Goal: Task Accomplishment & Management: Complete application form

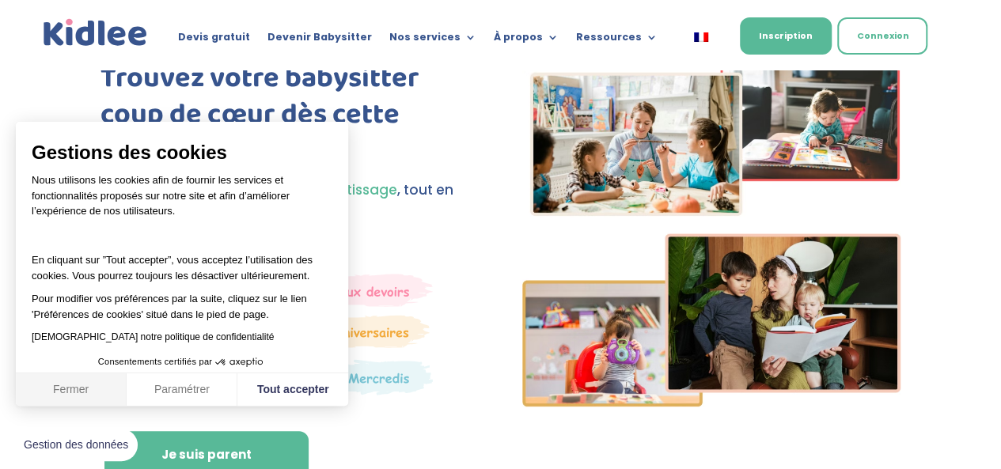
click at [89, 384] on button "Fermer" at bounding box center [71, 390] width 111 height 33
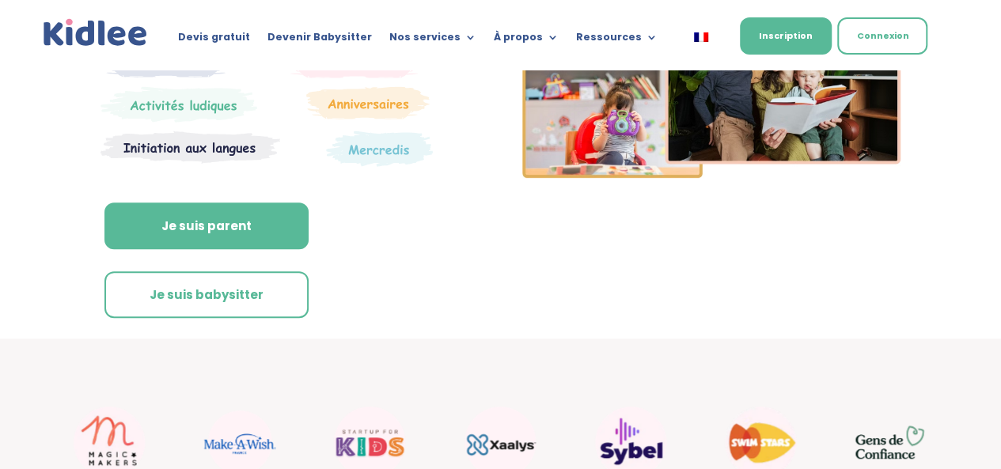
scroll to position [305, 0]
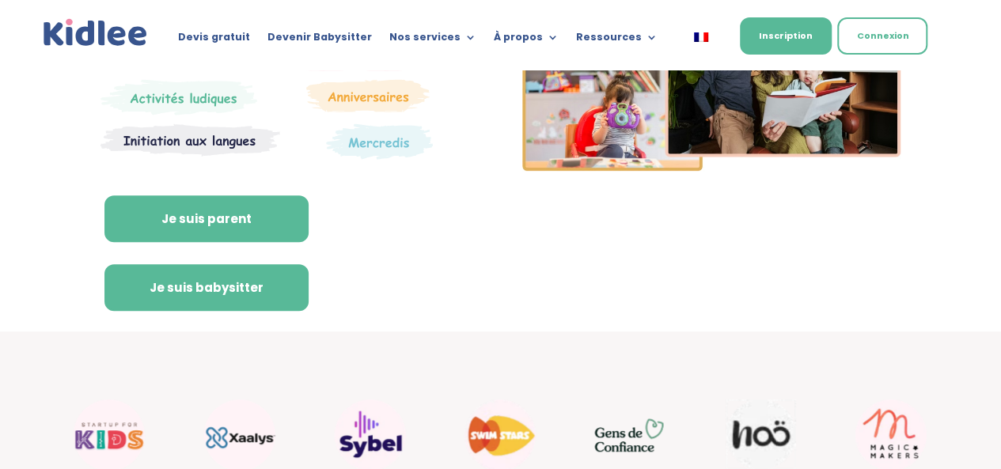
click at [258, 304] on link "Je suis babysitter" at bounding box center [206, 287] width 204 height 47
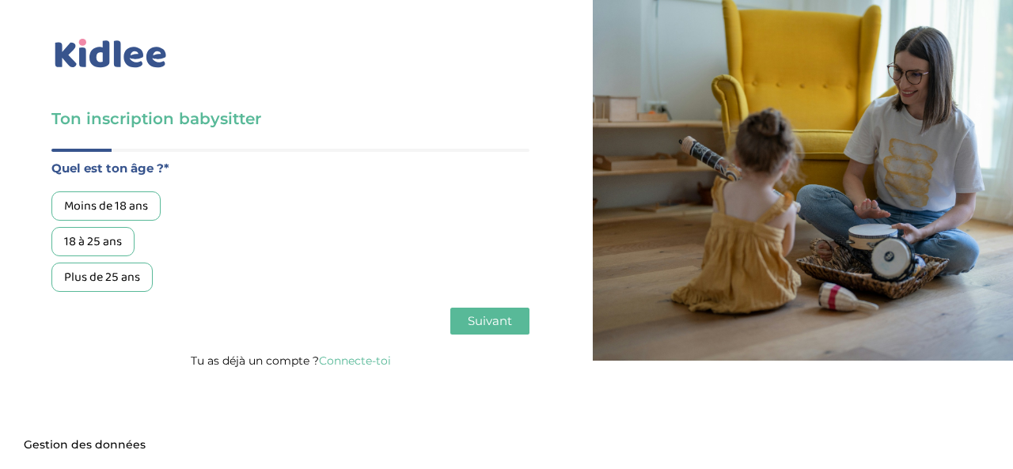
click at [84, 245] on div "18 à 25 ans" at bounding box center [92, 241] width 83 height 29
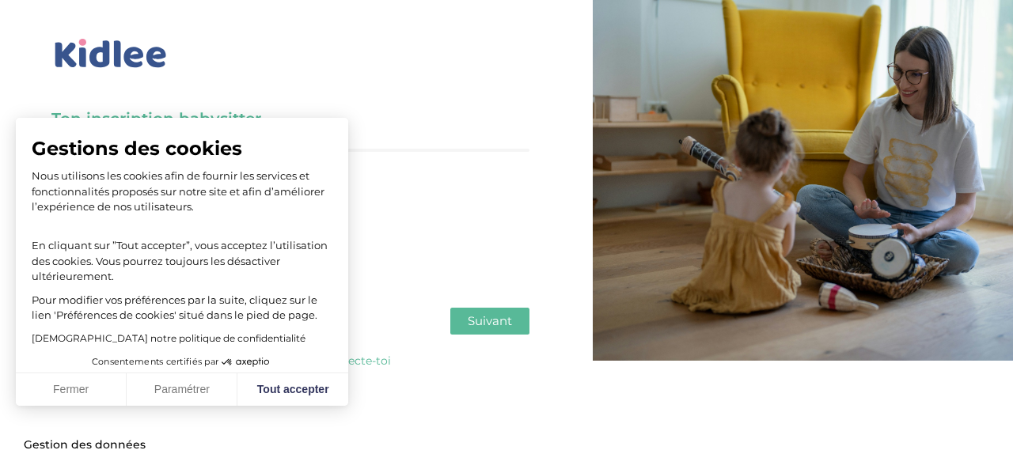
click at [468, 317] on span "Suivant" at bounding box center [490, 320] width 44 height 15
click at [66, 398] on button "Fermer" at bounding box center [71, 390] width 111 height 33
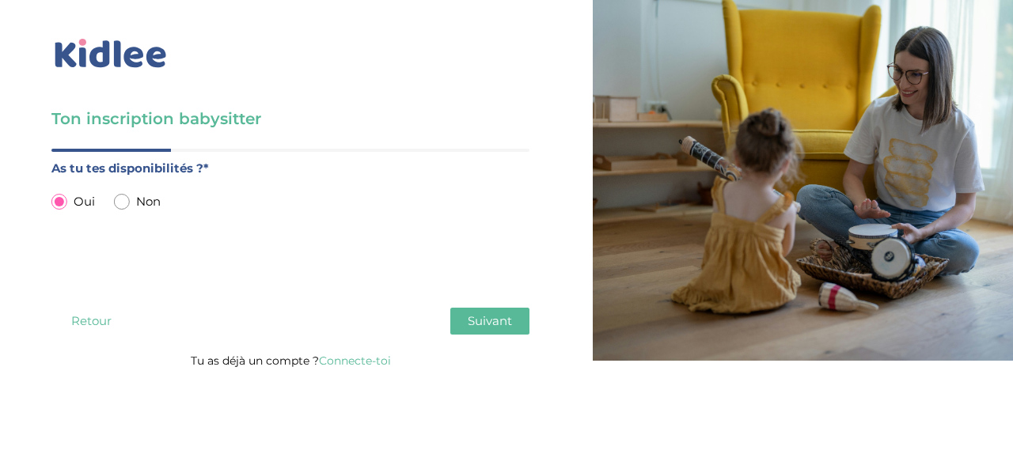
click at [479, 324] on span "Suivant" at bounding box center [490, 320] width 44 height 15
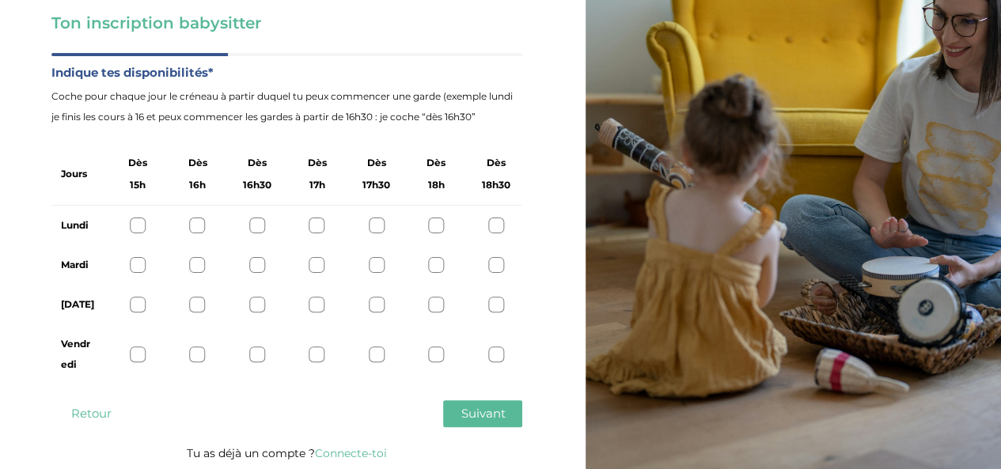
scroll to position [98, 0]
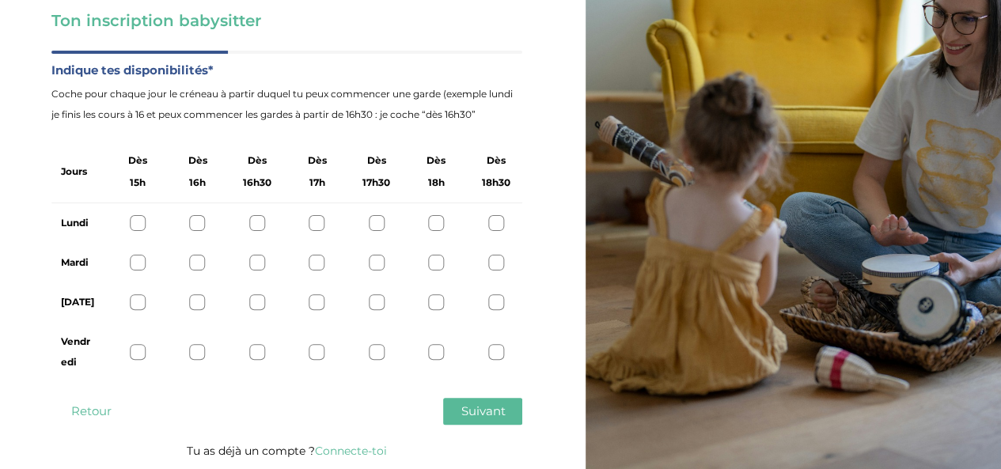
click at [131, 298] on div at bounding box center [138, 302] width 16 height 16
click at [195, 302] on div at bounding box center [198, 302] width 16 height 16
click at [136, 303] on div at bounding box center [138, 302] width 16 height 16
click at [137, 355] on div at bounding box center [138, 352] width 16 height 16
click at [256, 268] on div at bounding box center [257, 263] width 16 height 16
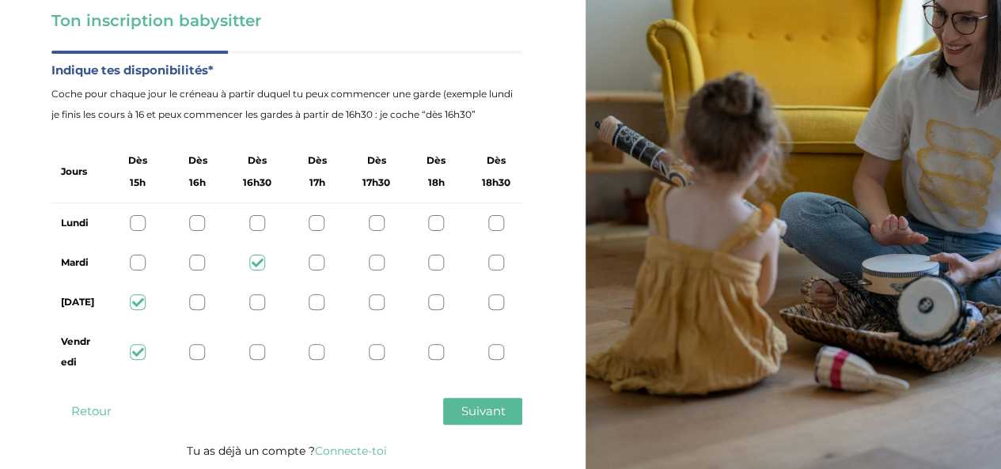
click at [199, 257] on div at bounding box center [198, 263] width 16 height 16
click at [470, 416] on span "Suivant" at bounding box center [483, 411] width 44 height 15
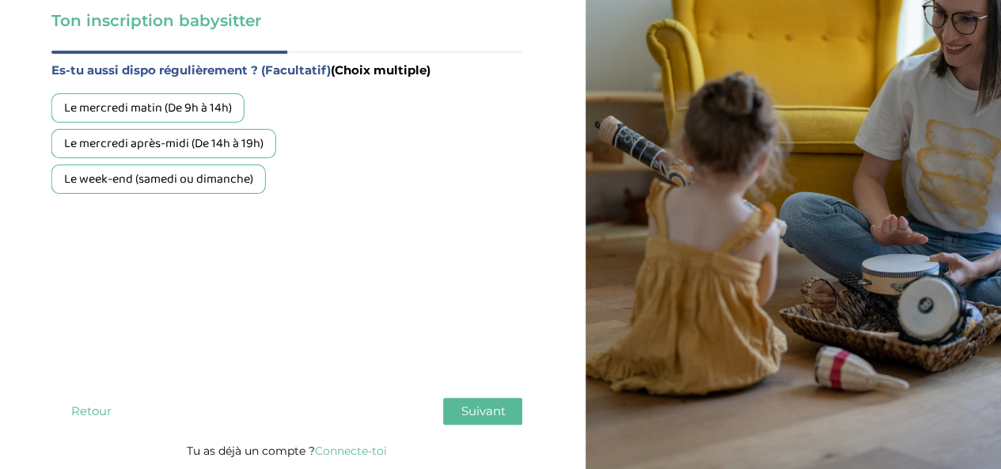
click at [176, 182] on div "Le week-end (samedi ou dimanche)" at bounding box center [158, 179] width 214 height 29
click at [477, 409] on span "Suivant" at bounding box center [483, 411] width 44 height 15
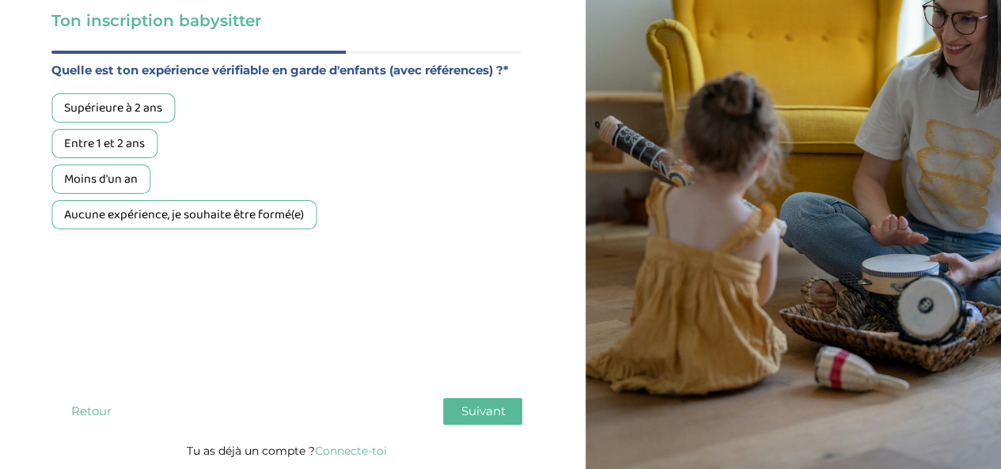
click at [274, 218] on div "Aucune expérience, je souhaite être formé(e)" at bounding box center [183, 214] width 265 height 29
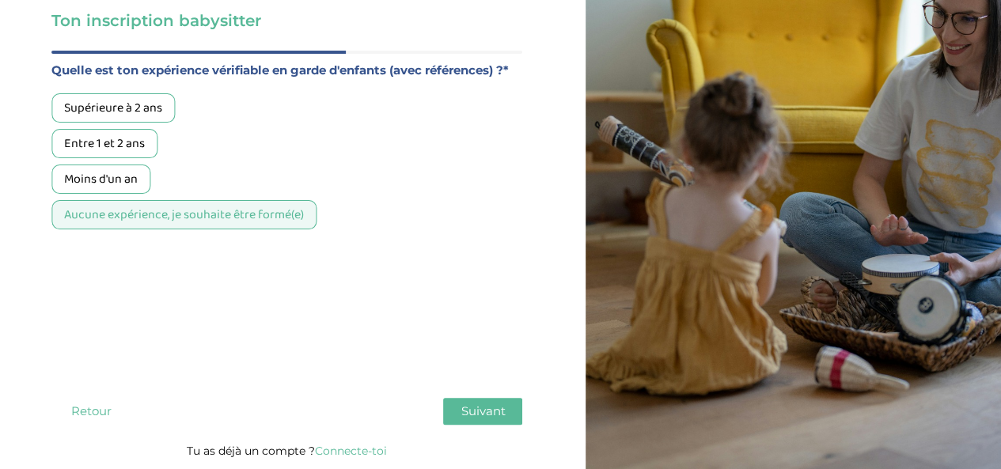
click at [481, 407] on span "Suivant" at bounding box center [483, 411] width 44 height 15
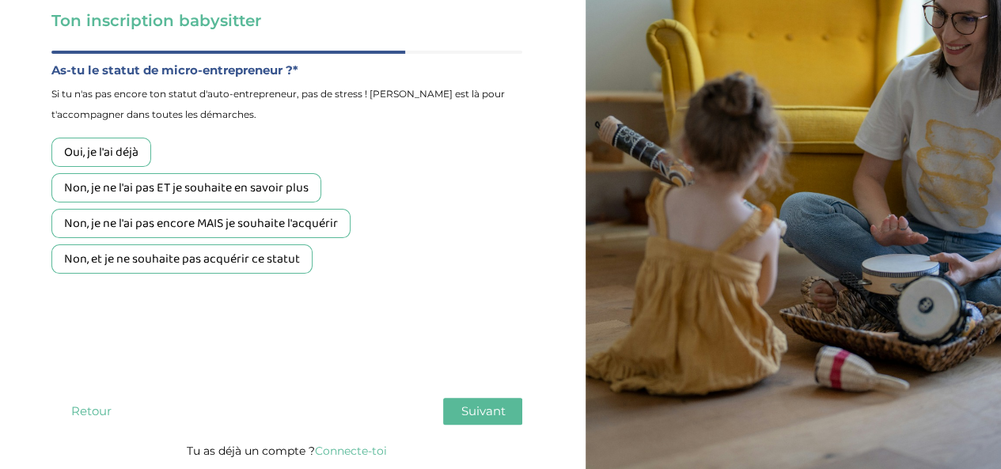
click at [263, 184] on div "Non, je ne l'ai pas ET je souhaite en savoir plus" at bounding box center [186, 187] width 270 height 29
click at [475, 411] on span "Suivant" at bounding box center [483, 411] width 44 height 15
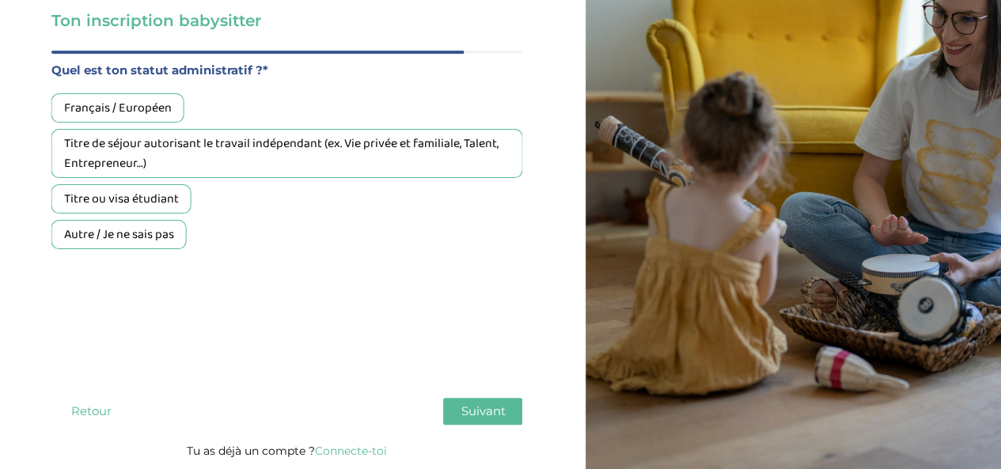
click at [312, 161] on div "Titre de séjour autorisant le travail indépendant (ex. Vie privée et familiale,…" at bounding box center [286, 153] width 471 height 49
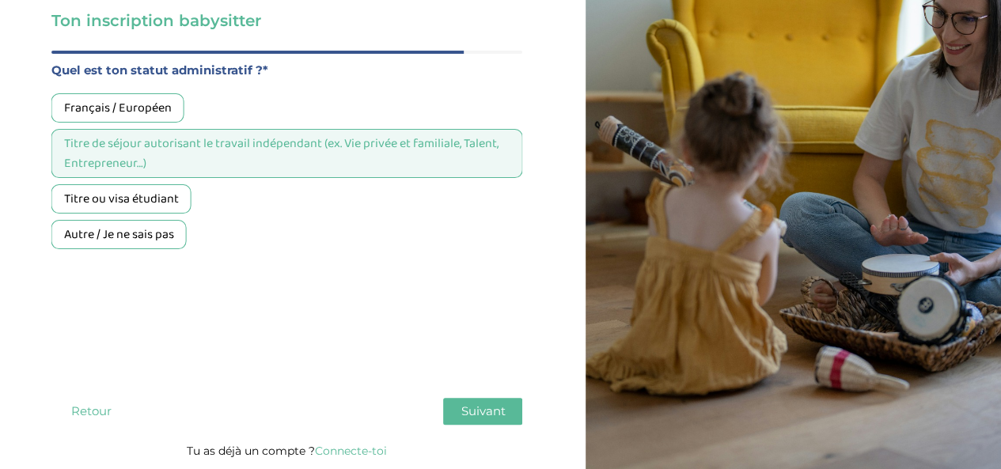
click at [472, 403] on button "Suivant" at bounding box center [482, 411] width 79 height 27
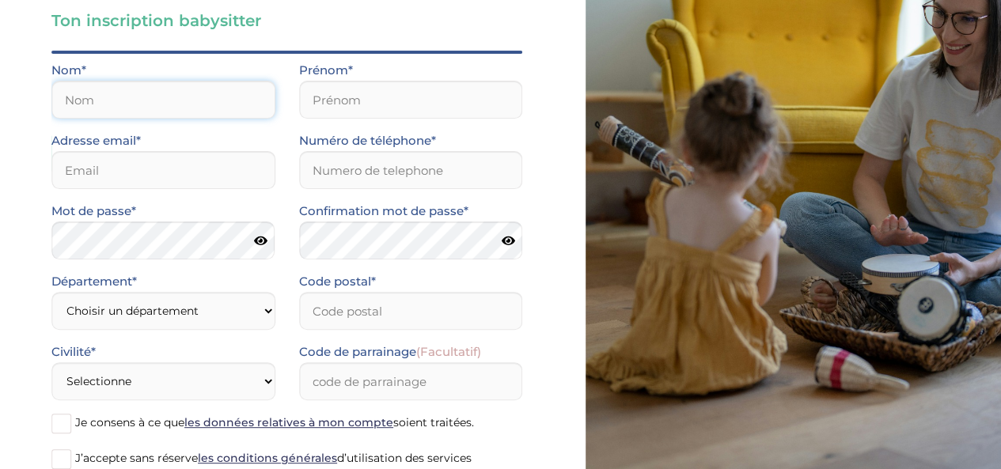
click at [176, 93] on input "text" at bounding box center [163, 100] width 224 height 38
type input "SOHI"
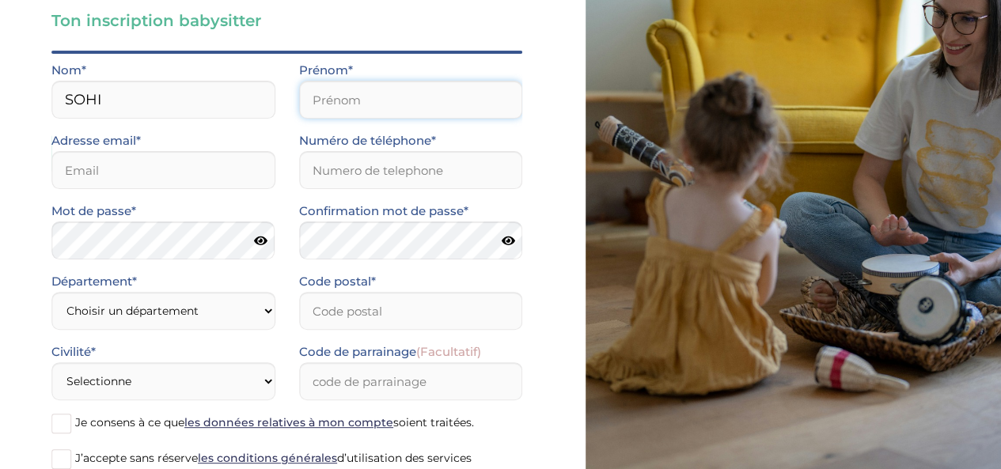
click at [302, 112] on input "text" at bounding box center [411, 100] width 224 height 38
type input "ESTHER"
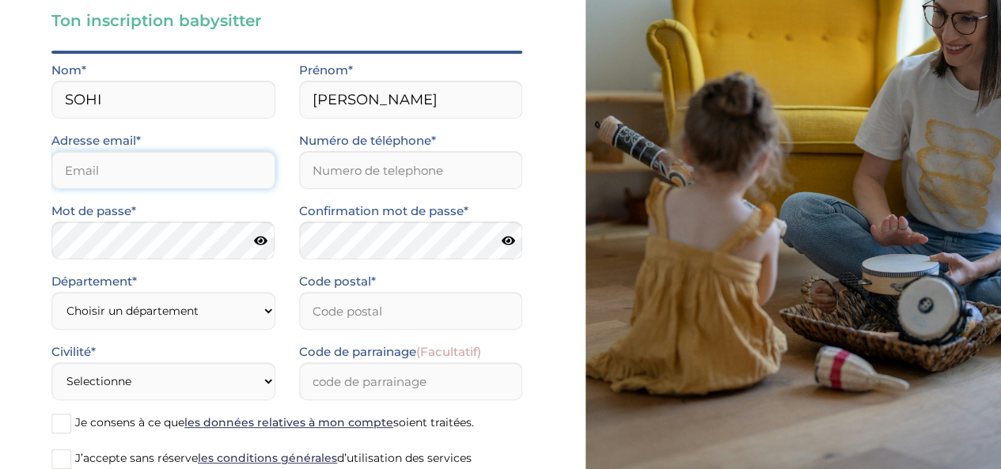
click at [241, 171] on input "email" at bounding box center [163, 170] width 224 height 38
type input "sohicelia@icloud.com"
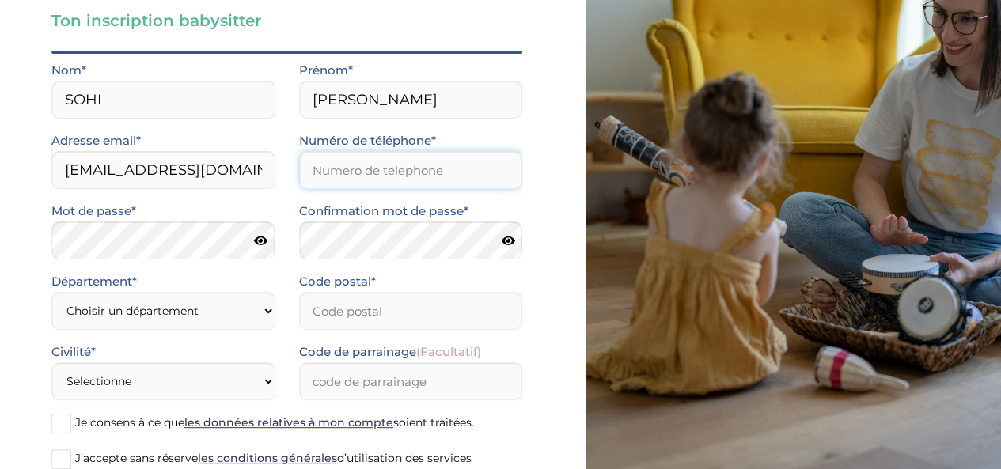
click at [343, 171] on input "Numéro de téléphone*" at bounding box center [411, 170] width 224 height 38
type input "0759787685"
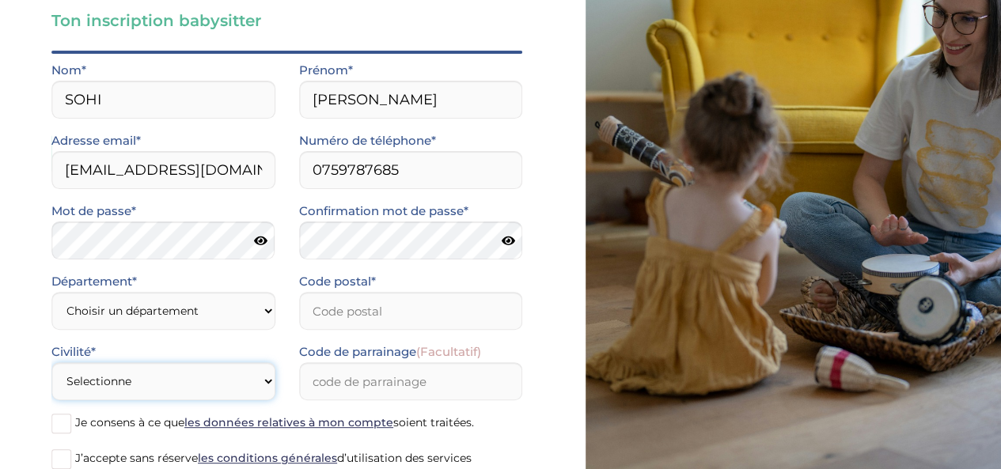
click at [247, 378] on select "Selectionne Mr Mme" at bounding box center [163, 381] width 224 height 38
select select "1"
click at [51, 362] on select "Selectionne Mr Mme" at bounding box center [163, 381] width 224 height 38
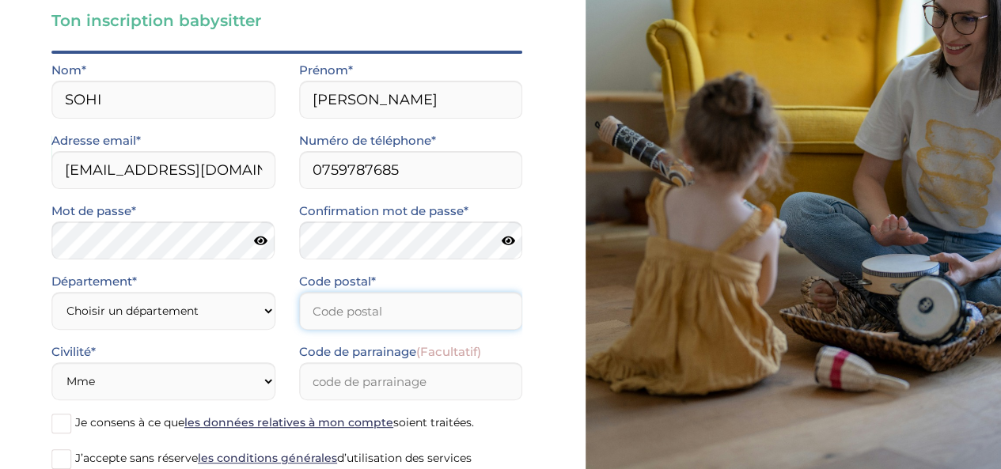
click at [388, 306] on input "Code postal*" at bounding box center [411, 311] width 224 height 38
click at [506, 313] on input "-1" at bounding box center [411, 311] width 224 height 38
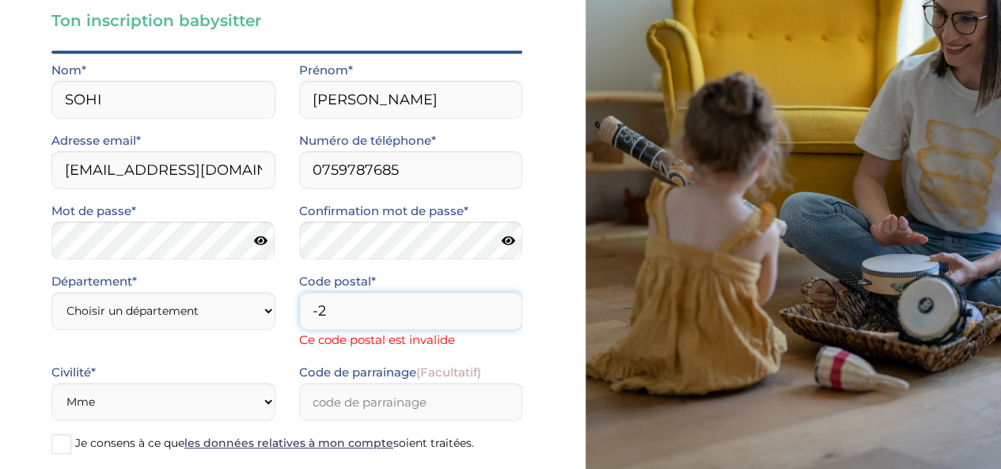
click at [506, 313] on input "-2" at bounding box center [411, 311] width 224 height 38
click at [503, 306] on input "0" at bounding box center [411, 311] width 224 height 38
click at [503, 306] on input "2" at bounding box center [411, 311] width 224 height 38
click at [503, 306] on input "3" at bounding box center [411, 311] width 224 height 38
click at [503, 306] on input "4" at bounding box center [411, 311] width 224 height 38
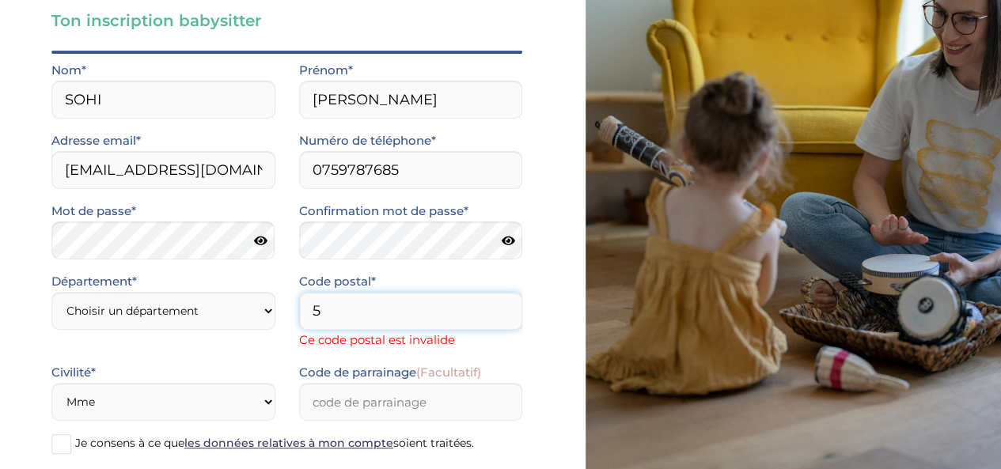
click at [503, 306] on input "5" at bounding box center [411, 311] width 224 height 38
click at [503, 306] on input "6" at bounding box center [411, 311] width 224 height 38
type input "7"
click at [503, 306] on input "7" at bounding box center [411, 311] width 224 height 38
type input "78740"
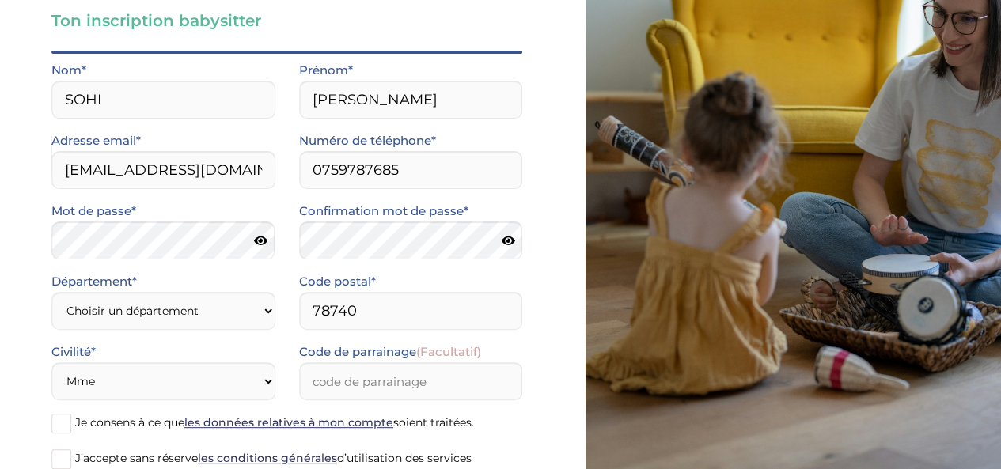
click at [258, 239] on icon at bounding box center [260, 241] width 13 height 12
click at [514, 236] on icon at bounding box center [507, 241] width 13 height 12
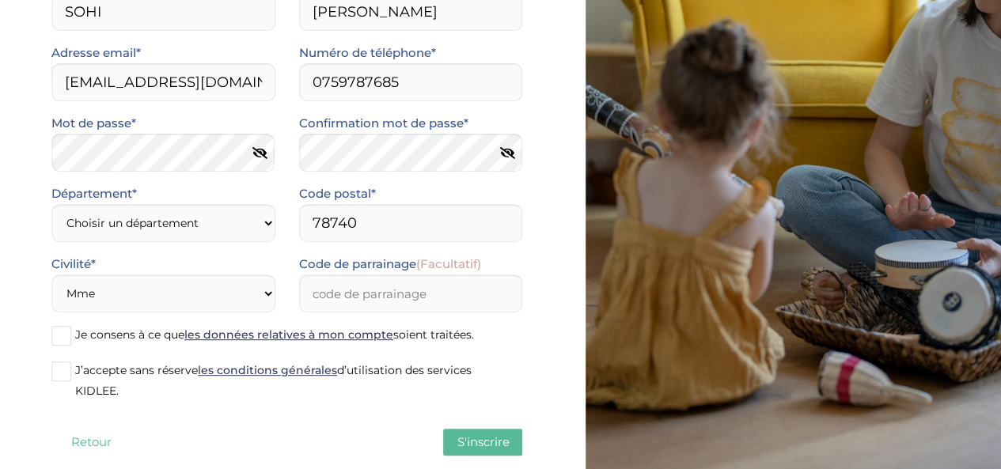
scroll to position [198, 0]
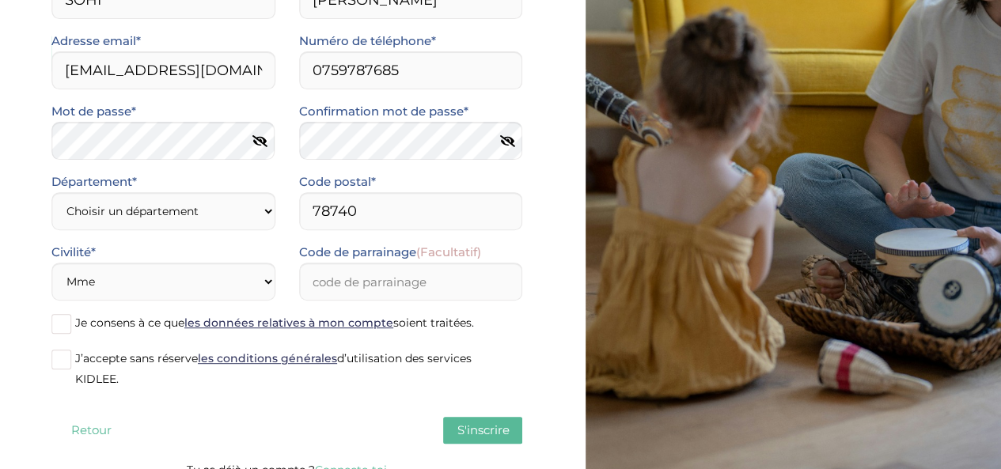
click at [62, 327] on span at bounding box center [61, 324] width 20 height 20
click at [0, 0] on input "Je consens à ce que les données relatives à mon compte soient traitées." at bounding box center [0, 0] width 0 height 0
click at [60, 360] on span at bounding box center [61, 360] width 20 height 20
click at [0, 0] on input "J’accepte sans réserve les conditions générales d’utilisation des services KIDL…" at bounding box center [0, 0] width 0 height 0
click at [460, 429] on span "S'inscrire" at bounding box center [483, 430] width 52 height 15
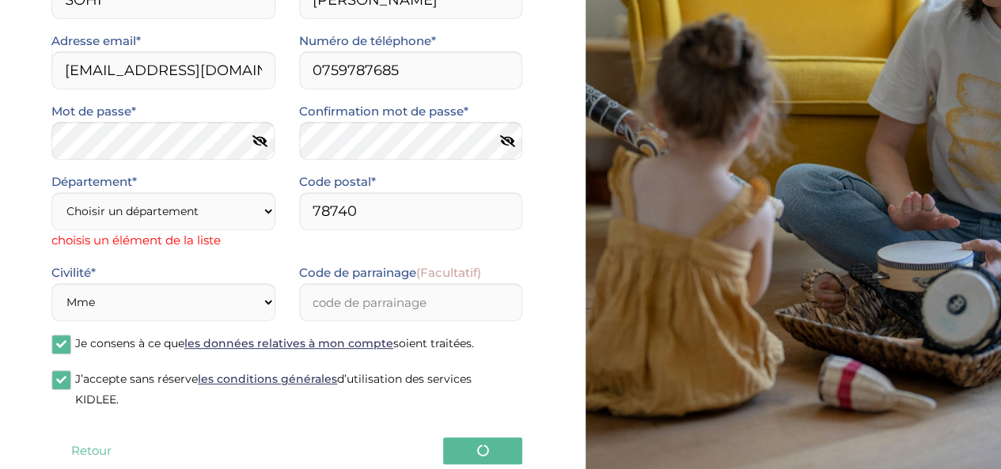
scroll to position [218, 0]
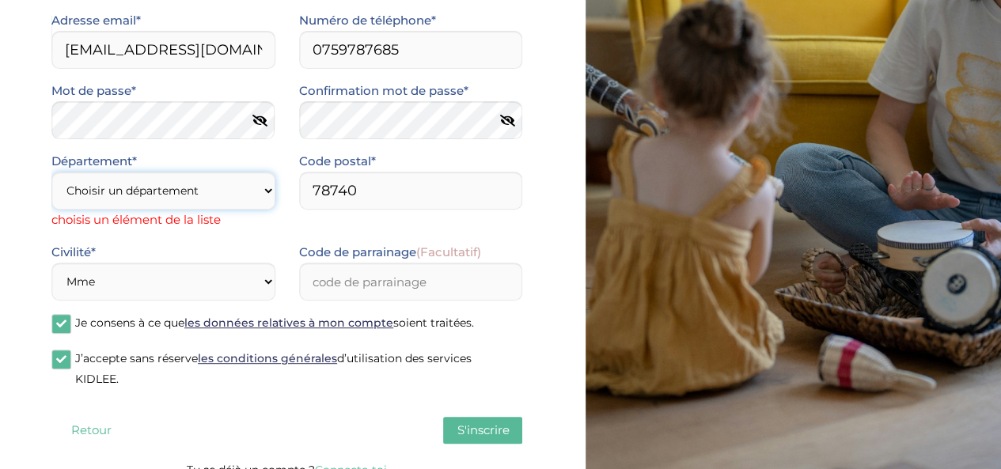
click at [268, 189] on select "Choisir un département Paris (75) Hauts-de-Seine (92) Yvelines (78) Val-de-Marn…" at bounding box center [163, 191] width 224 height 38
select select "78"
click at [51, 192] on select "Choisir un département Paris (75) Hauts-de-Seine (92) Yvelines (78) Val-de-Marn…" at bounding box center [163, 191] width 224 height 38
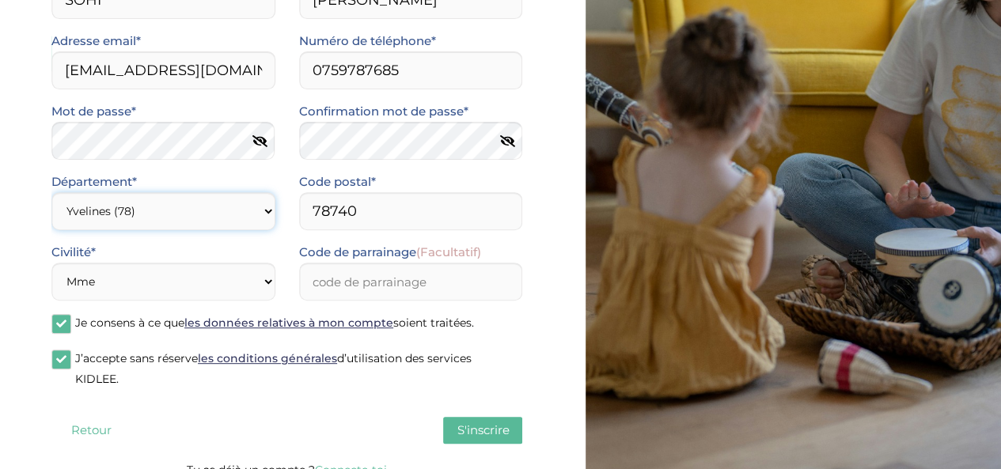
click at [267, 211] on select "Choisir un département Paris (75) Hauts-de-Seine (92) Yvelines (78) Val-de-Marn…" at bounding box center [163, 211] width 224 height 38
click at [337, 415] on div "Quel est ton âge ?* Moins de 18 ans 18 à 25 ans Plus de 25 ans As tu tes dispon…" at bounding box center [286, 205] width 471 height 509
click at [479, 431] on span "S'inscrire" at bounding box center [483, 430] width 52 height 15
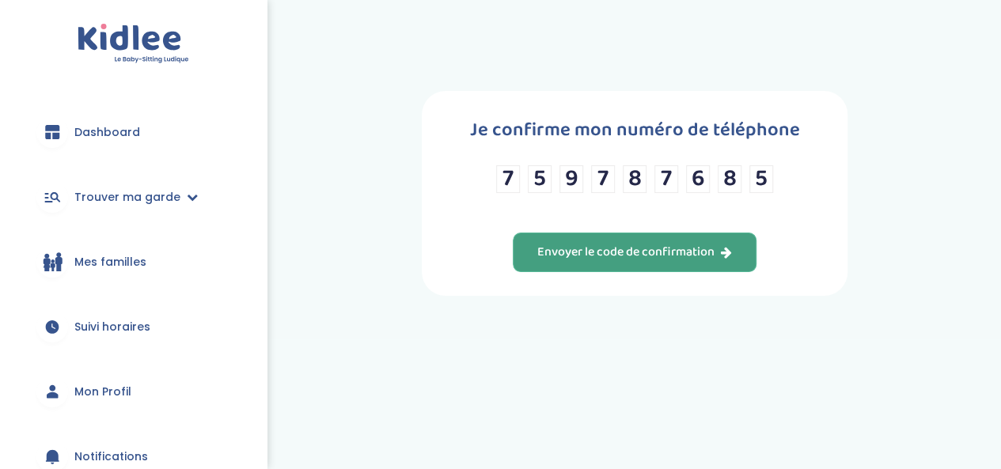
click at [680, 255] on div "Envoyer le code de confirmation" at bounding box center [634, 253] width 195 height 18
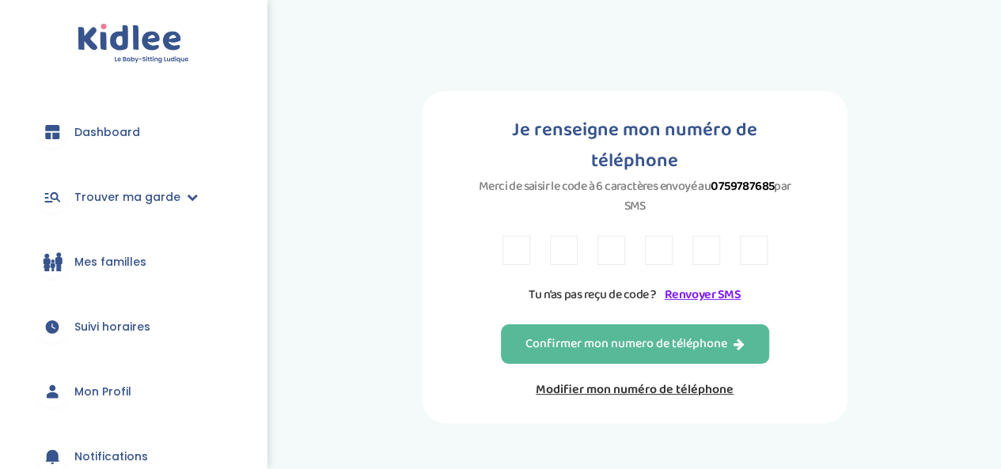
click at [525, 236] on input "text" at bounding box center [517, 250] width 28 height 29
type input "5"
type input "P"
type input "W"
type input "4"
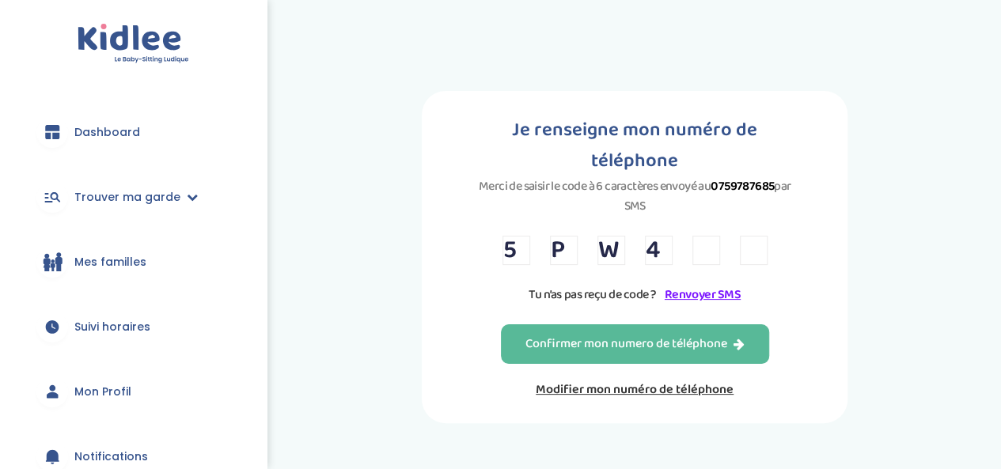
type input "N"
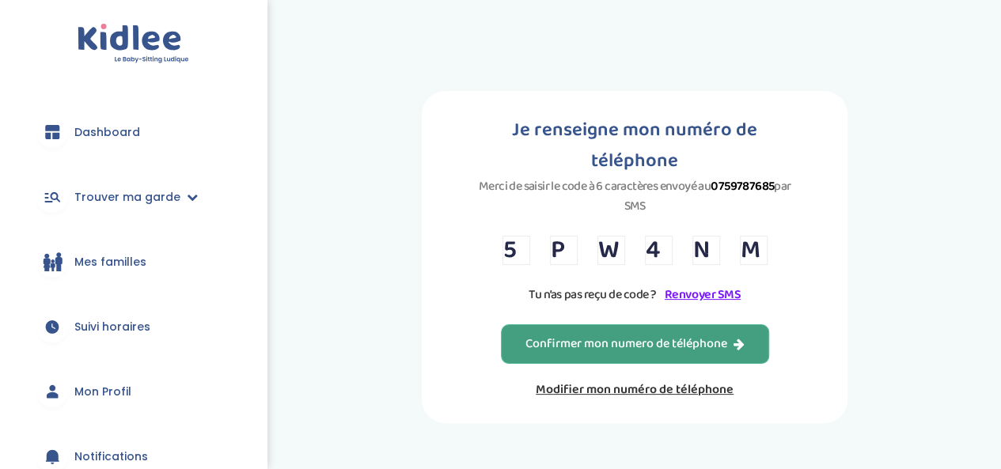
type input "M"
click at [548, 336] on div "Confirmer mon numero de téléphone" at bounding box center [634, 345] width 219 height 18
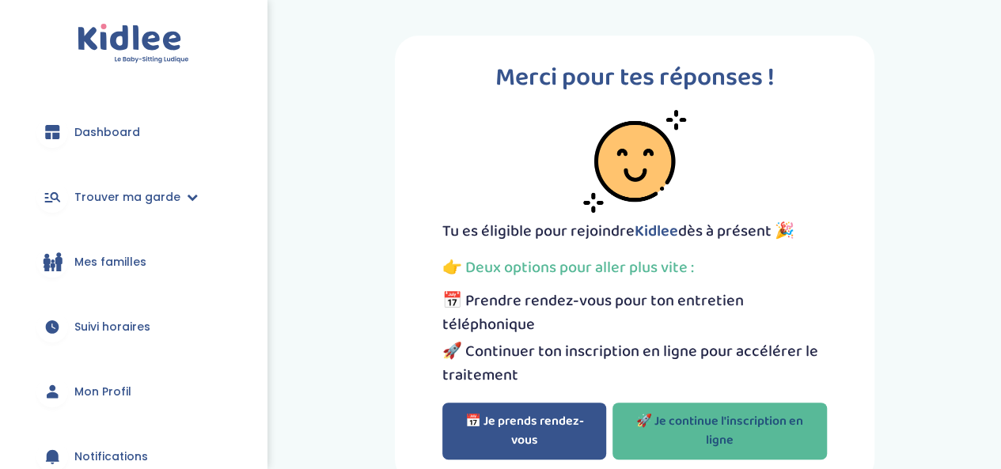
click at [723, 443] on link "🚀 Je continue l'inscription en ligne" at bounding box center [720, 431] width 214 height 57
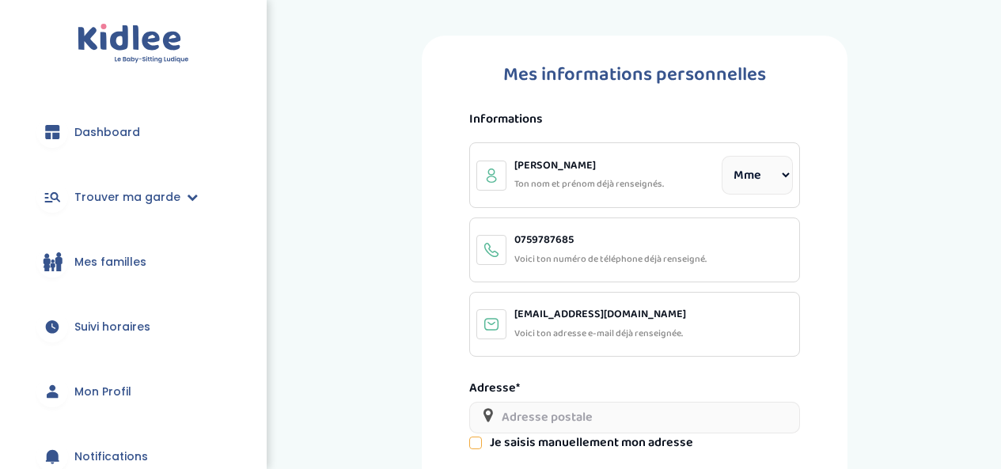
select select "1"
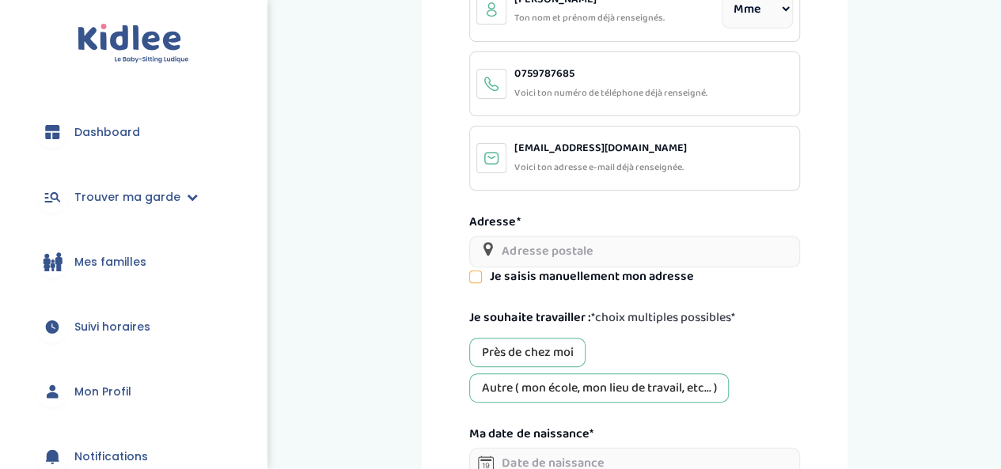
scroll to position [176, 0]
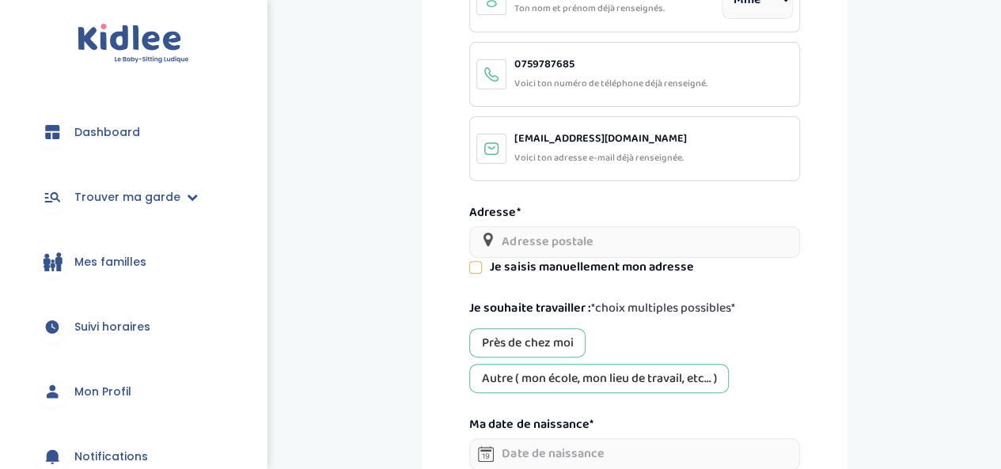
click at [628, 377] on div "Autre ( mon école, mon lieu de travail, etc... )" at bounding box center [599, 378] width 260 height 29
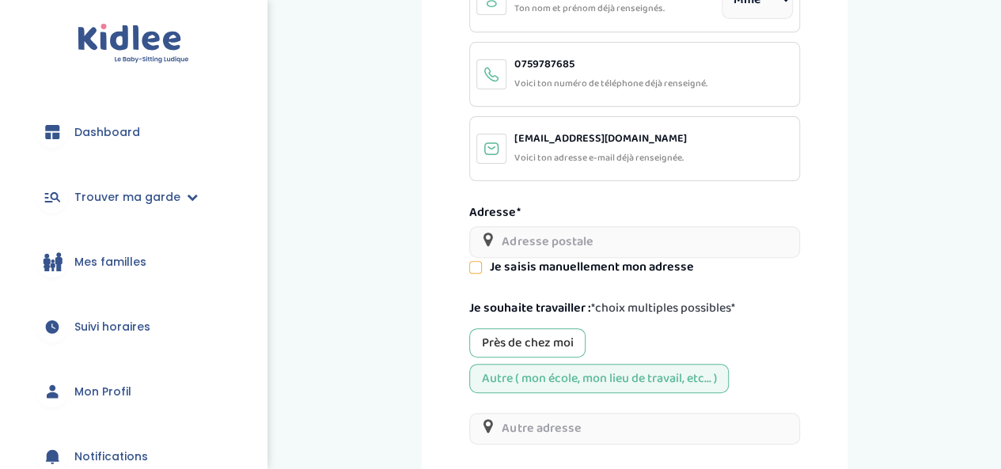
click at [570, 240] on input "text" at bounding box center [634, 242] width 330 height 32
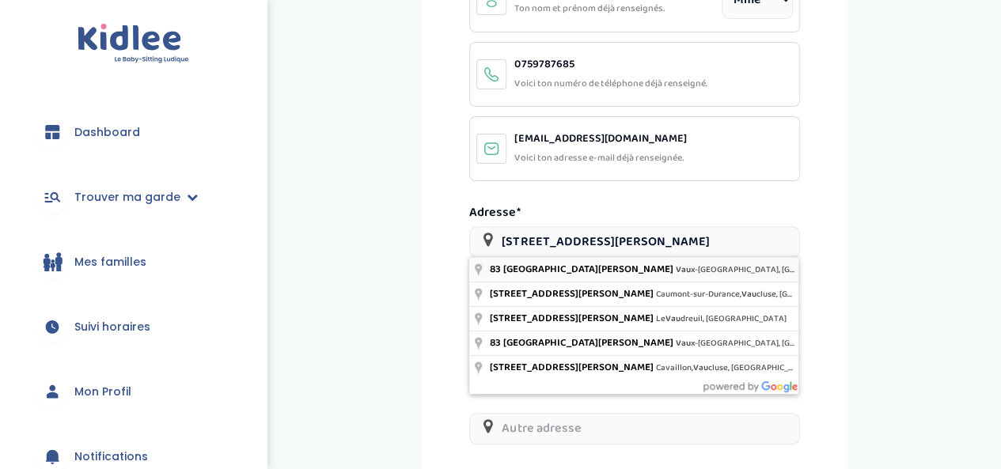
type input "83 Rue du Général de Gaulle, Vaux-sur-Seine, France"
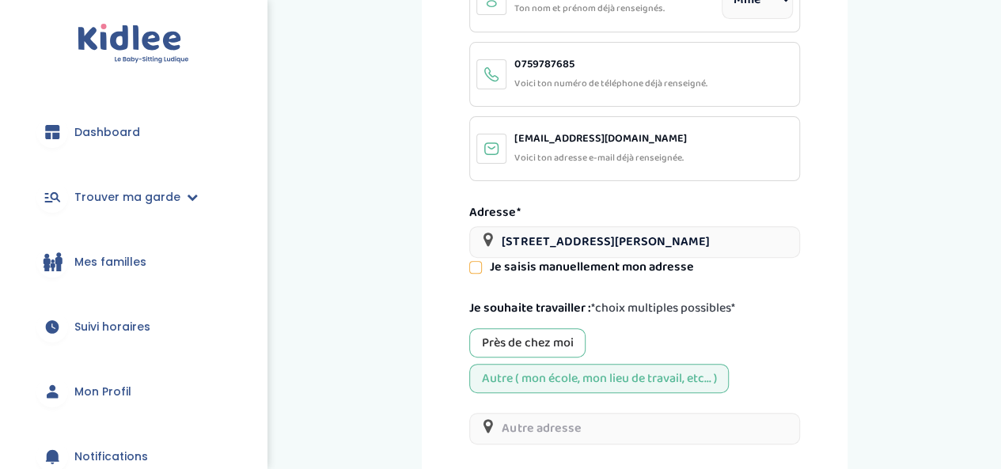
click at [581, 378] on div "Autre ( mon école, mon lieu de travail, etc... )" at bounding box center [599, 378] width 260 height 29
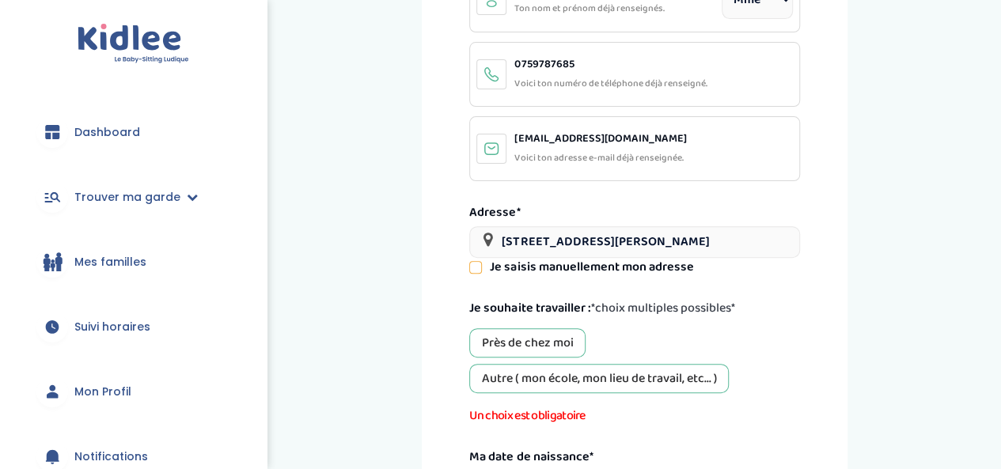
click at [581, 378] on div "Autre ( mon école, mon lieu de travail, etc... )" at bounding box center [599, 378] width 260 height 29
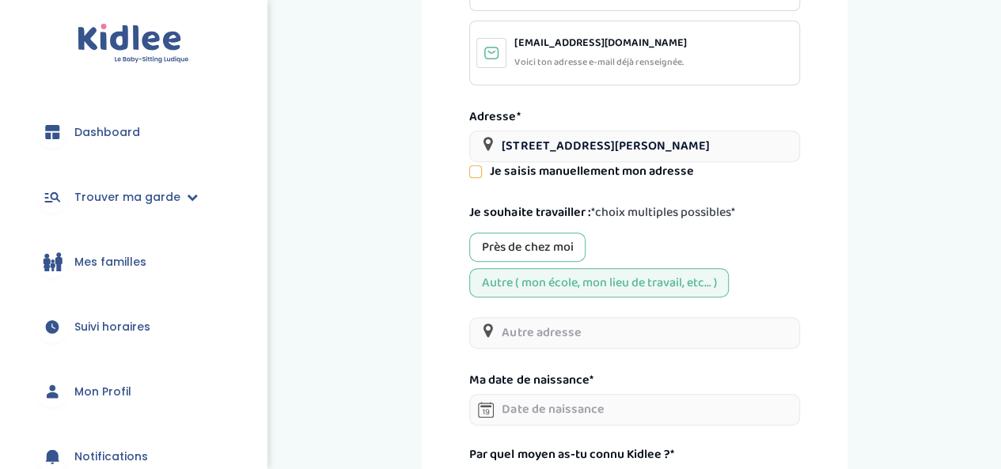
scroll to position [273, 0]
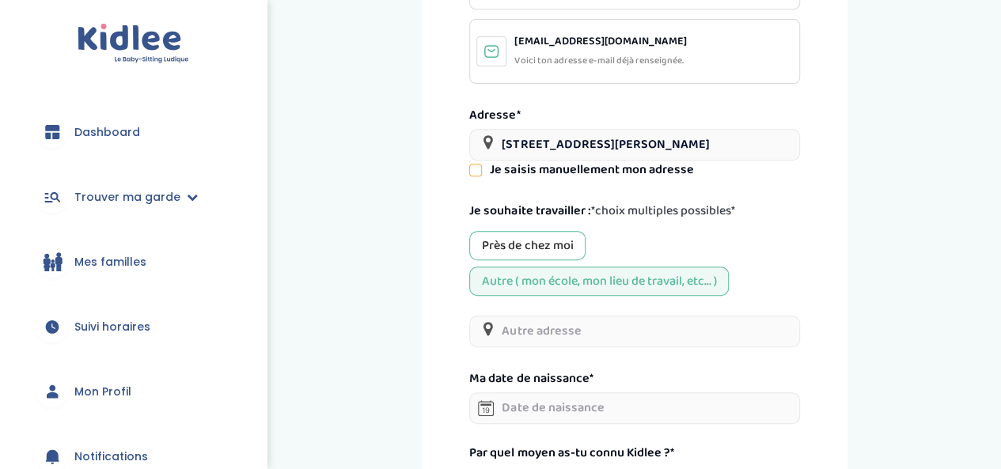
click at [561, 333] on input "text" at bounding box center [634, 332] width 330 height 32
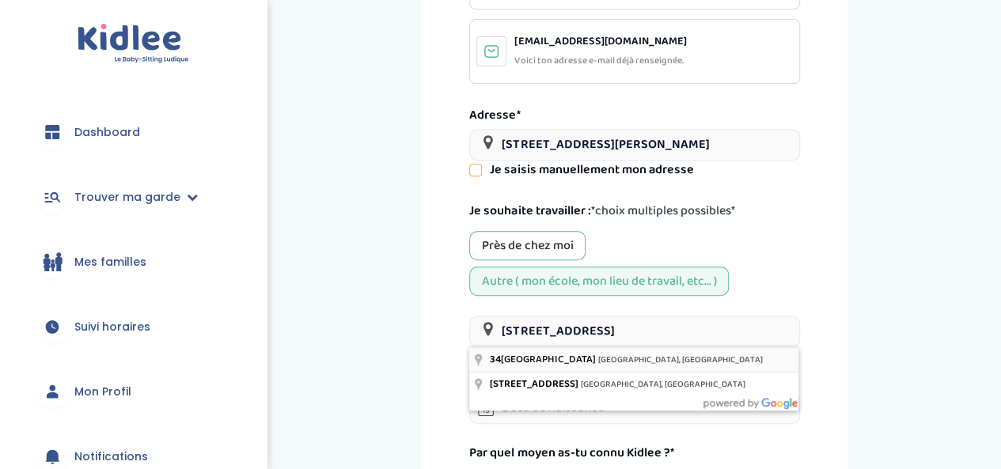
type input "34 Rue de Fleurus, Paris, France"
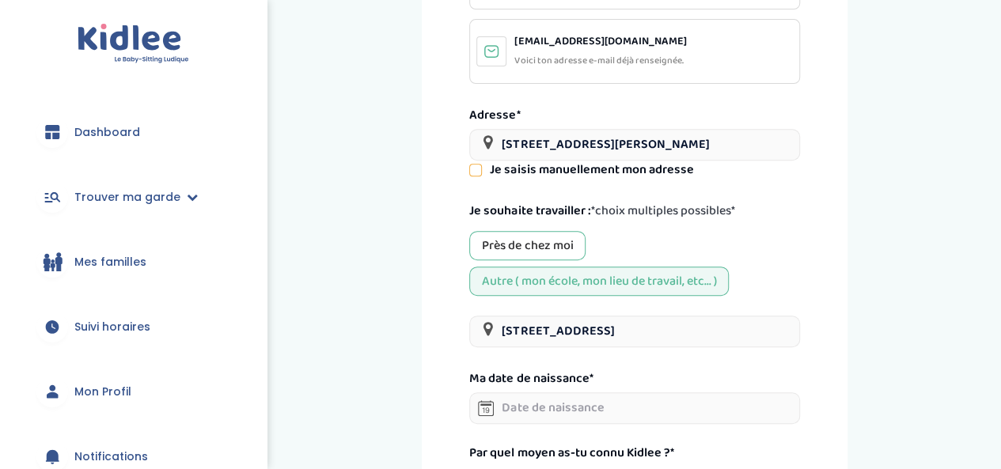
click at [522, 406] on input "text" at bounding box center [634, 409] width 330 height 32
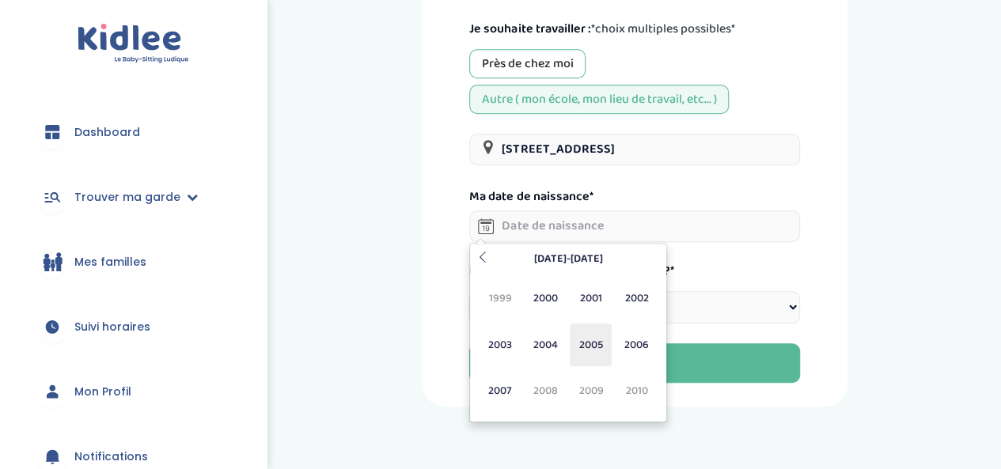
scroll to position [457, 0]
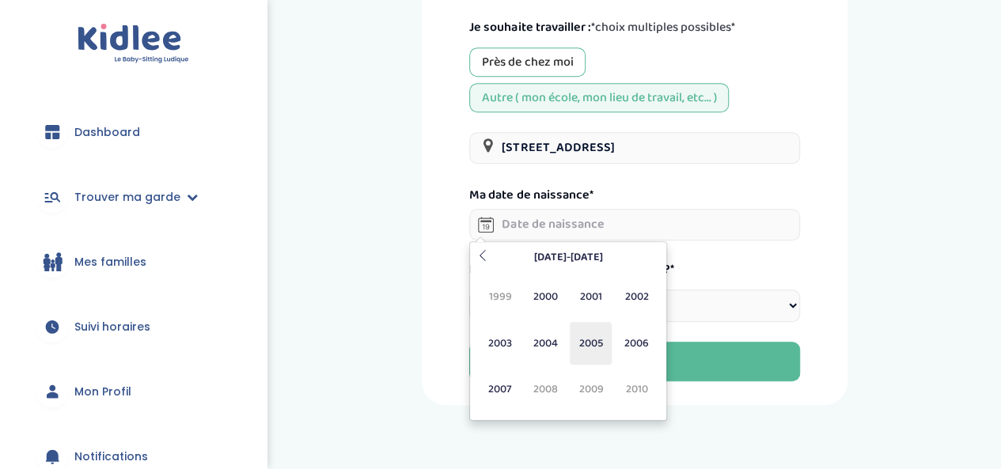
click at [583, 347] on span "2005" at bounding box center [591, 343] width 42 height 43
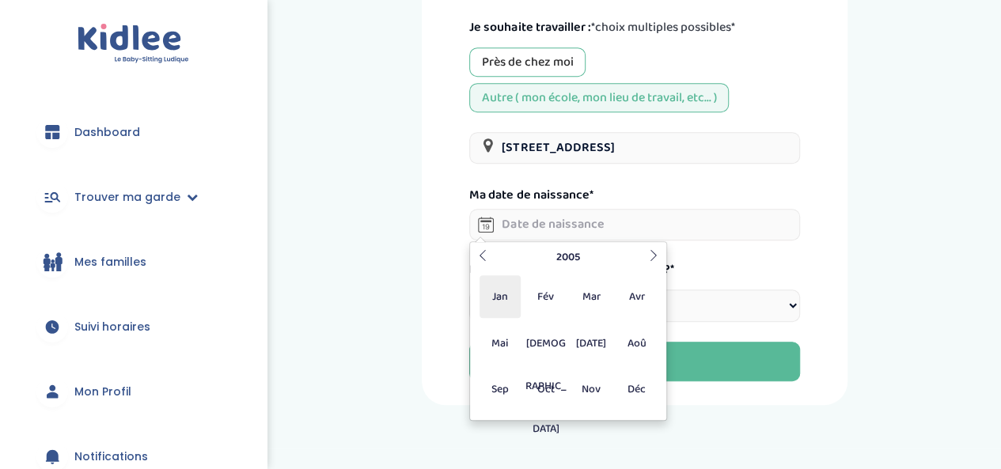
click at [498, 309] on span "Jan" at bounding box center [501, 296] width 42 height 43
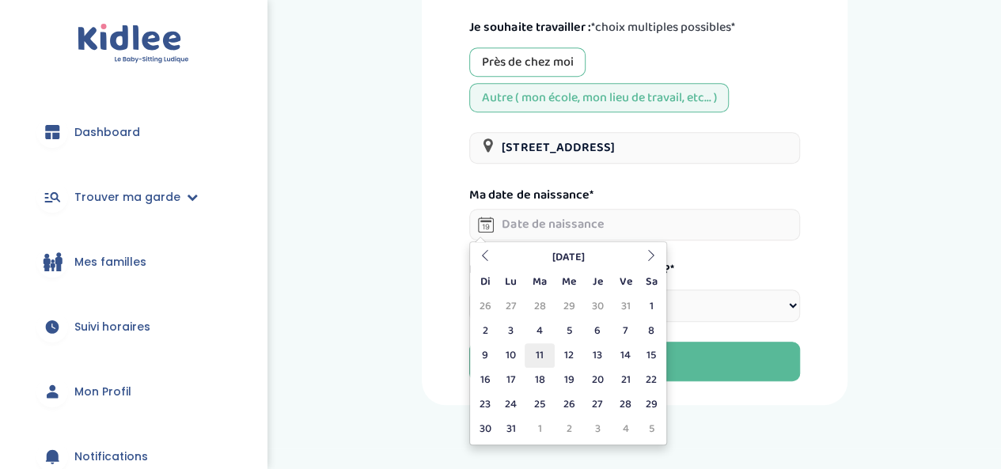
click at [548, 346] on td "11" at bounding box center [539, 355] width 29 height 25
type input "11-01-2005"
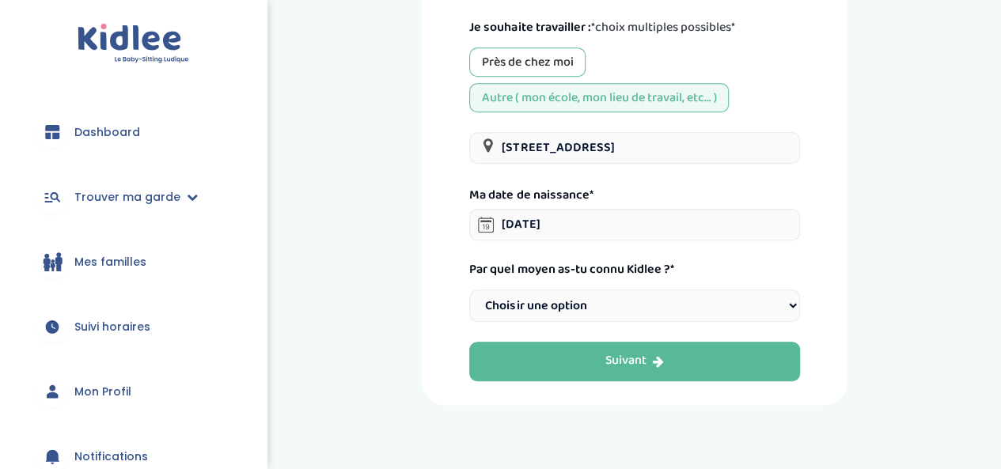
click at [790, 303] on select "Choisir une option Bouche à Oreille Google Plateforme Gens de confiance Faceboo…" at bounding box center [634, 306] width 330 height 32
select select "6"
click at [469, 290] on select "Choisir une option Bouche à Oreille Google Plateforme Gens de confiance Faceboo…" at bounding box center [634, 306] width 330 height 32
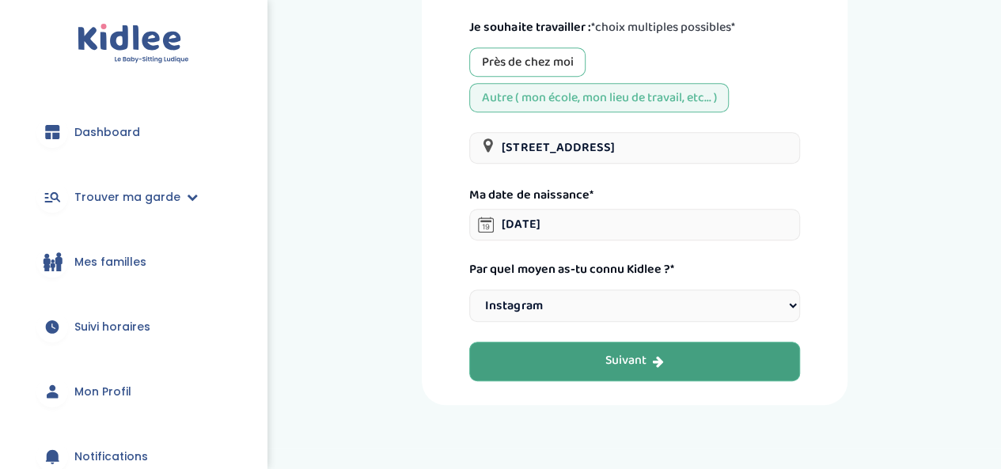
click at [646, 361] on div "Suivant" at bounding box center [634, 361] width 59 height 18
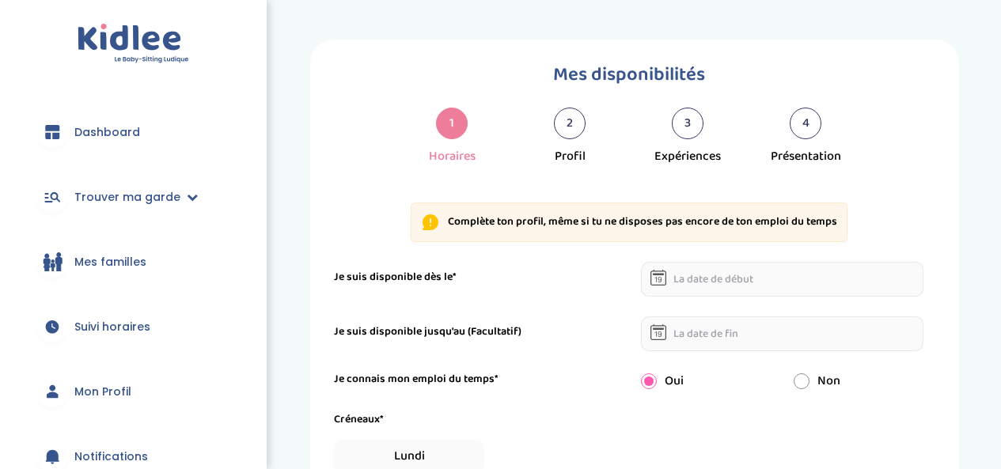
select select "1"
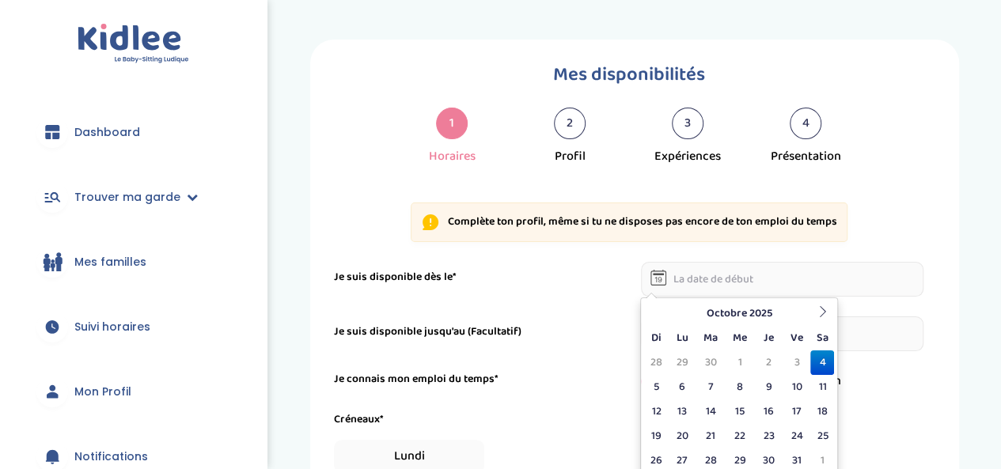
click at [722, 275] on input "text" at bounding box center [782, 279] width 283 height 35
click at [764, 412] on td "16" at bounding box center [769, 412] width 28 height 25
type input "16-10-2025"
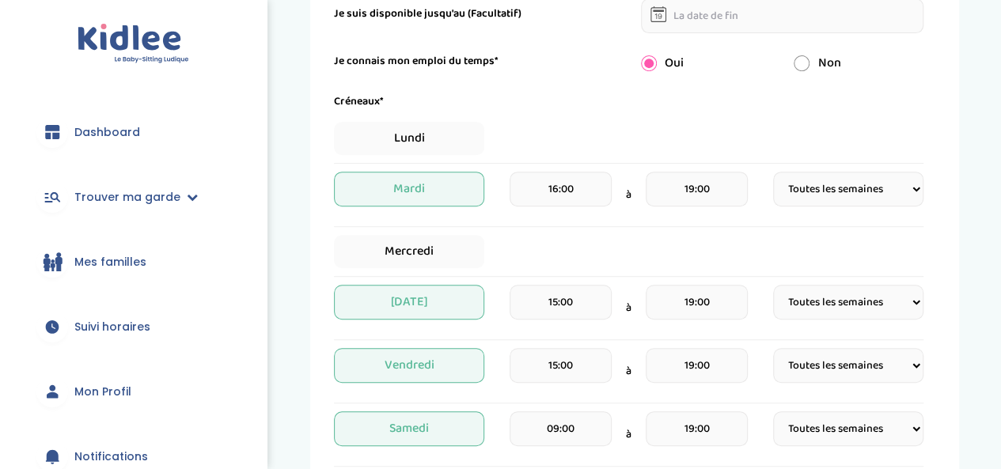
scroll to position [321, 0]
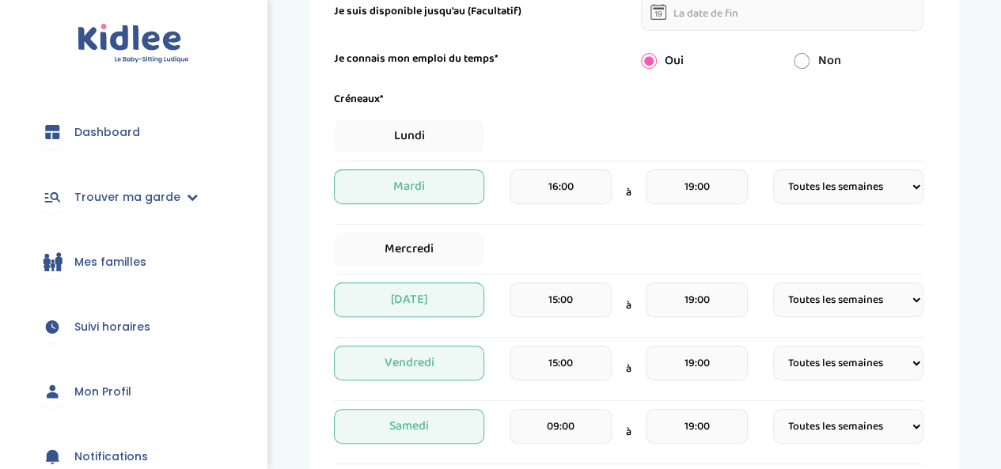
click at [839, 436] on select "Fréquence Toutes les semaines Toutes les 2 semaines Tous les mois" at bounding box center [848, 426] width 150 height 35
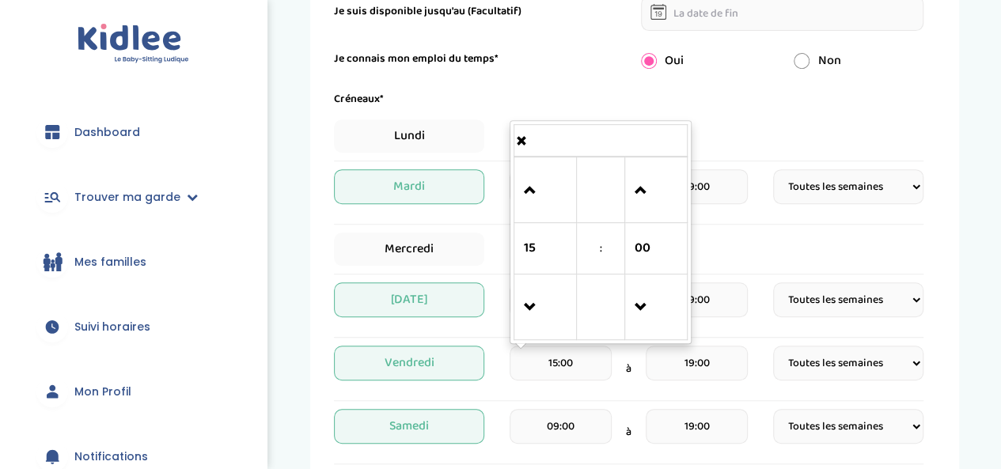
click at [557, 361] on input "15:00" at bounding box center [561, 363] width 102 height 35
click at [527, 325] on span at bounding box center [545, 307] width 43 height 43
type input "14:00"
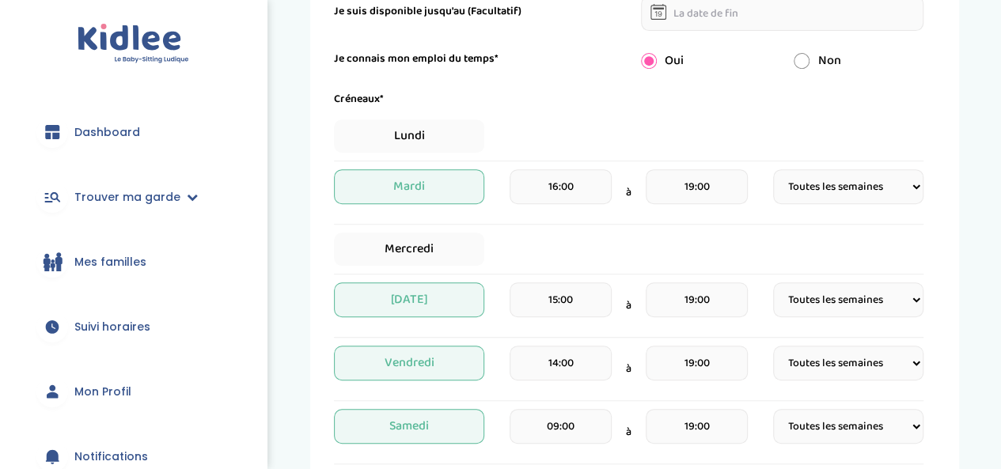
click at [605, 387] on div "14:00" at bounding box center [561, 369] width 102 height 47
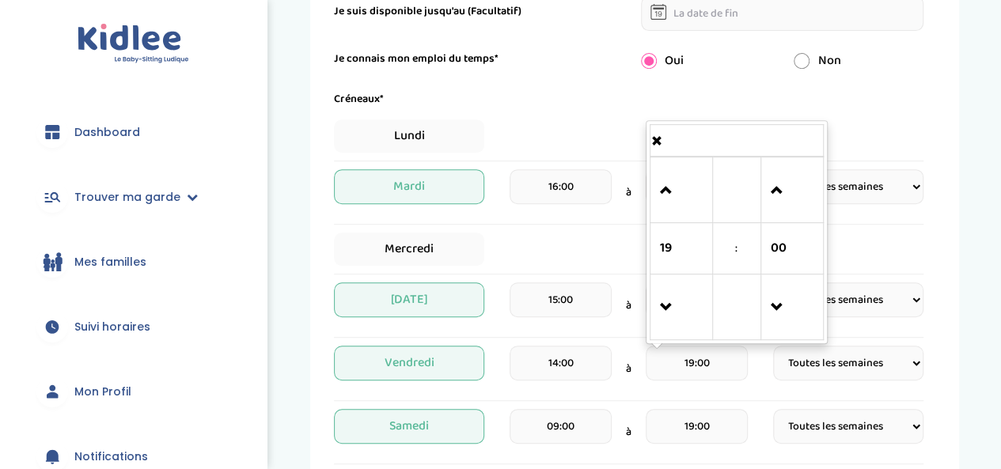
click at [692, 360] on input "19:00" at bounding box center [697, 363] width 102 height 35
click at [669, 311] on span at bounding box center [681, 307] width 43 height 43
type input "18:00"
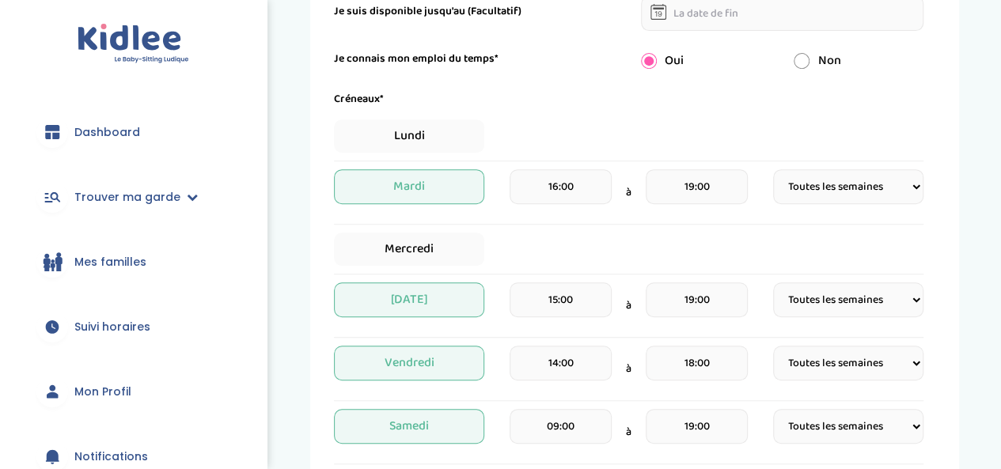
click at [638, 400] on div "Créneaux* Lundi Mardi 16:00 à 19:00 Fréquence Toutes les semaines Toutes les 2 …" at bounding box center [629, 305] width 590 height 428
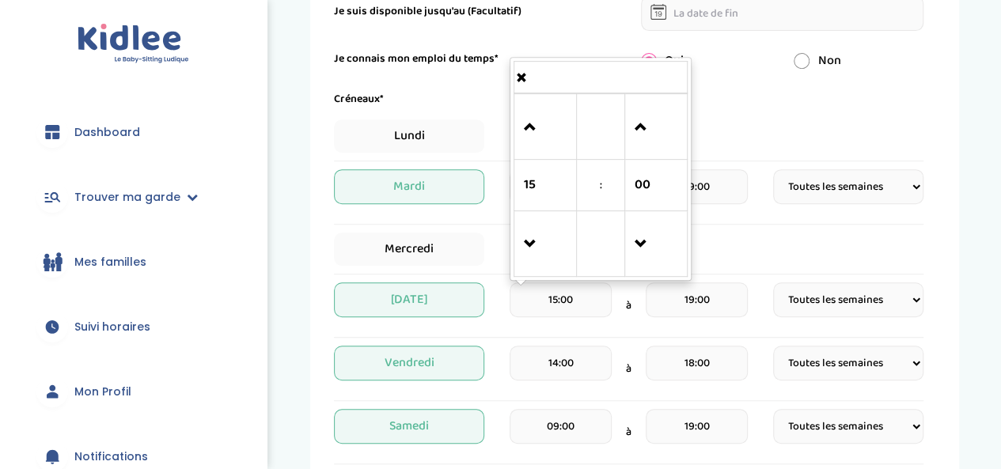
click at [592, 300] on input "15:00" at bounding box center [561, 300] width 102 height 35
click at [546, 257] on span at bounding box center [545, 244] width 43 height 43
click at [524, 134] on span at bounding box center [545, 127] width 43 height 43
type input "14:00"
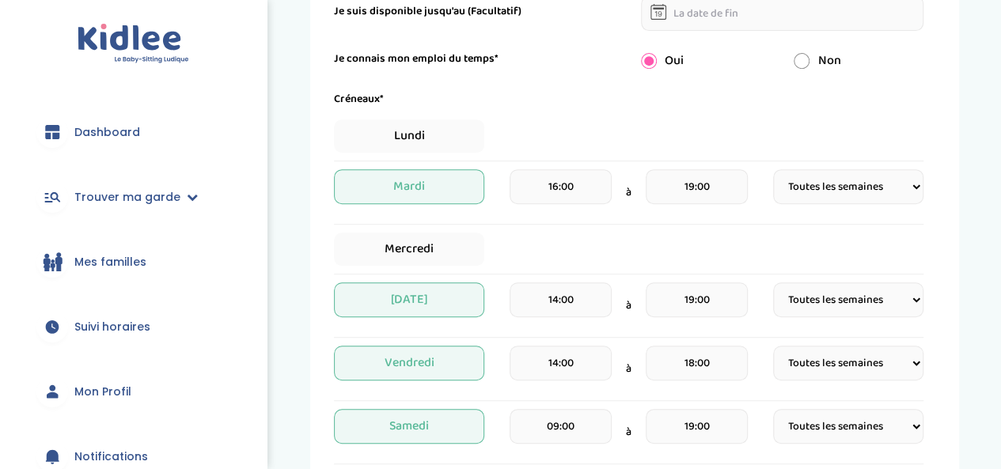
click at [499, 234] on div "Mercredi" at bounding box center [629, 249] width 590 height 33
click at [821, 188] on select "Fréquence Toutes les semaines Toutes les 2 semaines Tous les mois" at bounding box center [848, 186] width 150 height 35
click at [753, 250] on div "Mercredi" at bounding box center [629, 249] width 590 height 33
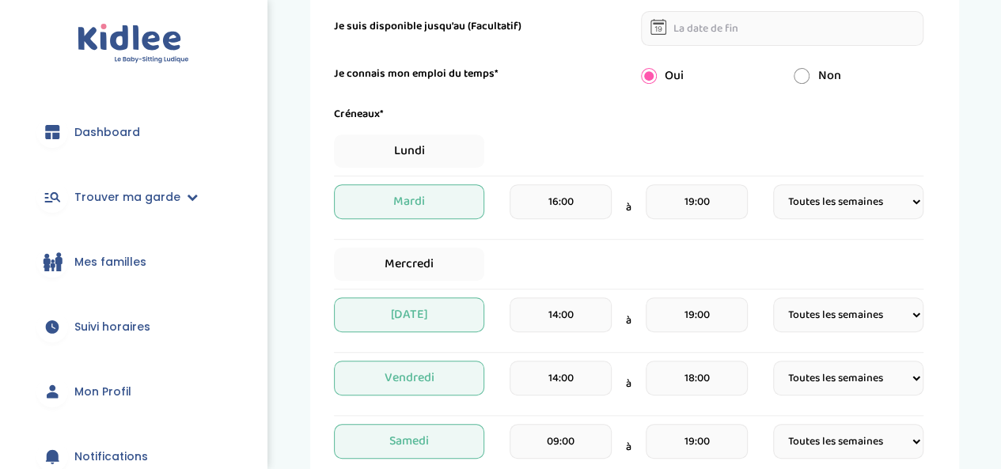
scroll to position [305, 0]
click at [434, 146] on span "Lundi" at bounding box center [409, 151] width 150 height 33
select select "1"
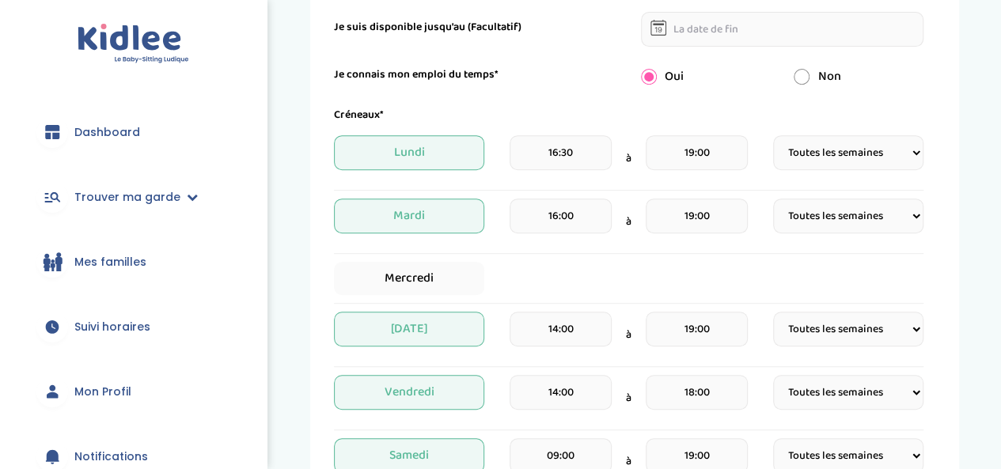
click at [434, 146] on span "Lundi" at bounding box center [409, 152] width 150 height 35
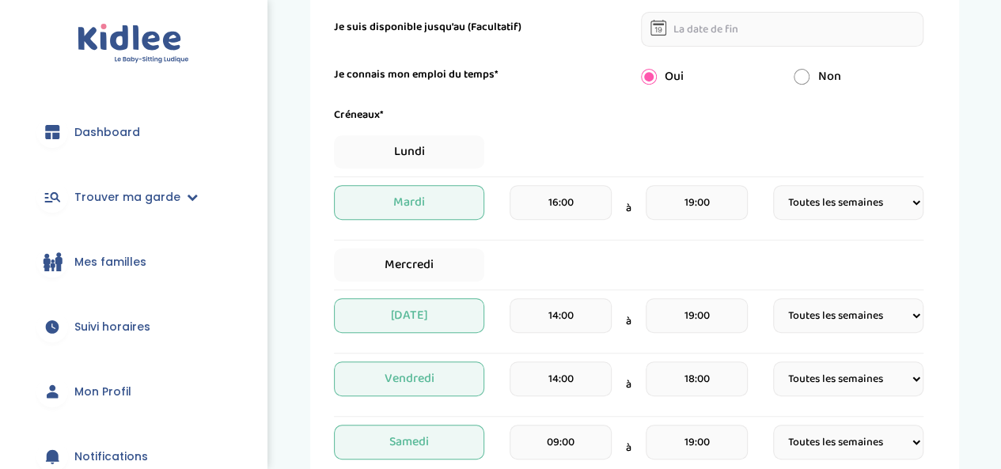
click at [431, 187] on span "Mardi" at bounding box center [409, 202] width 150 height 35
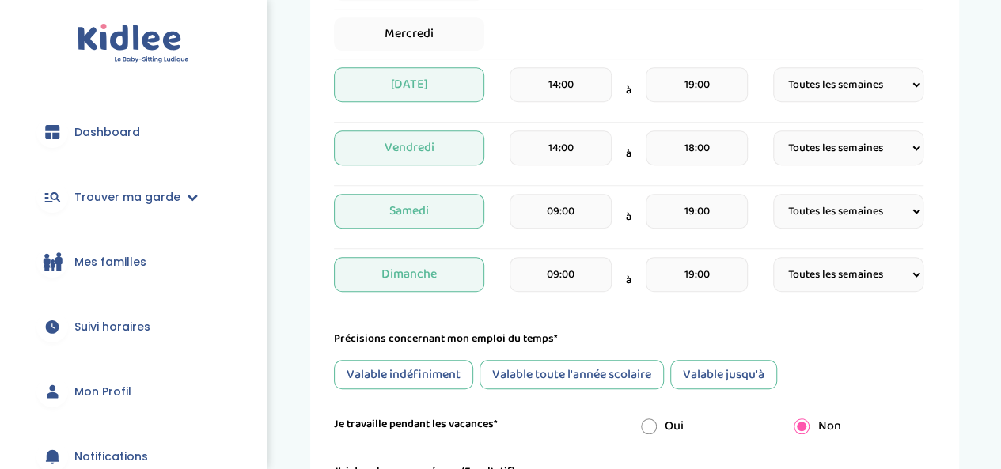
scroll to position [523, 0]
click at [410, 374] on div "Valable indéfiniment" at bounding box center [403, 373] width 139 height 29
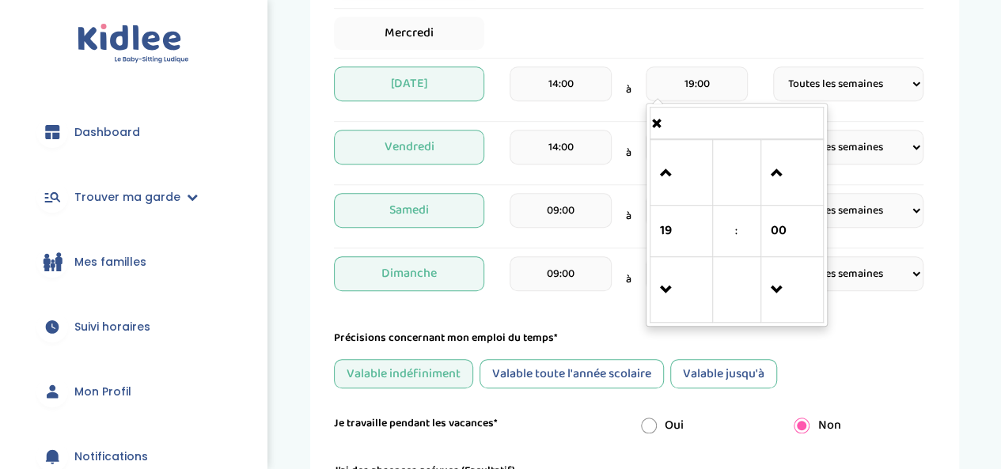
click at [693, 82] on input "19:00" at bounding box center [697, 83] width 102 height 35
click at [673, 165] on span at bounding box center [681, 173] width 43 height 43
click at [660, 295] on span at bounding box center [681, 290] width 43 height 43
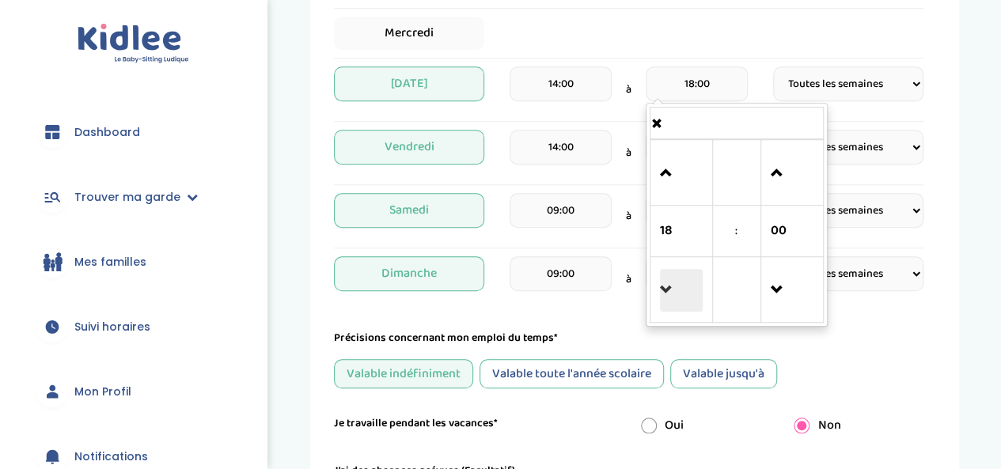
type input "17:00"
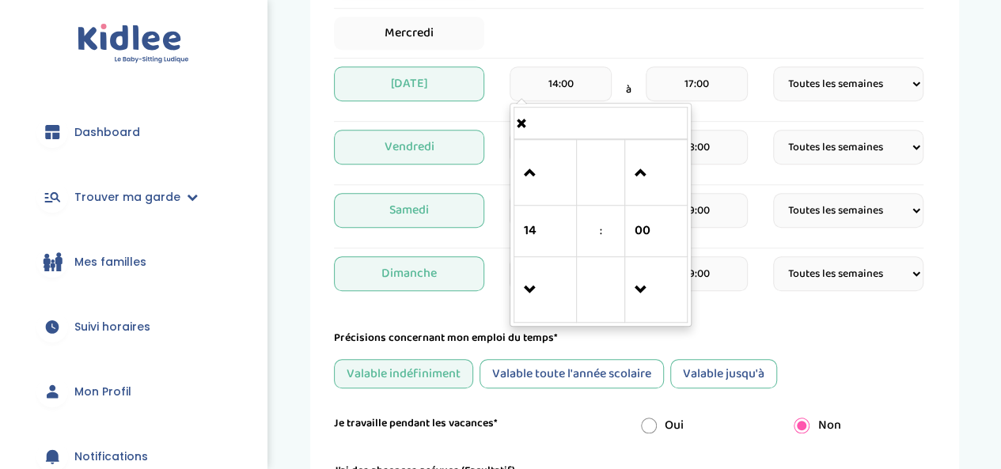
click at [579, 78] on input "14:00" at bounding box center [561, 83] width 102 height 35
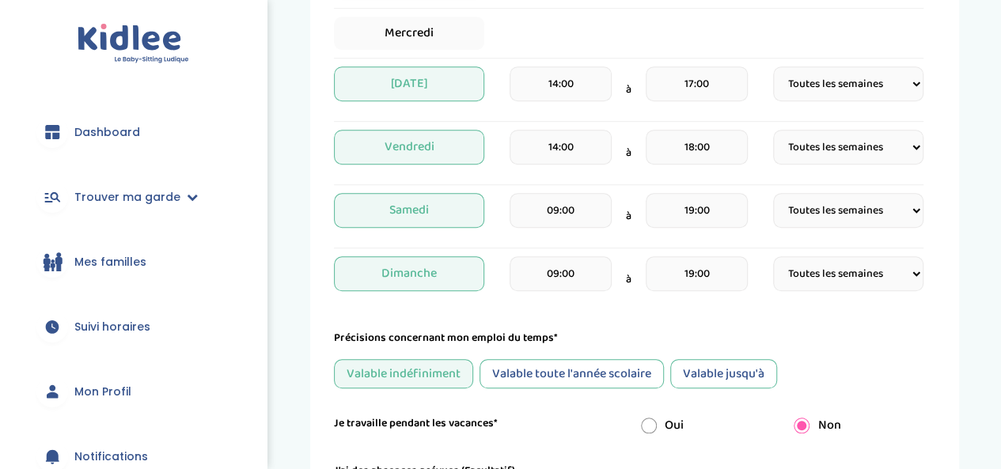
click at [620, 40] on div "Mercredi" at bounding box center [629, 33] width 590 height 33
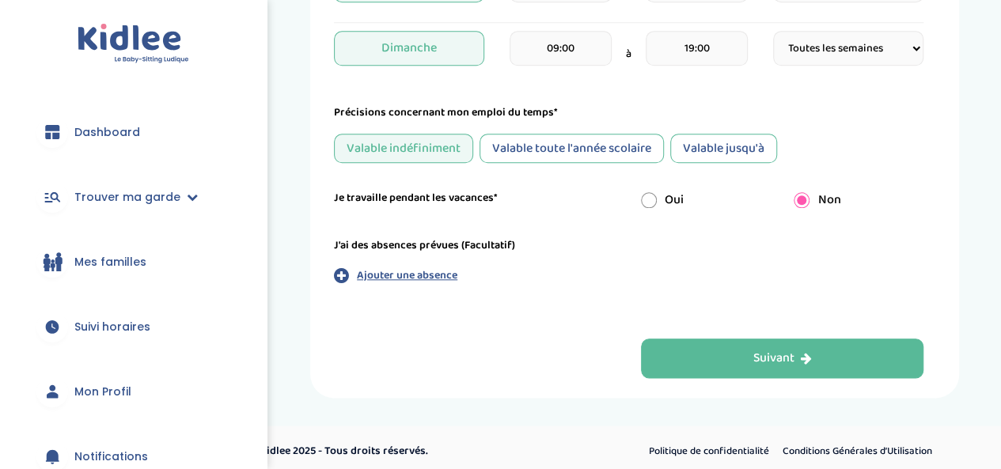
scroll to position [754, 0]
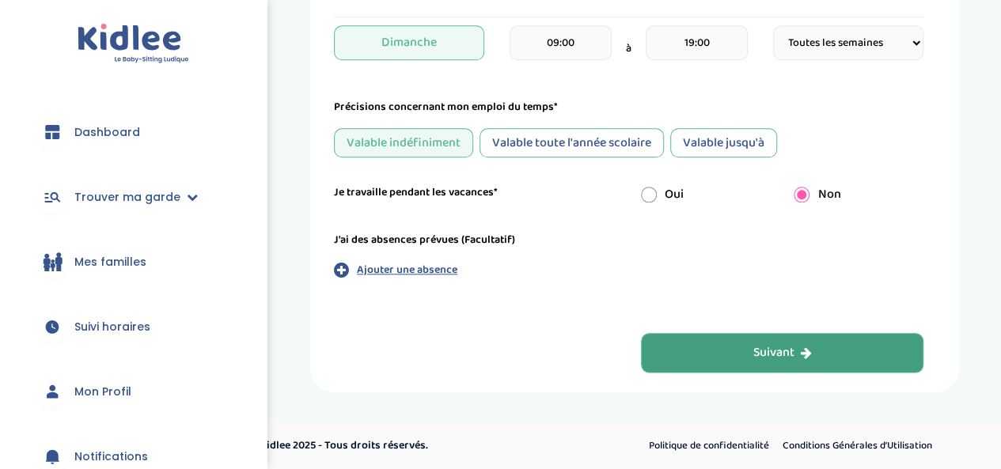
click at [657, 347] on button "Suivant" at bounding box center [782, 353] width 283 height 40
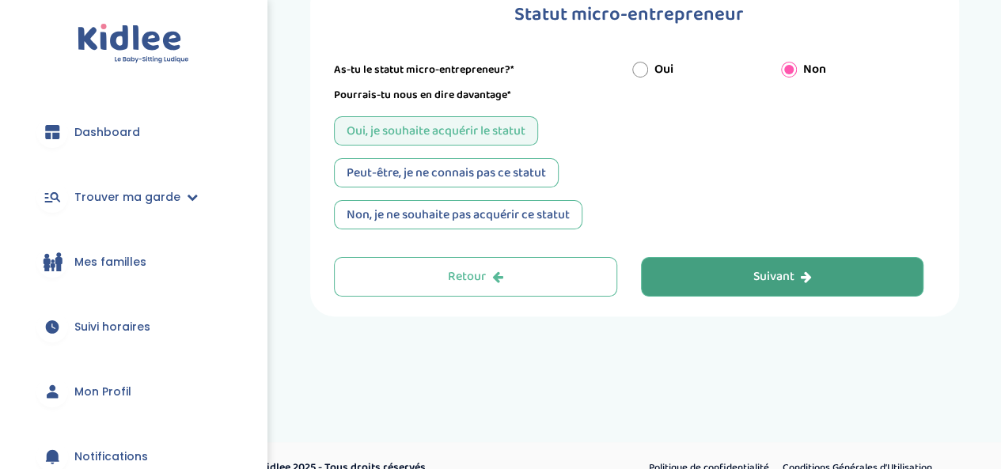
scroll to position [59, 0]
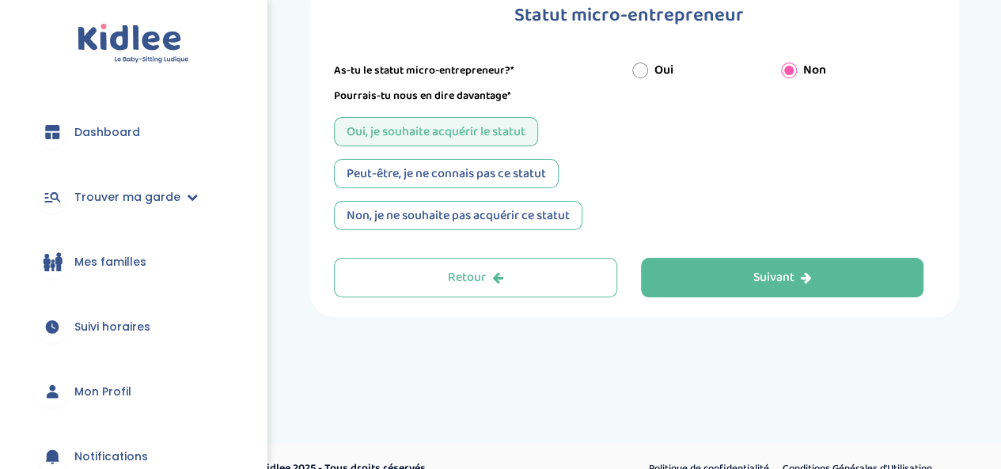
click at [520, 162] on div "Peut-être, je ne connais pas ce statut" at bounding box center [446, 173] width 225 height 29
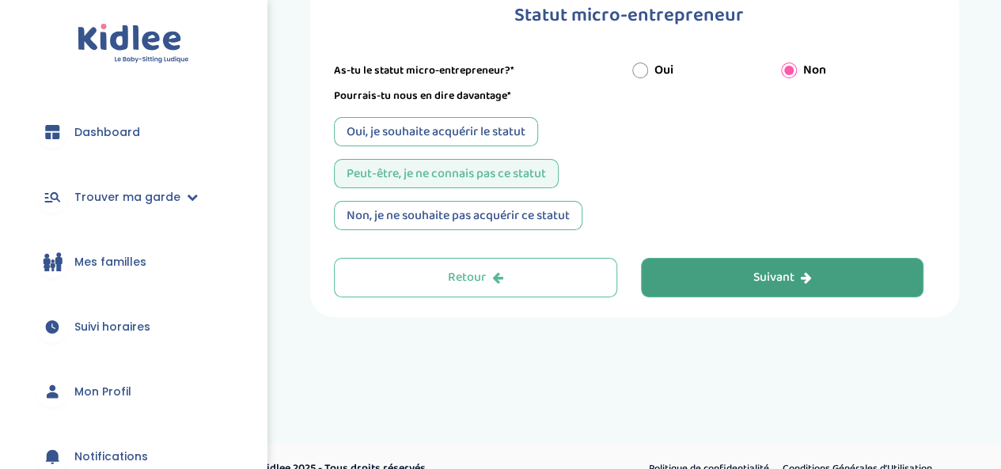
click at [675, 287] on button "Suivant" at bounding box center [782, 278] width 283 height 40
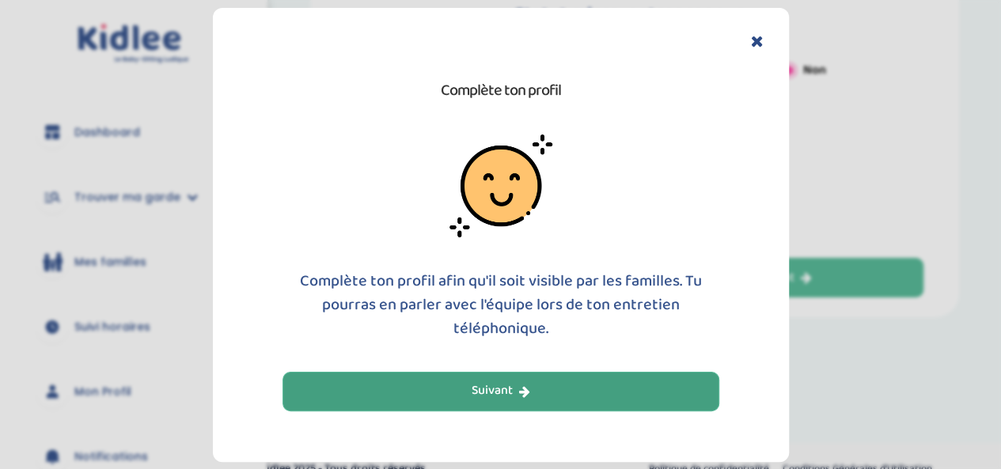
click at [601, 400] on button "Suivant" at bounding box center [501, 392] width 437 height 40
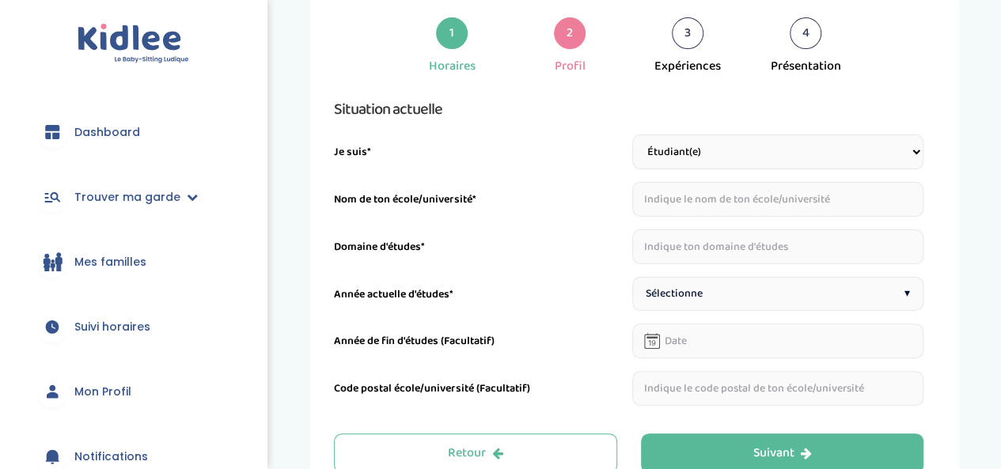
click at [715, 196] on input "text" at bounding box center [778, 199] width 292 height 35
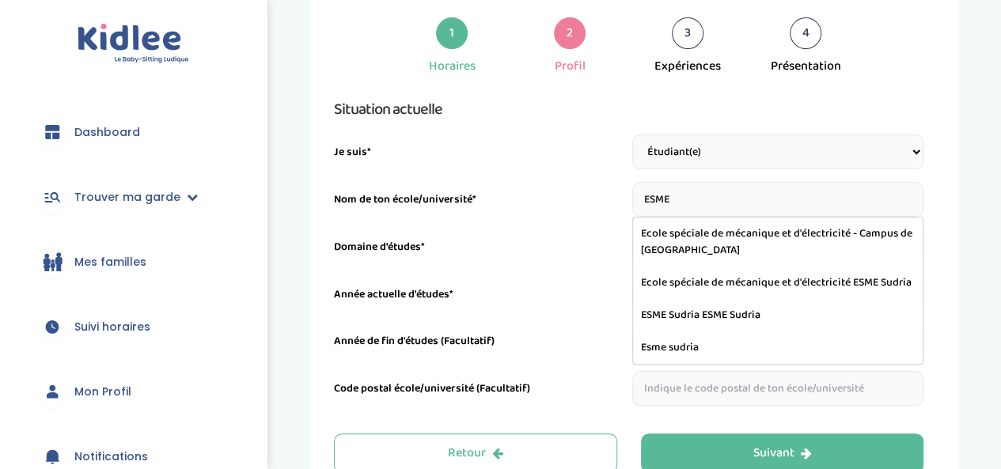
click at [715, 196] on input "ESME" at bounding box center [778, 199] width 292 height 35
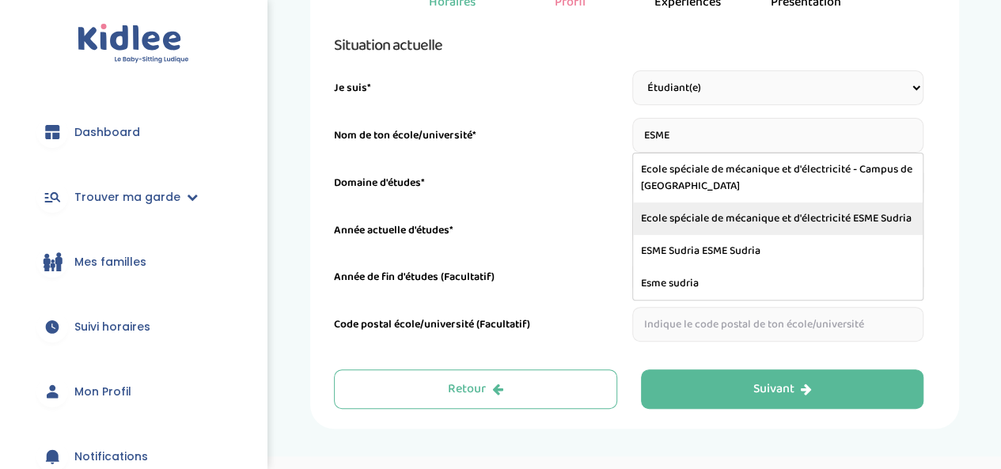
scroll to position [161, 0]
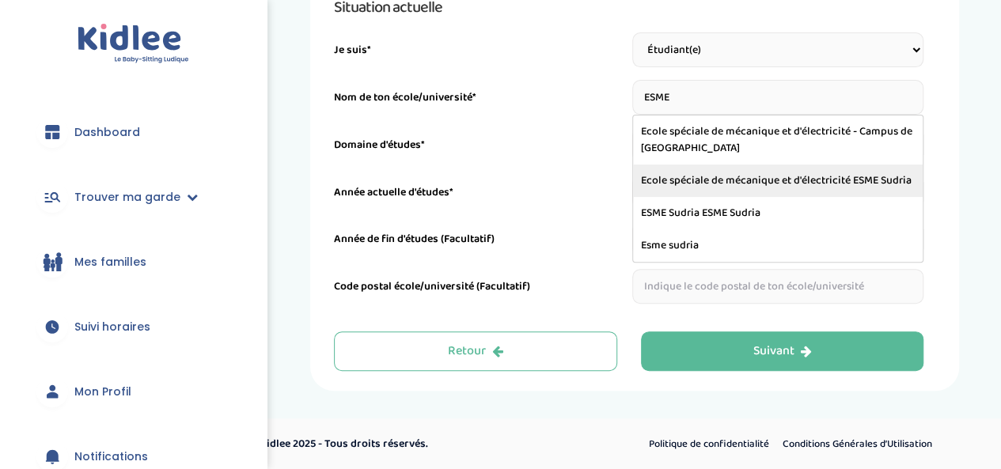
type input "Ecole spéciale de mécanique et d'électricité ESME Sudria"
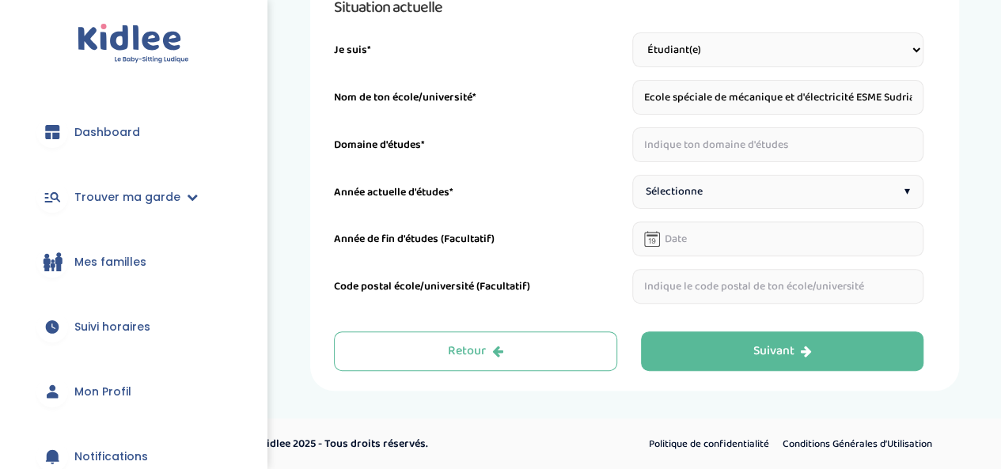
click at [779, 146] on input "text" at bounding box center [778, 144] width 292 height 35
type input "ENERGIE"
click at [779, 193] on div "Sélectionne ▾" at bounding box center [778, 192] width 292 height 34
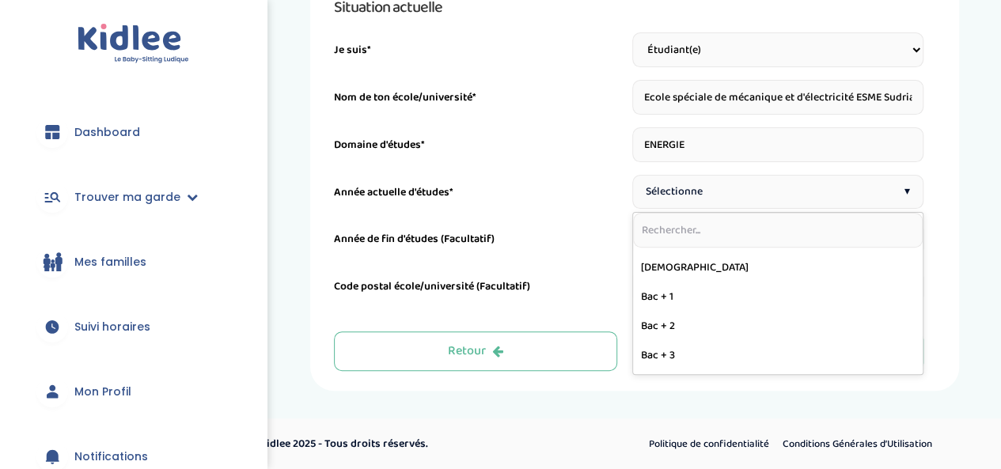
scroll to position [169, 0]
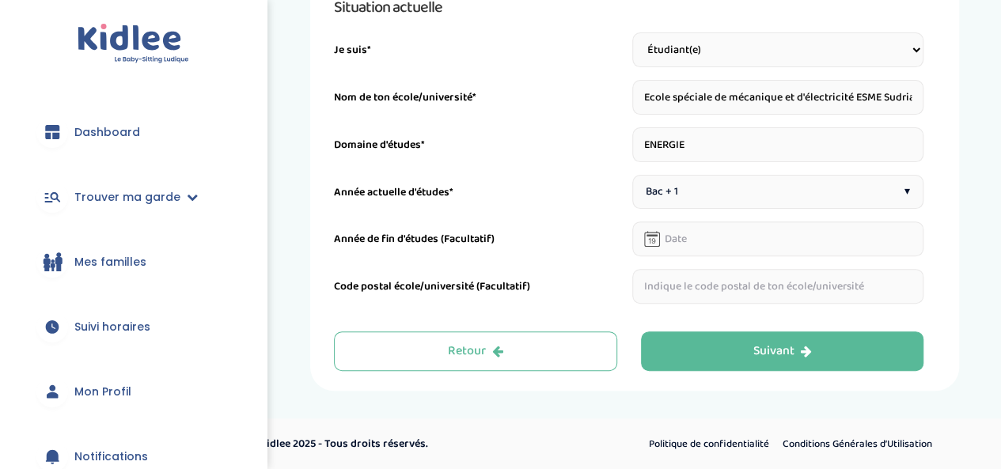
click at [723, 282] on input "text" at bounding box center [778, 286] width 292 height 35
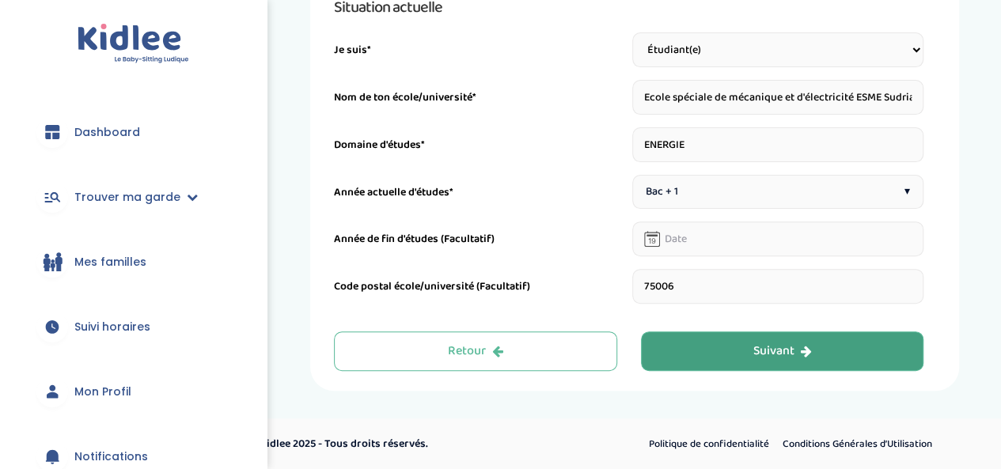
type input "75006"
click at [753, 358] on div "Suivant" at bounding box center [782, 352] width 59 height 18
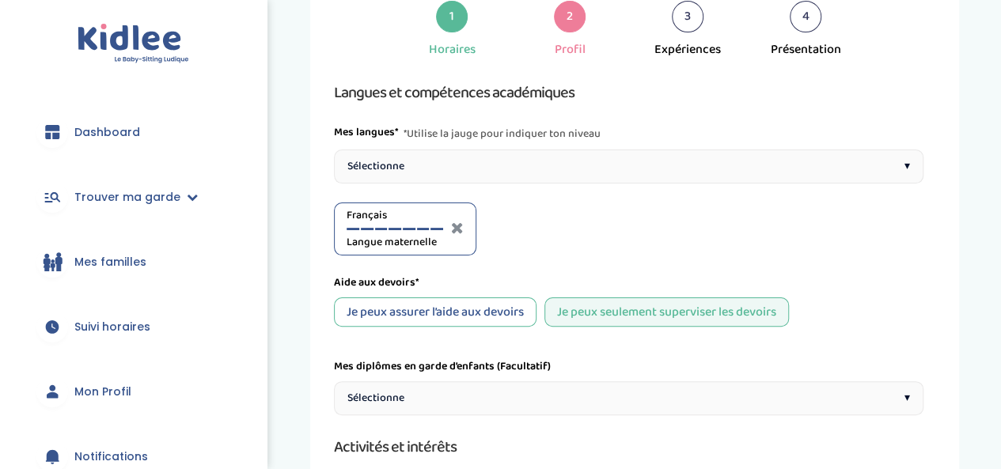
scroll to position [59, 0]
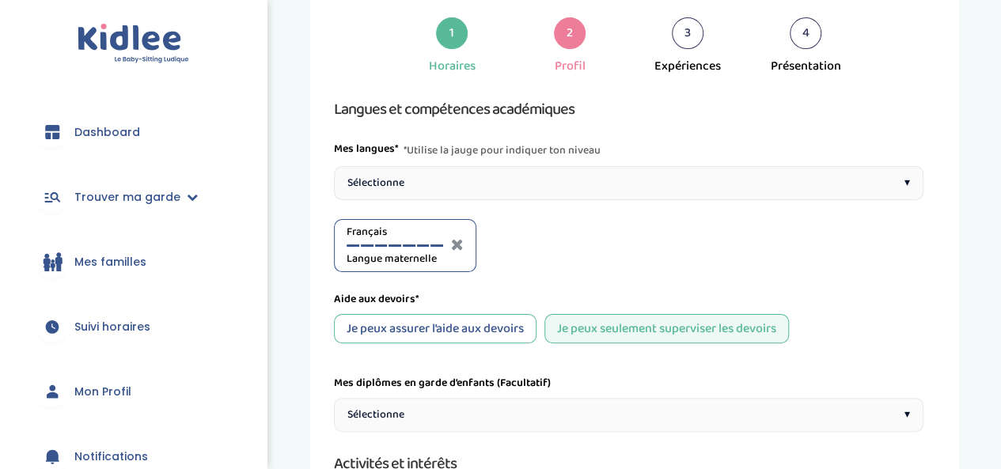
click at [437, 241] on div "Français Langue maternelle" at bounding box center [395, 246] width 97 height 44
click at [425, 245] on div at bounding box center [423, 246] width 13 height 2
click at [437, 245] on div at bounding box center [437, 246] width 13 height 2
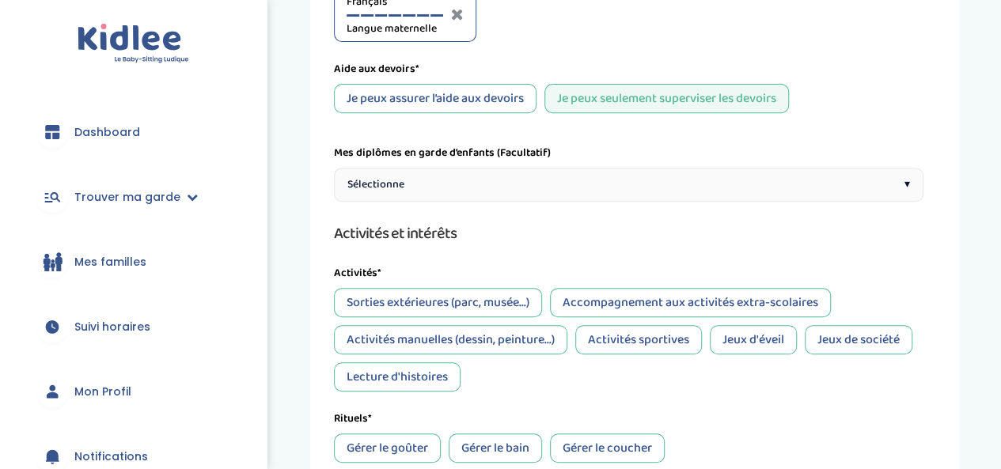
scroll to position [290, 0]
click at [437, 374] on div "Lecture d'histoires" at bounding box center [397, 376] width 127 height 29
click at [873, 339] on div "Jeux de société" at bounding box center [859, 338] width 108 height 29
click at [738, 332] on div "Jeux d'éveil" at bounding box center [753, 338] width 87 height 29
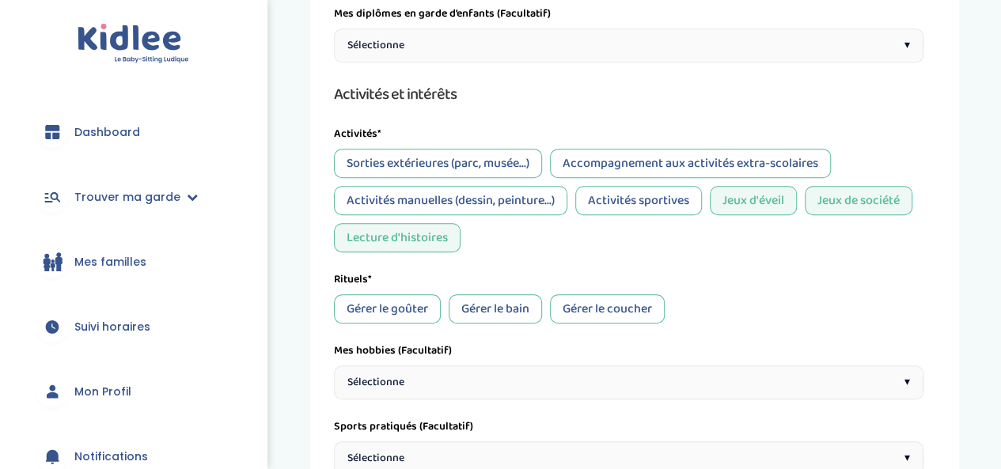
scroll to position [432, 0]
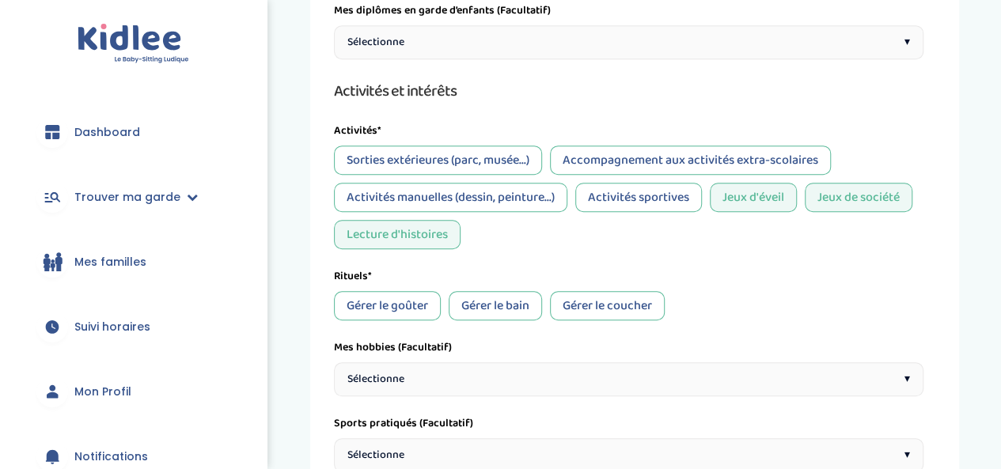
click at [407, 303] on div "Gérer le goûter" at bounding box center [387, 305] width 107 height 29
click at [518, 309] on div "Gérer le bain" at bounding box center [495, 305] width 93 height 29
click at [518, 316] on div "Gérer le bain" at bounding box center [495, 305] width 93 height 29
click at [590, 295] on div "Gérer le coucher" at bounding box center [607, 305] width 115 height 29
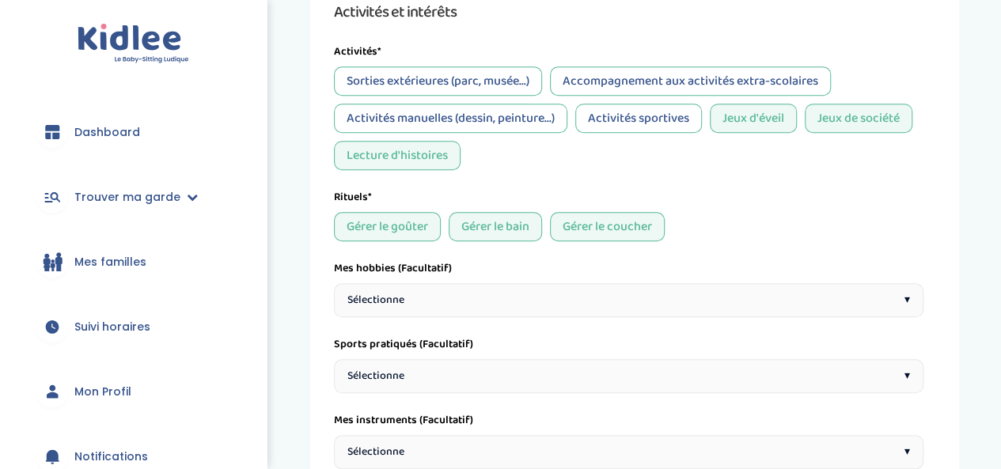
scroll to position [512, 0]
click at [571, 302] on div "Sélectionne ▾" at bounding box center [629, 300] width 590 height 34
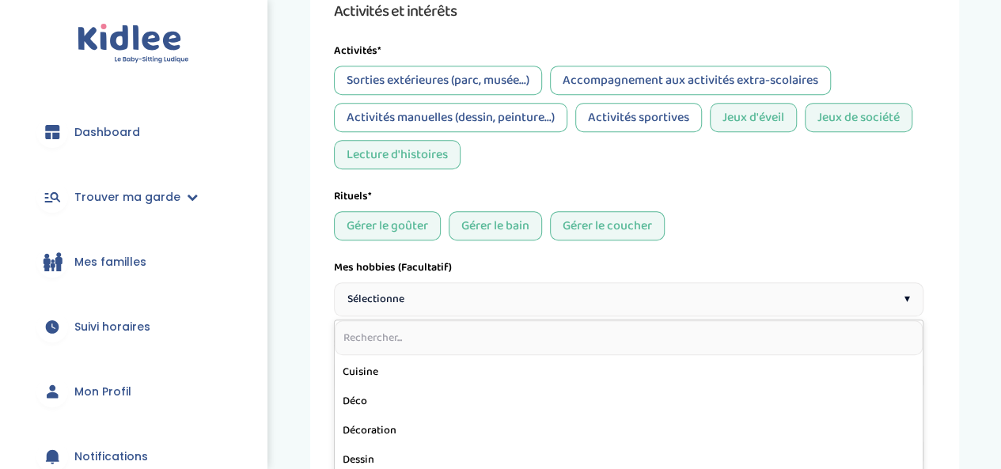
scroll to position [337, 0]
click at [544, 314] on div "Sélectionne ▾" at bounding box center [629, 300] width 590 height 34
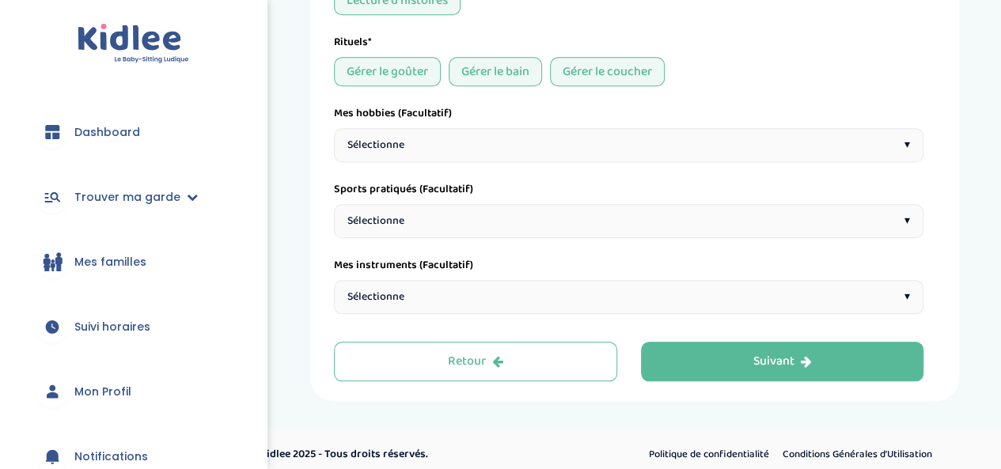
scroll to position [675, 0]
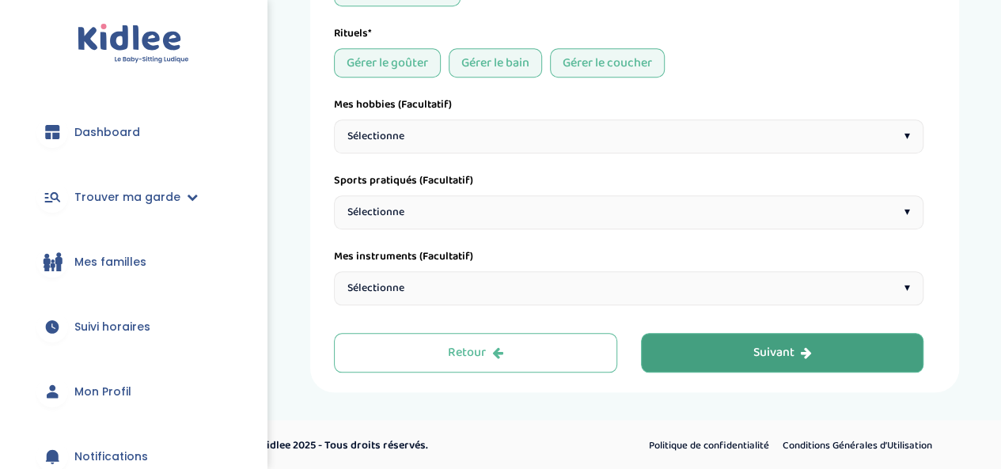
click at [700, 333] on button "Suivant" at bounding box center [782, 353] width 283 height 40
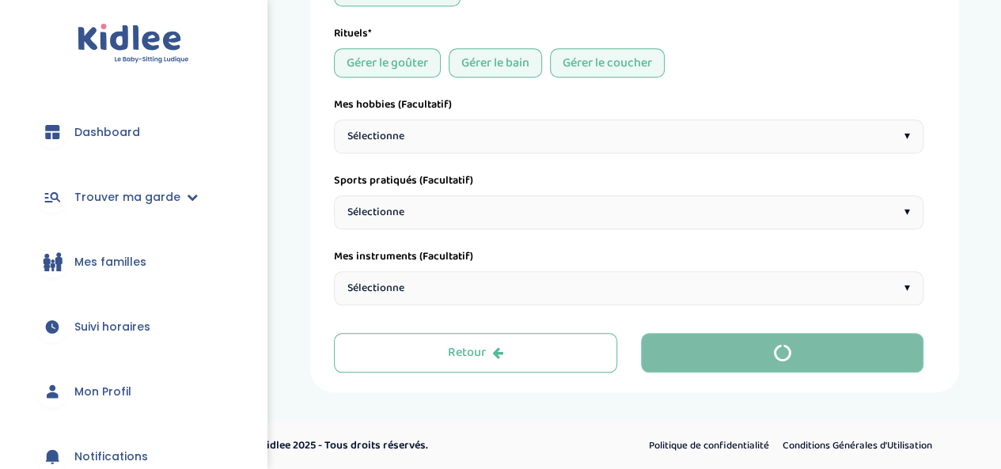
scroll to position [59, 0]
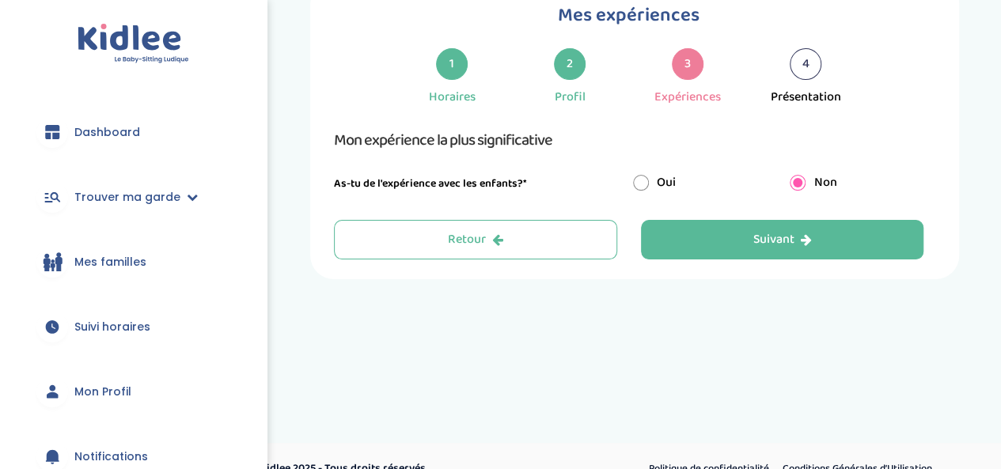
click at [639, 183] on input "radio" at bounding box center [641, 183] width 16 height 16
radio input "true"
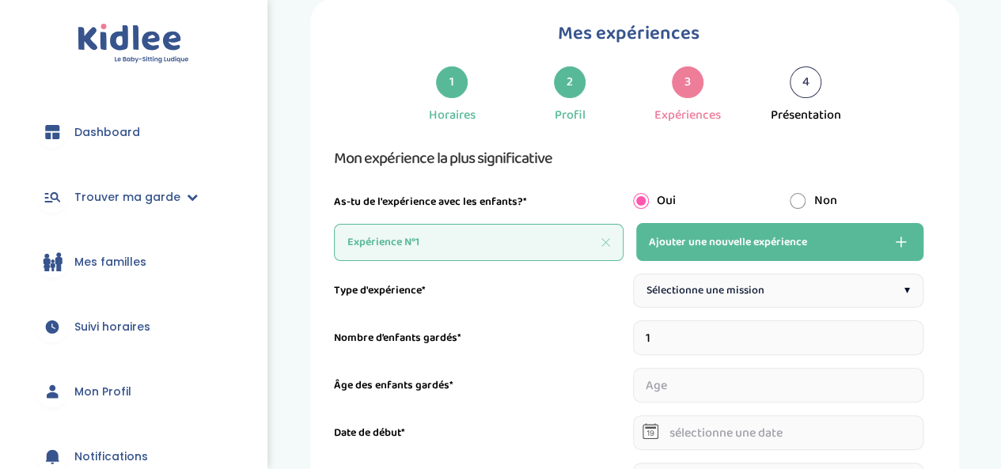
scroll to position [40, 0]
click at [802, 203] on input "radio" at bounding box center [798, 202] width 16 height 16
radio input "true"
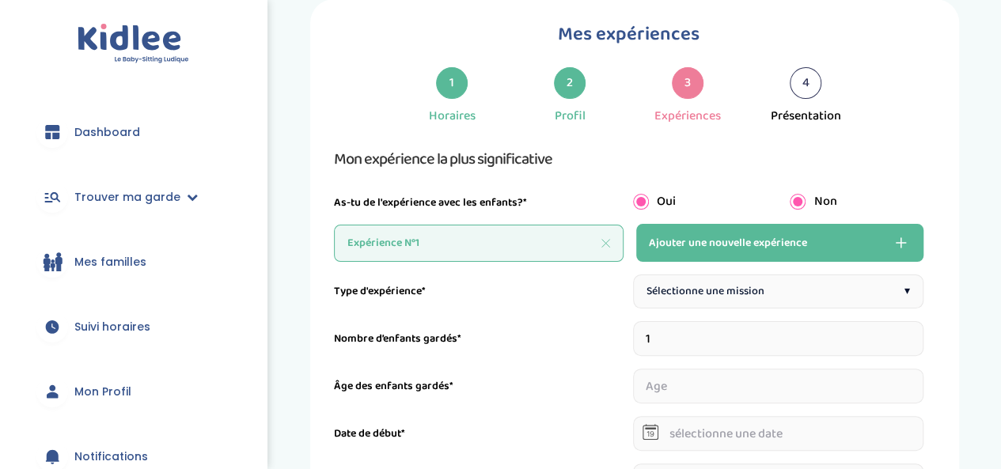
radio input "false"
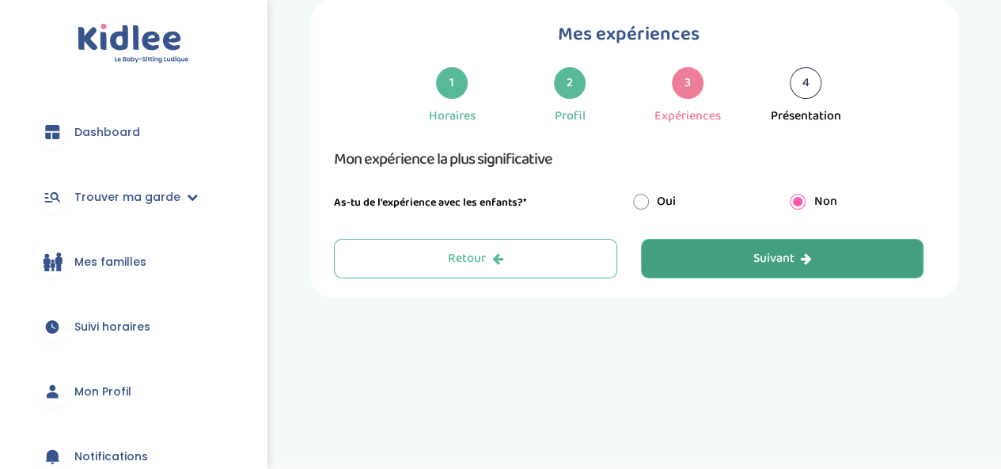
click at [810, 263] on icon "button" at bounding box center [805, 258] width 11 height 13
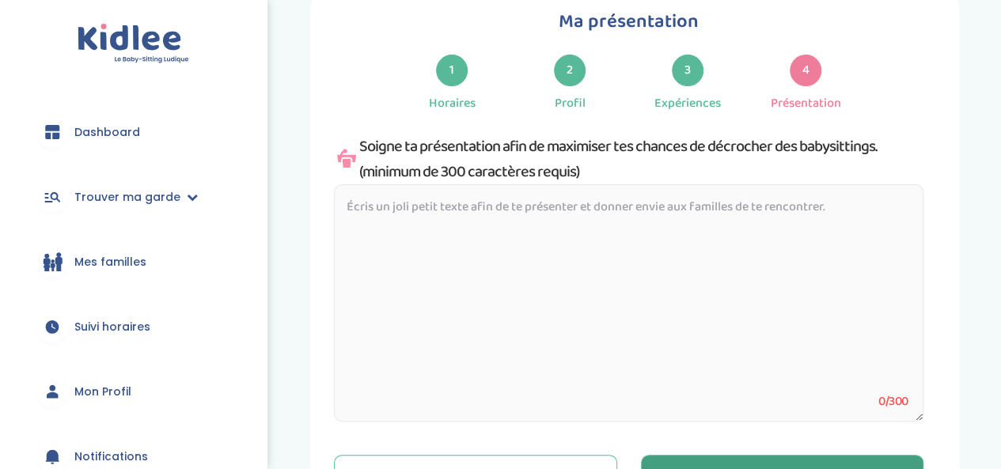
scroll to position [50, 0]
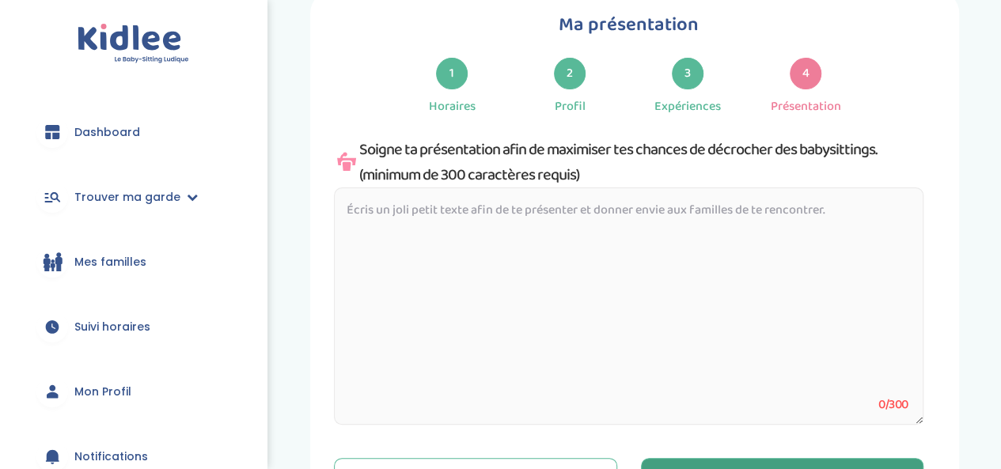
click at [804, 273] on textarea at bounding box center [629, 306] width 590 height 237
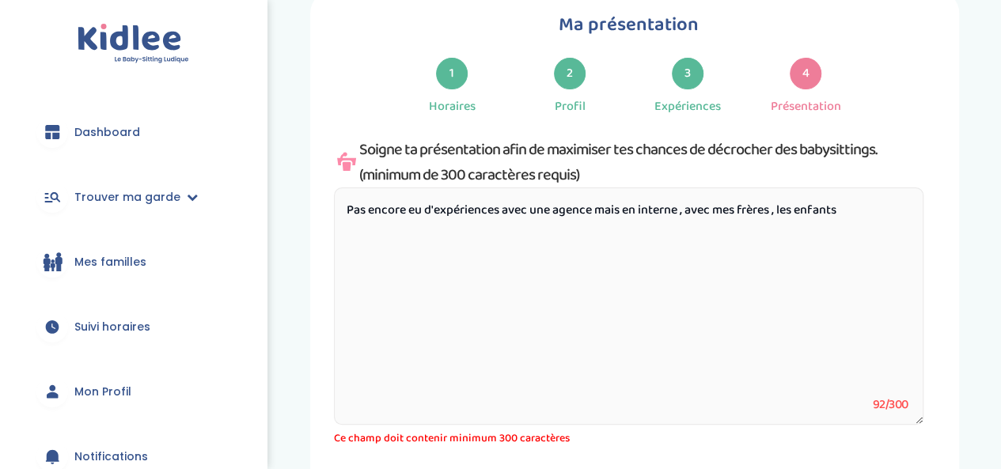
click at [779, 214] on textarea "Pas encore eu d'expériences avec une agence mais en interne , avec mes frères ,…" at bounding box center [629, 306] width 590 height 237
click at [780, 214] on textarea "Pas encore eu d'expériences avec une agence mais en interne , avec mes frères ,…" at bounding box center [629, 306] width 590 height 237
click at [440, 233] on textarea "Pas encore eu d'expériences avec une agence mais en interne , avec mes frères ,…" at bounding box center [629, 306] width 590 height 237
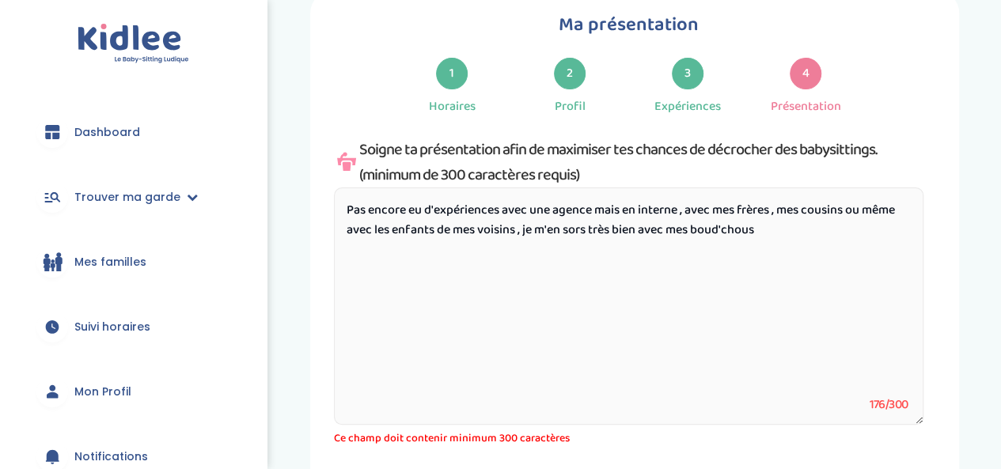
click at [420, 211] on textarea "Pas encore eu d'expériences avec une agence mais en interne , avec mes frères ,…" at bounding box center [629, 306] width 590 height 237
click at [613, 229] on textarea "Pas encore eu d'expériences avec une agence mais en interne , avec mes frères ,…" at bounding box center [629, 306] width 590 height 237
click at [758, 226] on textarea "Pas encore eu d'expériences avec une agence mais en interne , avec mes frères ,…" at bounding box center [629, 306] width 590 height 237
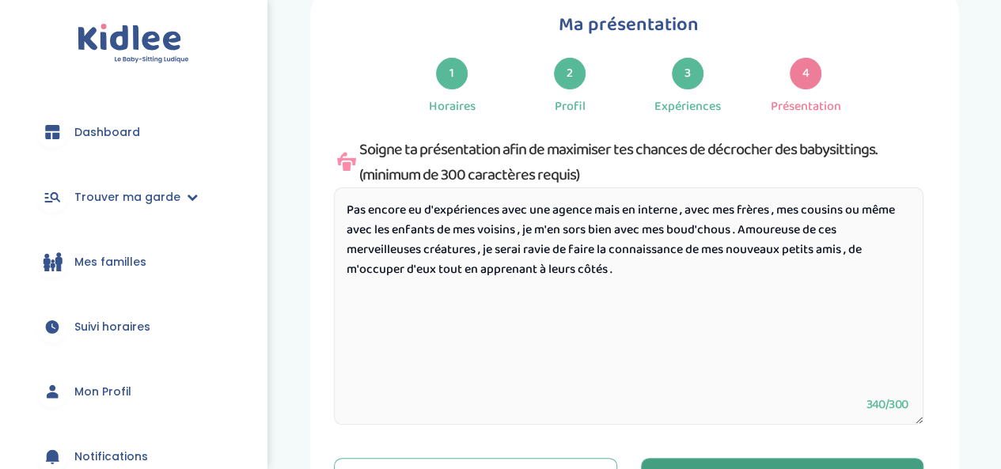
click at [623, 210] on textarea "Pas encore eu d'expériences avec une agence mais en interne , avec mes frères ,…" at bounding box center [629, 306] width 590 height 237
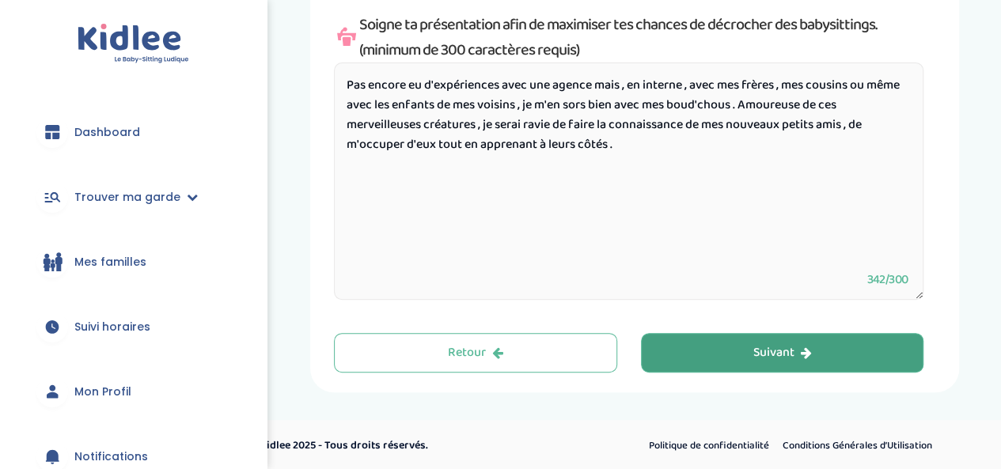
scroll to position [176, 0]
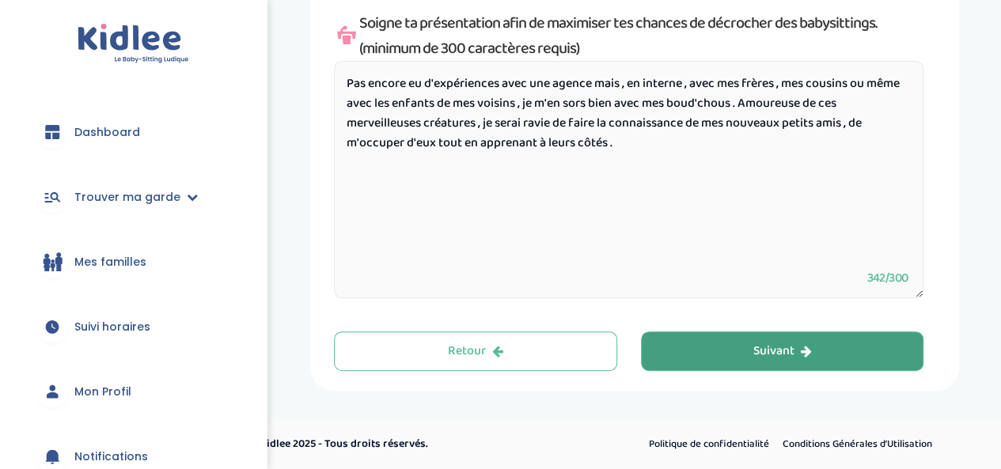
type textarea "Pas encore eu d'expériences avec une agence mais , en interne , avec mes frères…"
click at [699, 333] on button "Suivant" at bounding box center [782, 352] width 283 height 40
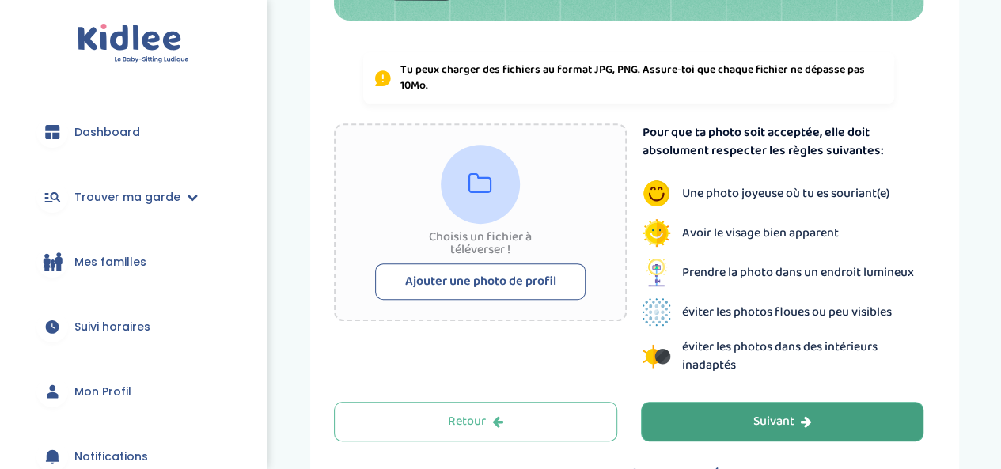
scroll to position [309, 0]
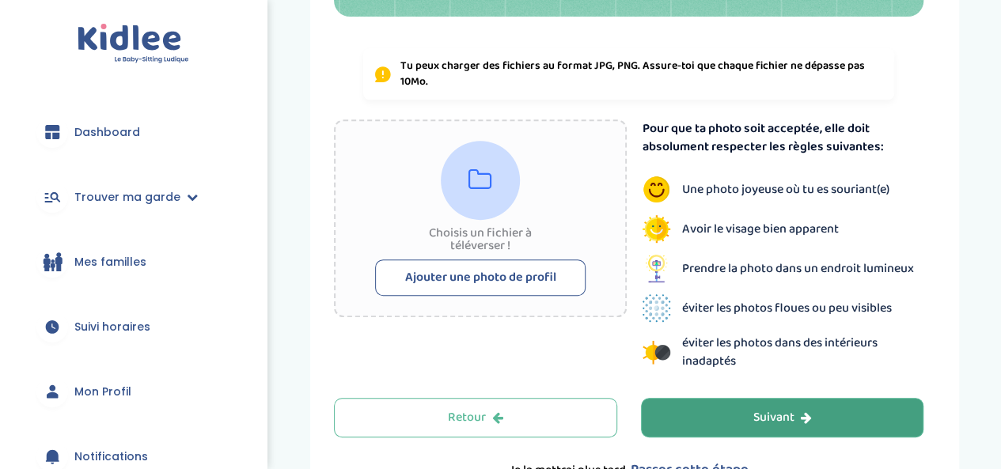
click at [707, 415] on button "Suivant" at bounding box center [782, 418] width 283 height 40
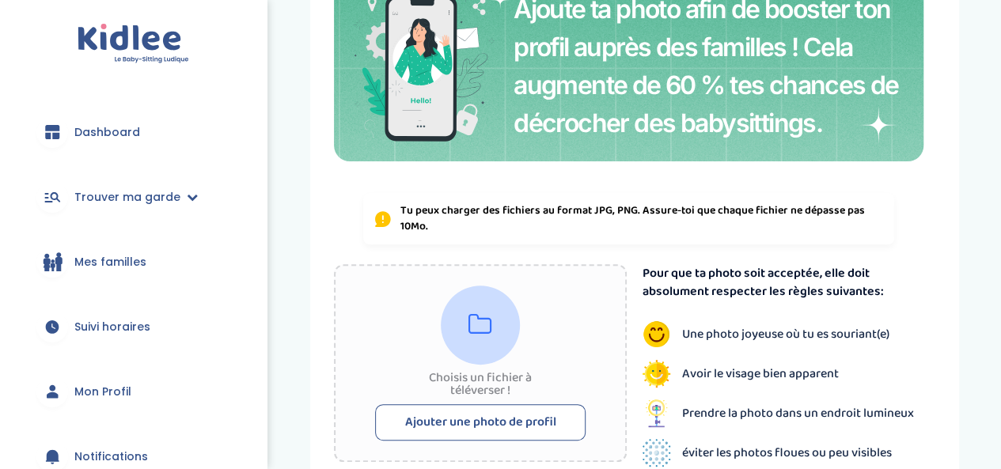
click at [707, 415] on div "Indique nous ta situation administrative Type de document d'identité Sélectionn…" at bounding box center [634, 260] width 601 height 730
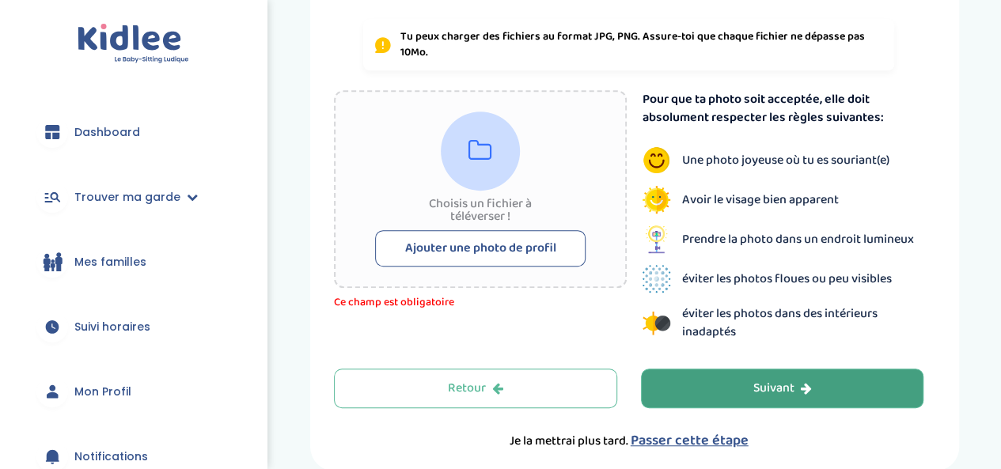
scroll to position [346, 0]
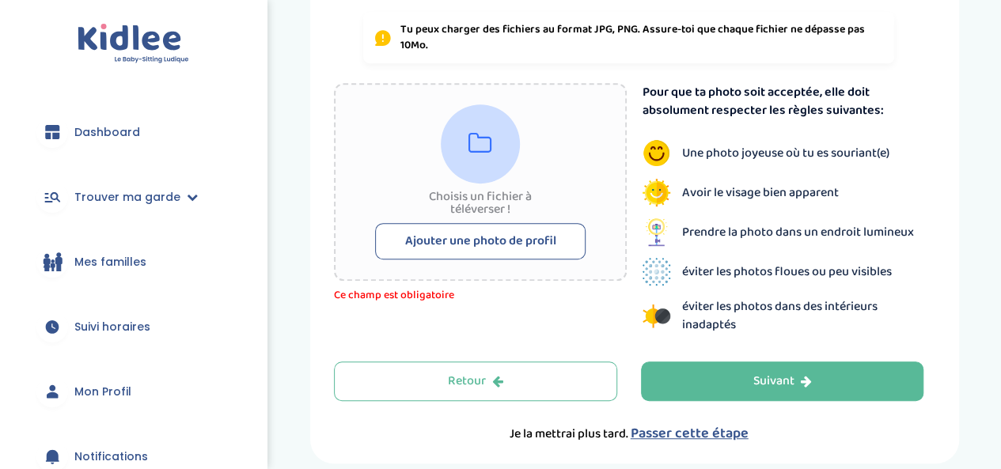
click at [647, 428] on span "Passer cette étape" at bounding box center [690, 434] width 118 height 22
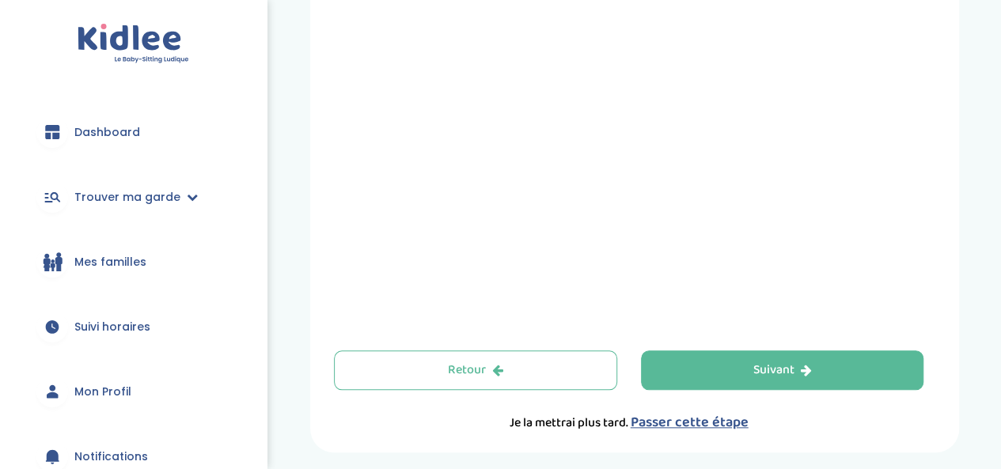
scroll to position [629, 0]
click at [647, 423] on span "Passer cette étape" at bounding box center [690, 422] width 118 height 22
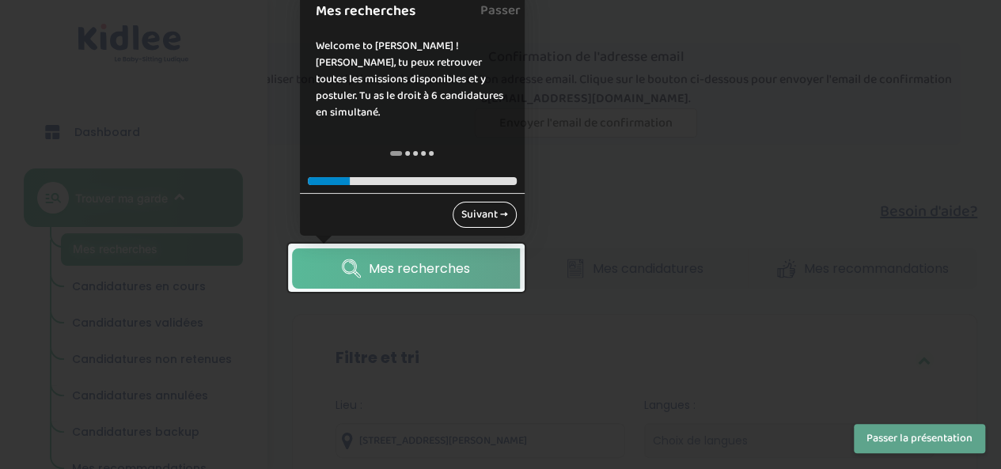
click at [491, 211] on link "Suivant →" at bounding box center [485, 215] width 64 height 26
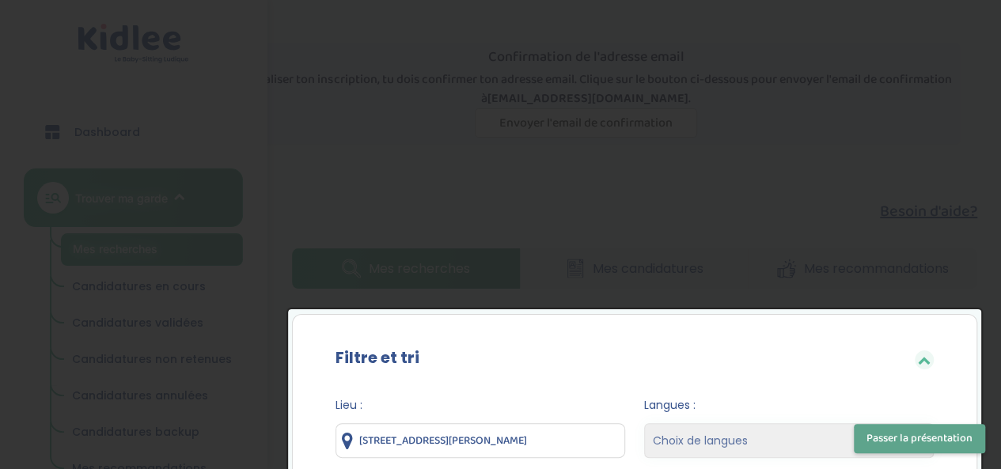
scroll to position [337, 0]
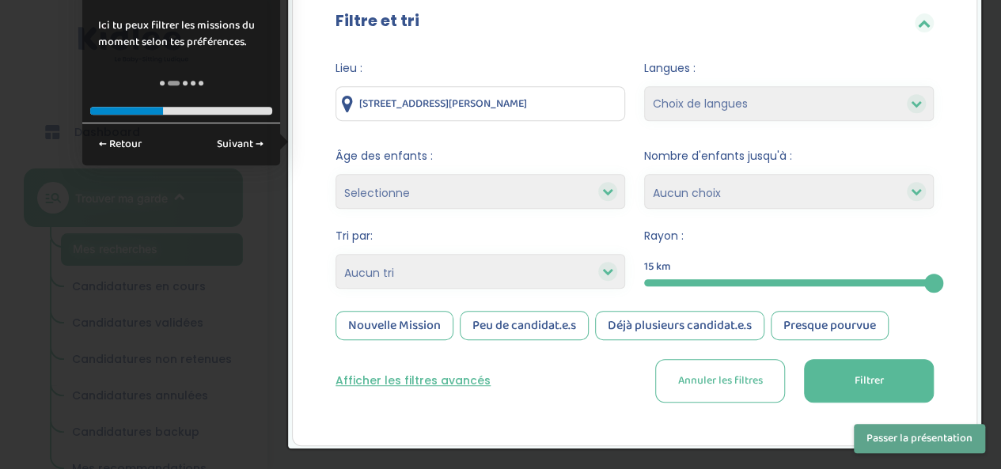
click at [863, 188] on select "1 2 3 4 Aucun choix" at bounding box center [789, 191] width 290 height 35
select select "1"
click at [644, 174] on select "1 2 3 4 Aucun choix" at bounding box center [789, 191] width 290 height 35
click at [595, 195] on select "Selectionne moins de 3 ans entre 3 et 6 ans plus de 6 ans" at bounding box center [481, 191] width 290 height 35
select select "-3"
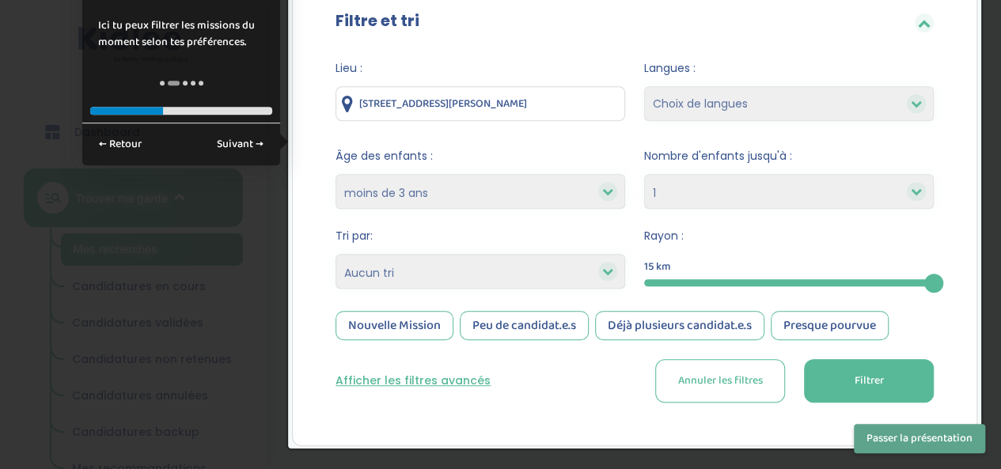
click at [336, 174] on select "Selectionne moins de 3 ans entre 3 et 6 ans plus de 6 ans" at bounding box center [481, 191] width 290 height 35
select select
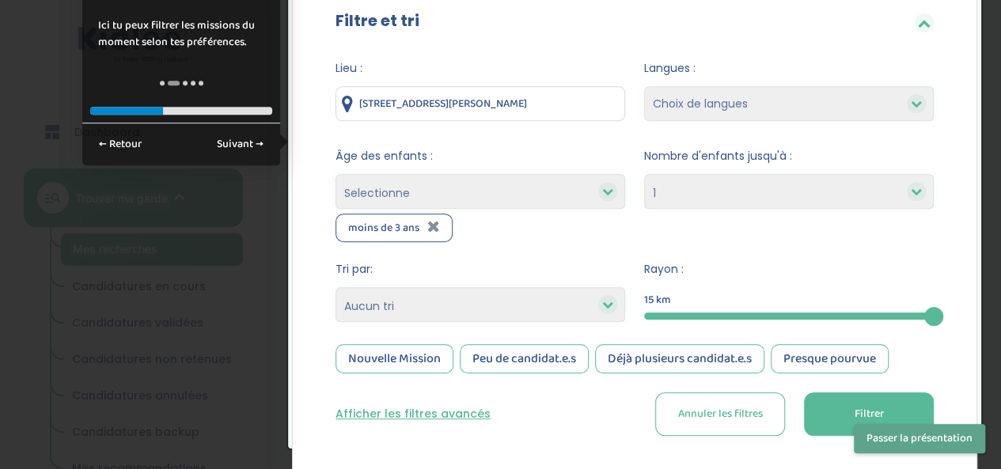
click at [606, 302] on icon at bounding box center [607, 304] width 11 height 11
click at [571, 305] on select "Heures par semaine (croissant) Heures par semaine (décroissant) Date de démarra…" at bounding box center [481, 304] width 290 height 35
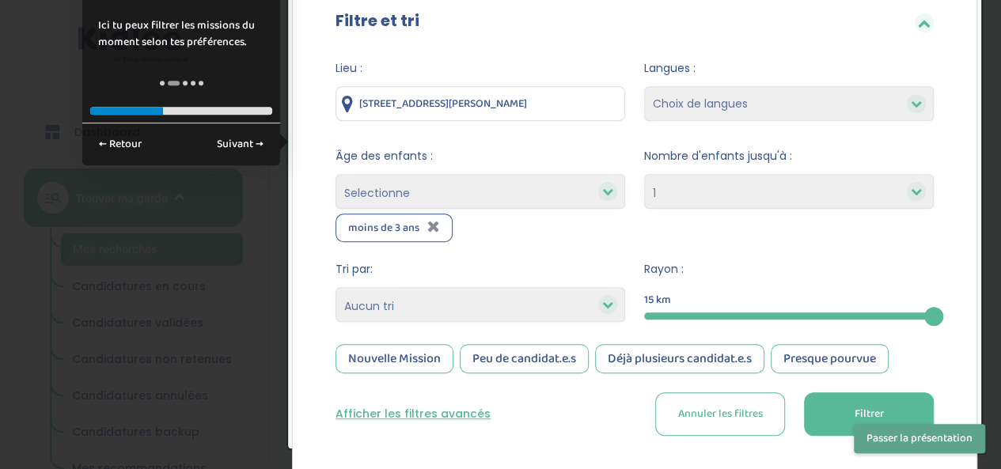
click at [764, 102] on select "Choix de langues Anglais Arabe Espagnol Italien Russe Français Coréen" at bounding box center [789, 103] width 290 height 35
click at [247, 143] on link "Suivant →" at bounding box center [240, 144] width 64 height 26
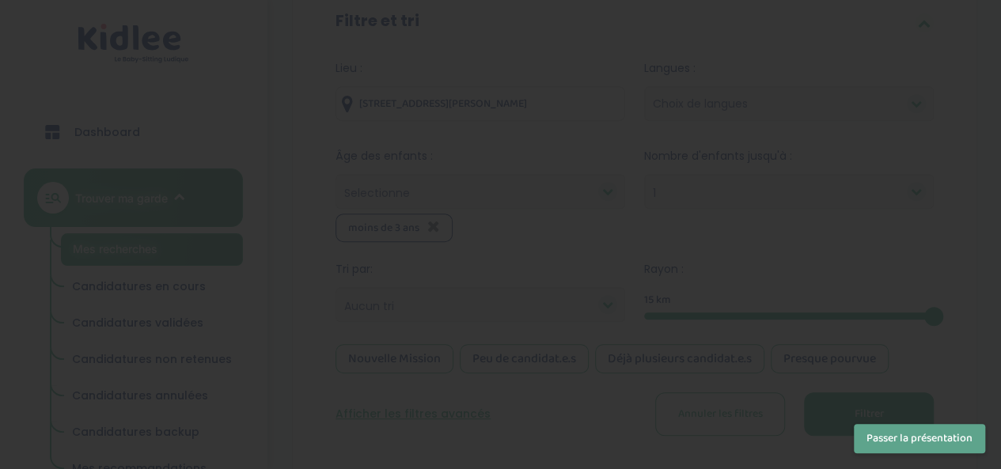
scroll to position [9, 0]
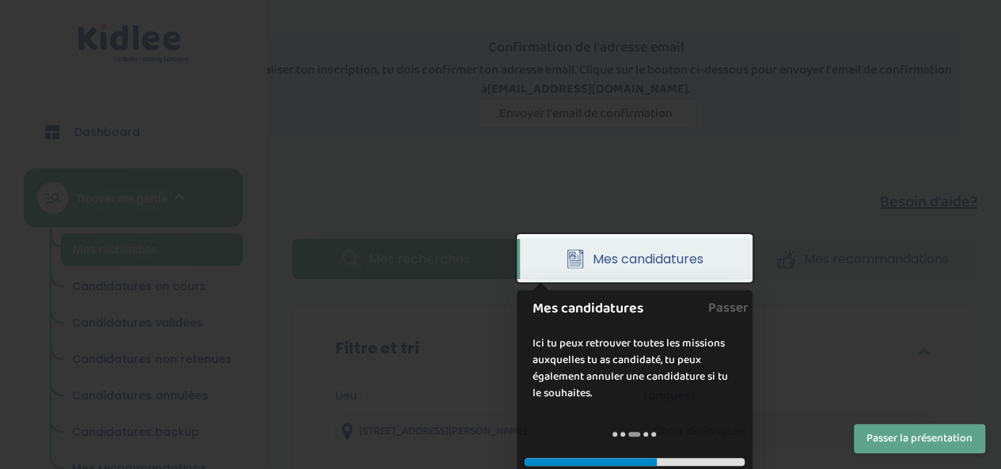
click at [875, 440] on button "Passer la présentation" at bounding box center [919, 438] width 131 height 29
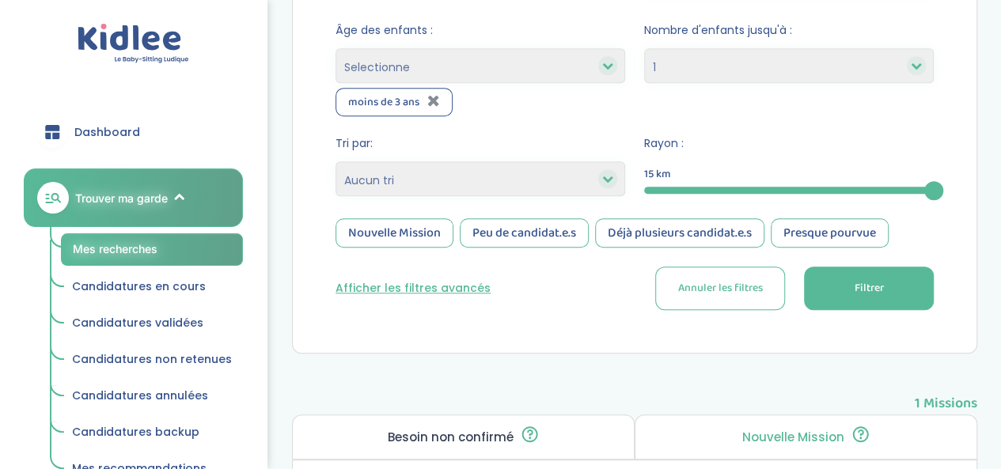
scroll to position [461, 0]
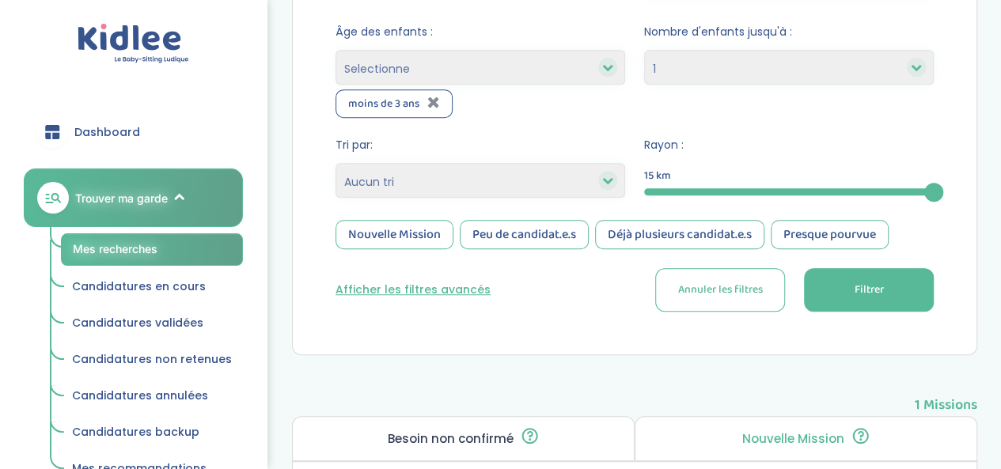
click at [750, 366] on div "Filtre et tri Lieu : 83 Rue du Général de Gaulle, Vaux-sur-Seine, France Langue…" at bounding box center [634, 378] width 685 height 1050
click at [765, 434] on p "Nouvelle Mission" at bounding box center [793, 439] width 102 height 13
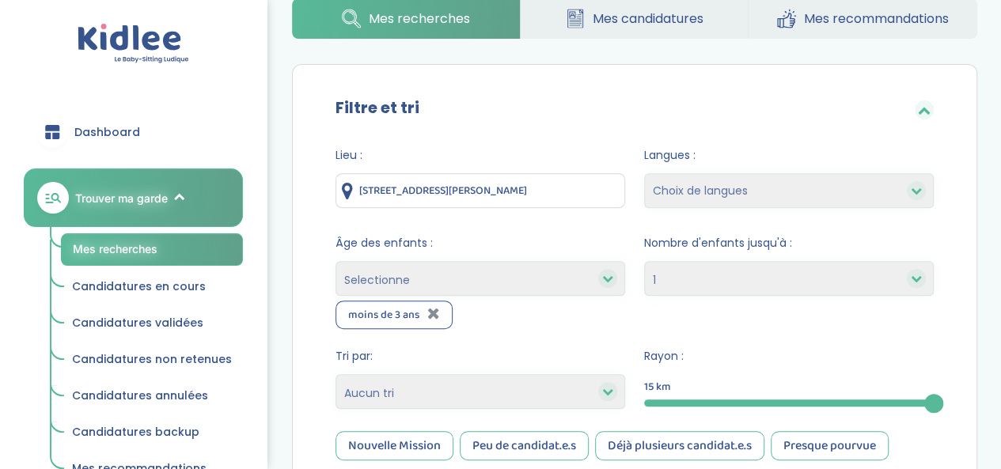
scroll to position [249, 0]
click at [608, 190] on input "83 Rue du Général de Gaulle, Vaux-sur-Seine, France" at bounding box center [481, 191] width 290 height 35
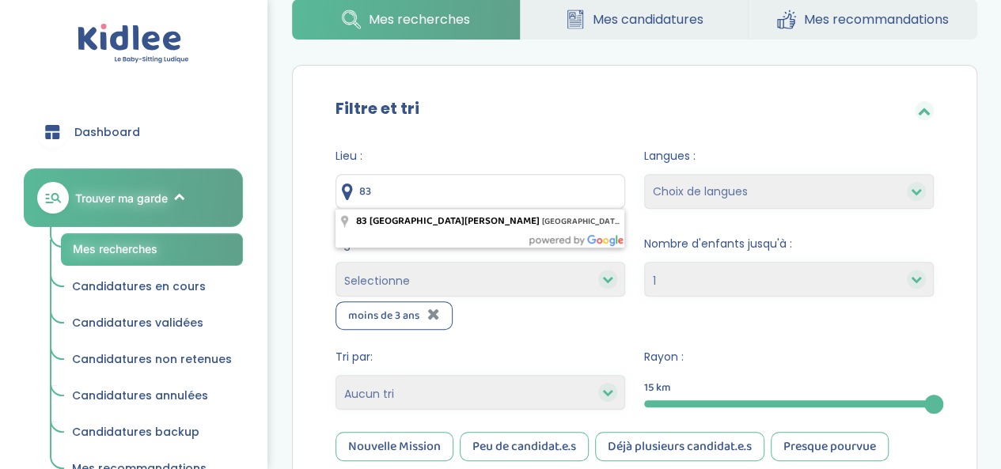
type input "8"
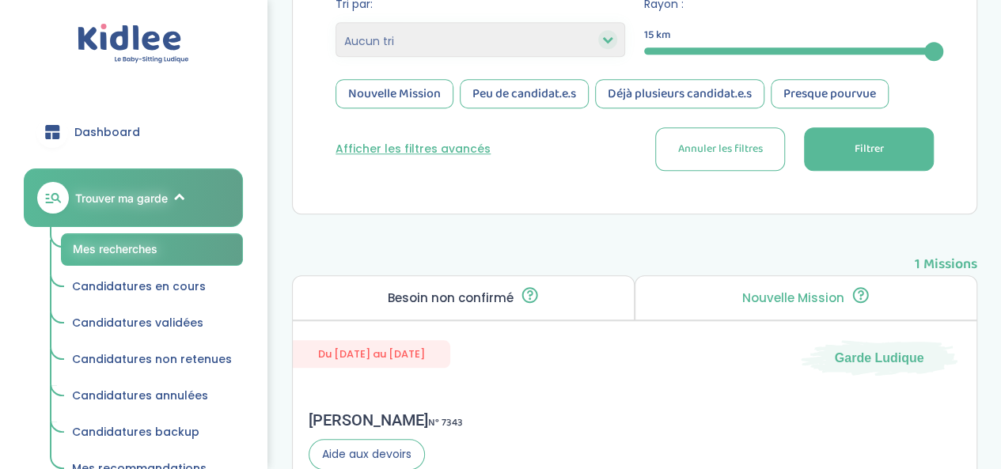
scroll to position [601, 0]
click at [900, 148] on button "Filtrer" at bounding box center [869, 150] width 130 height 44
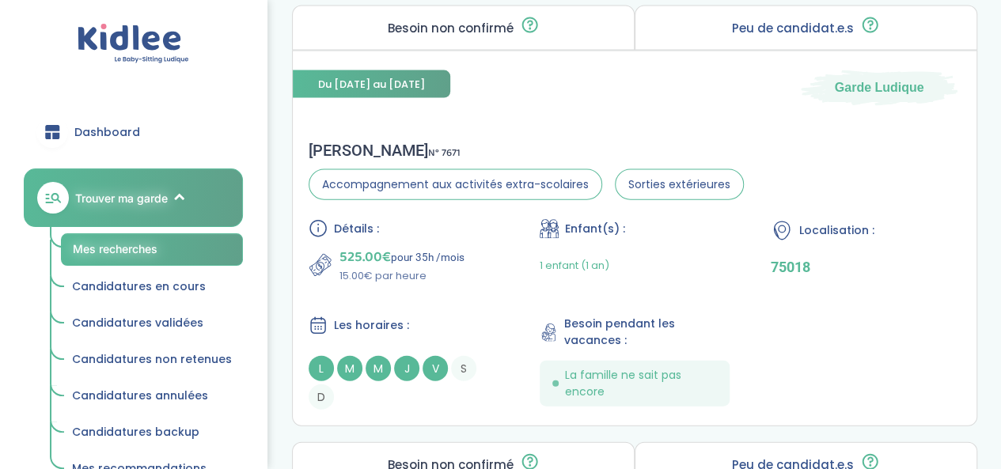
scroll to position [1726, 0]
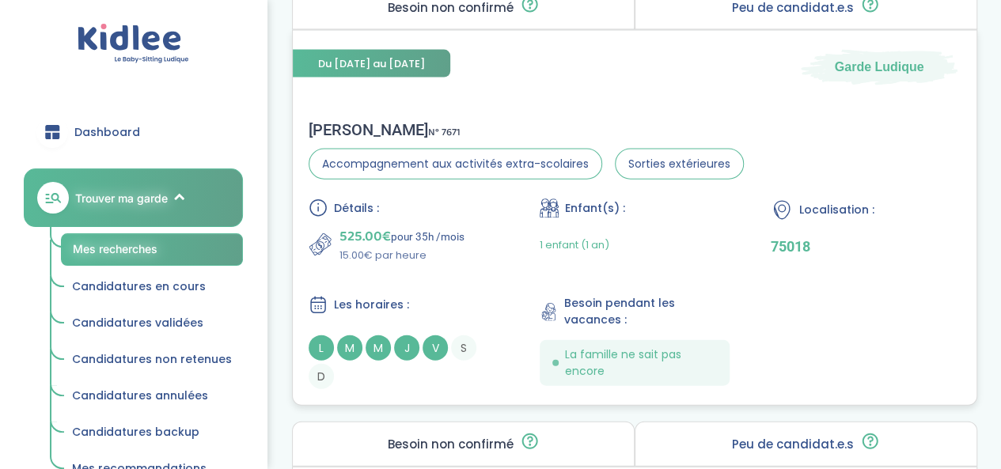
click at [317, 355] on span "L" at bounding box center [321, 348] width 25 height 25
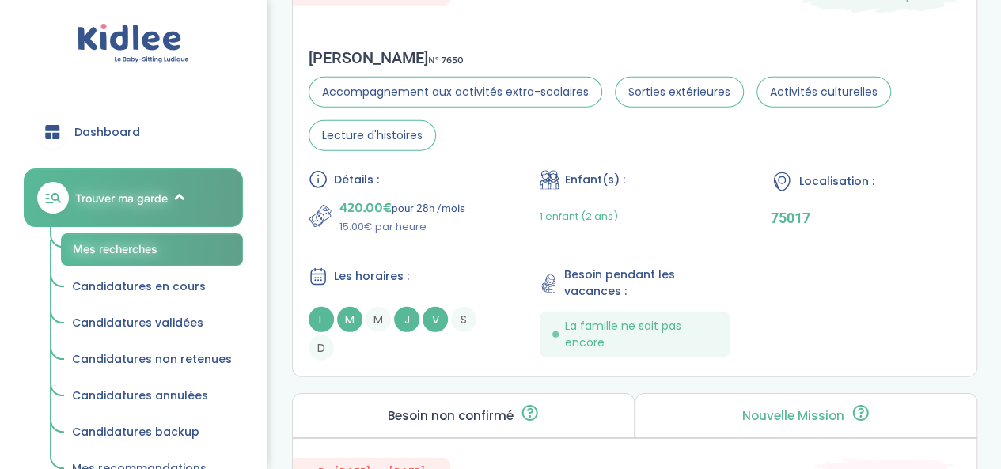
scroll to position [2238, 0]
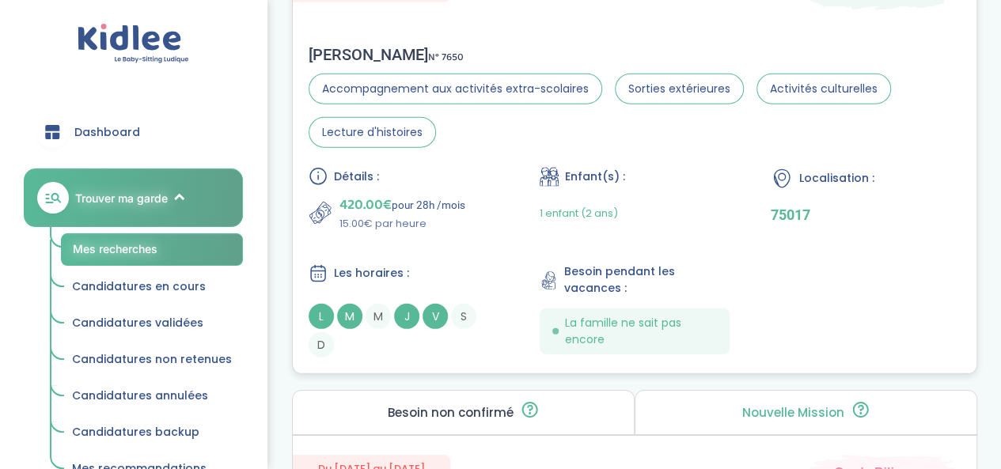
click at [326, 321] on span "L" at bounding box center [321, 316] width 25 height 25
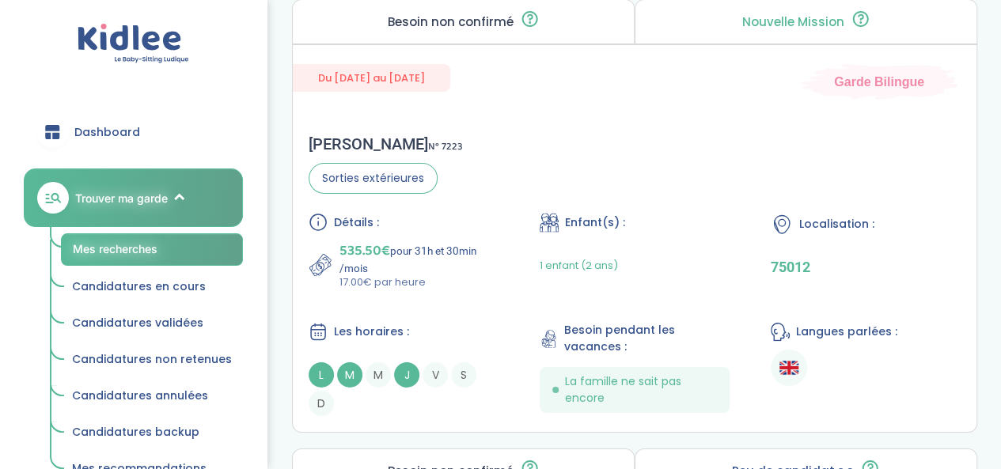
scroll to position [2630, 0]
click at [321, 380] on span "L" at bounding box center [321, 374] width 25 height 25
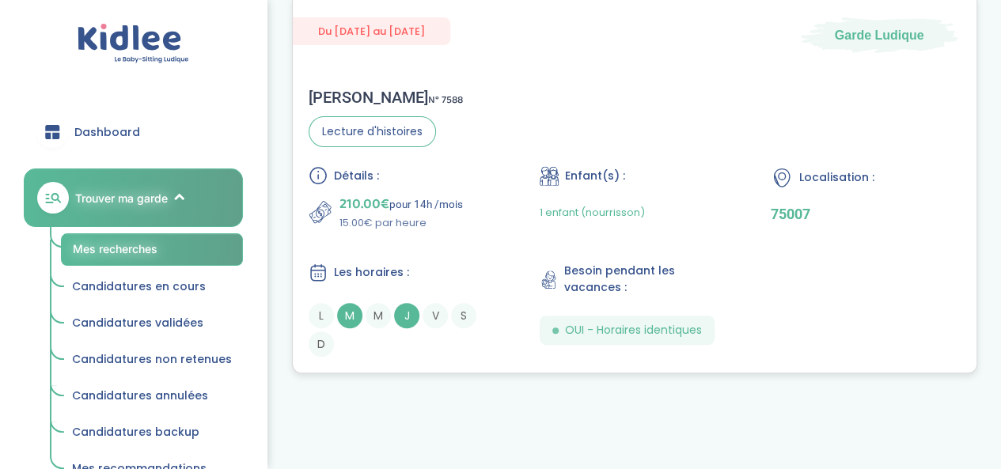
scroll to position [3126, 0]
click at [349, 321] on span "M" at bounding box center [349, 314] width 25 height 25
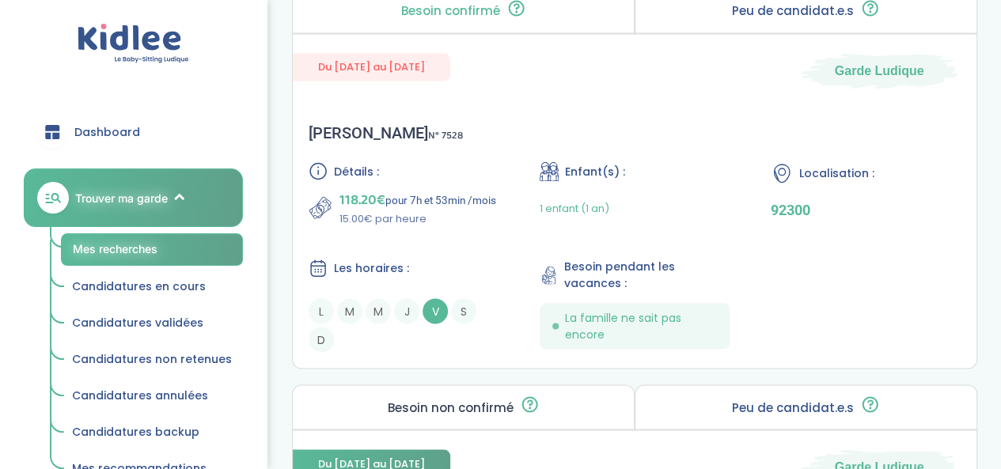
scroll to position [1325, 0]
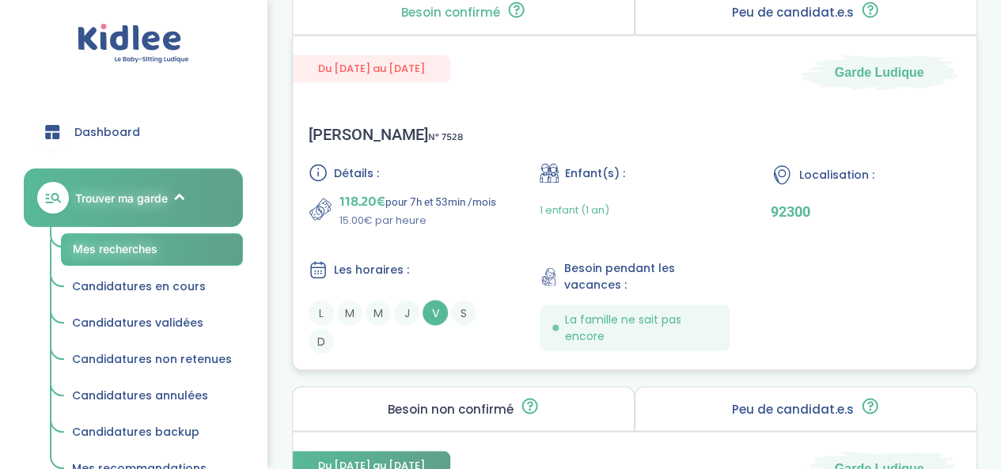
click at [438, 321] on span "V" at bounding box center [435, 312] width 25 height 25
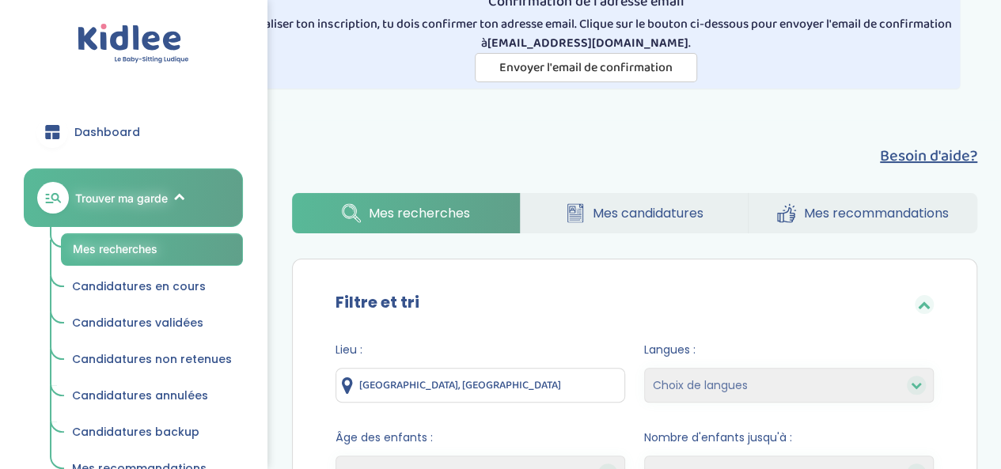
scroll to position [52, 0]
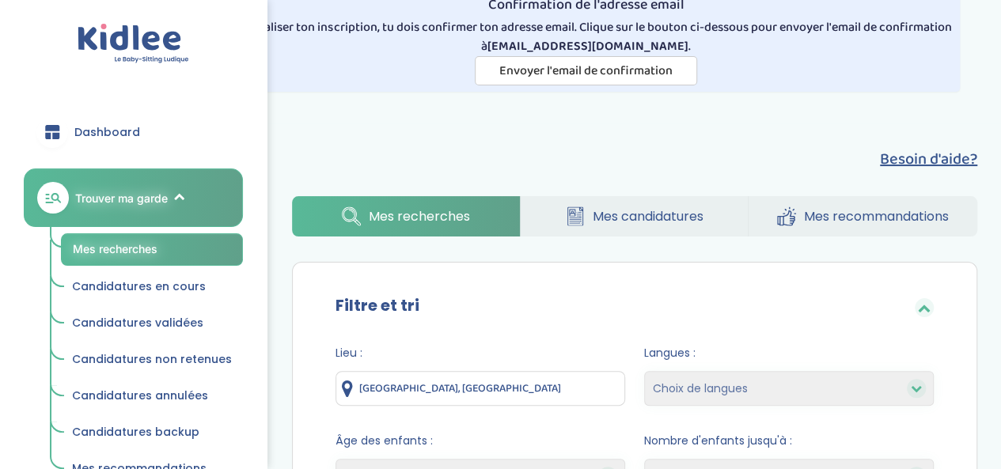
click at [425, 383] on input "Paris, France" at bounding box center [481, 388] width 290 height 35
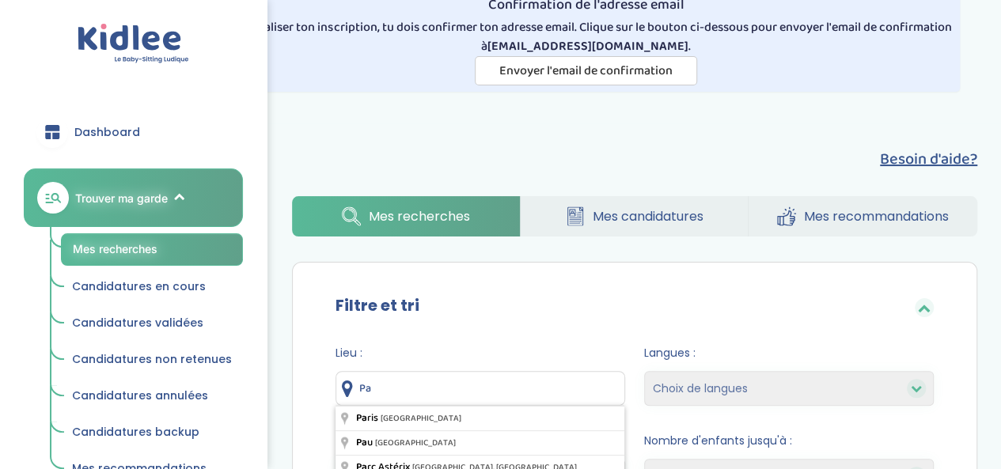
type input "P"
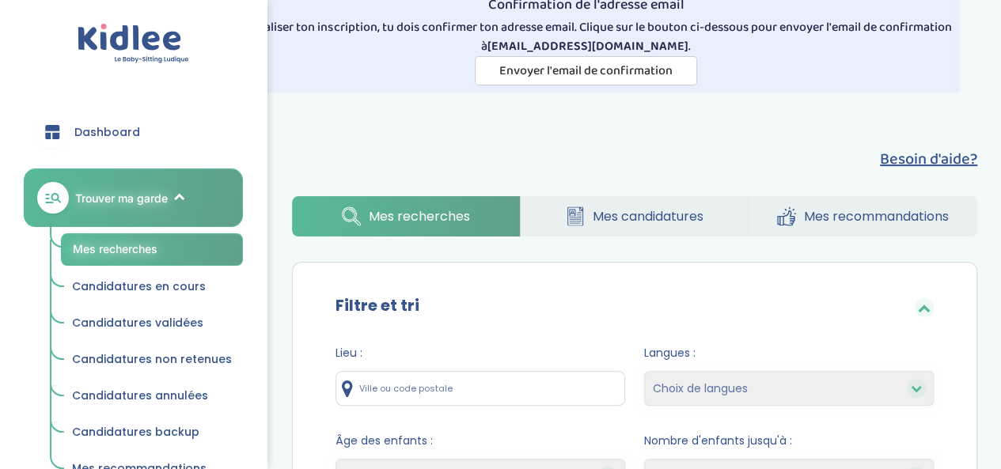
type input "è"
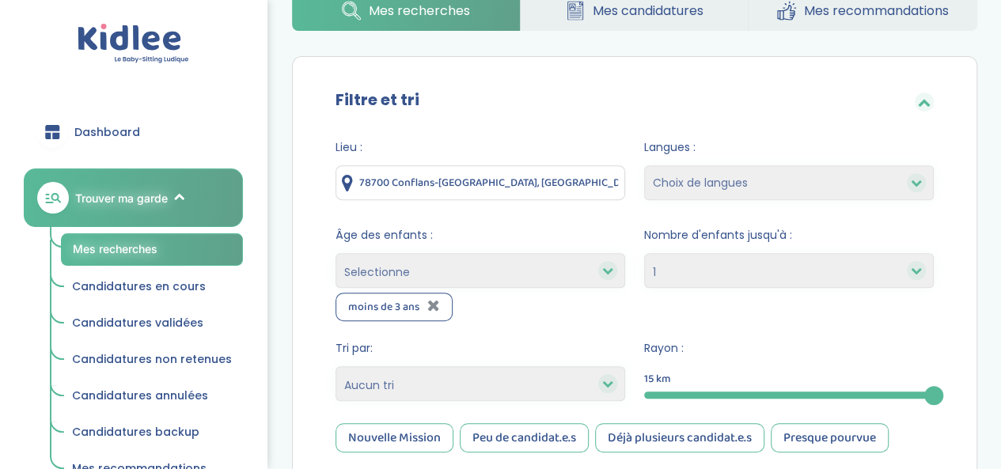
scroll to position [261, 0]
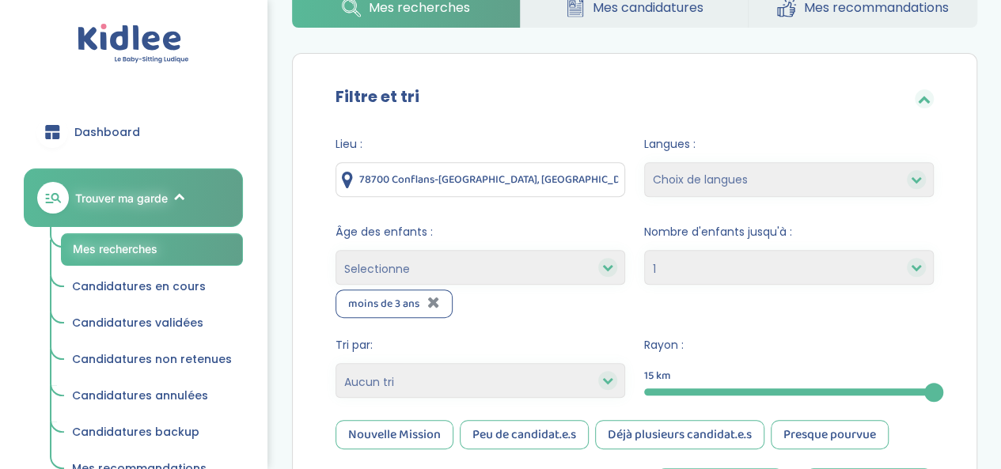
drag, startPoint x: 438, startPoint y: 379, endPoint x: 437, endPoint y: 349, distance: 30.1
click at [437, 349] on div "Tri par: Heures par semaine (croissant) Heures par semaine (décroissant) Date d…" at bounding box center [481, 367] width 290 height 61
click at [737, 335] on form "Lieu : 78700 Conflans-Sainte-Honorine, France Langues : Choix de langues Anglai…" at bounding box center [635, 324] width 598 height 376
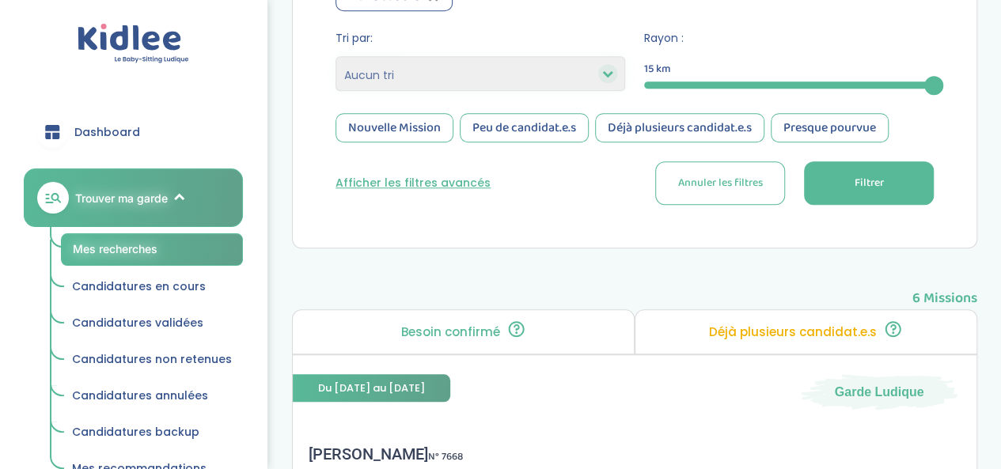
scroll to position [579, 0]
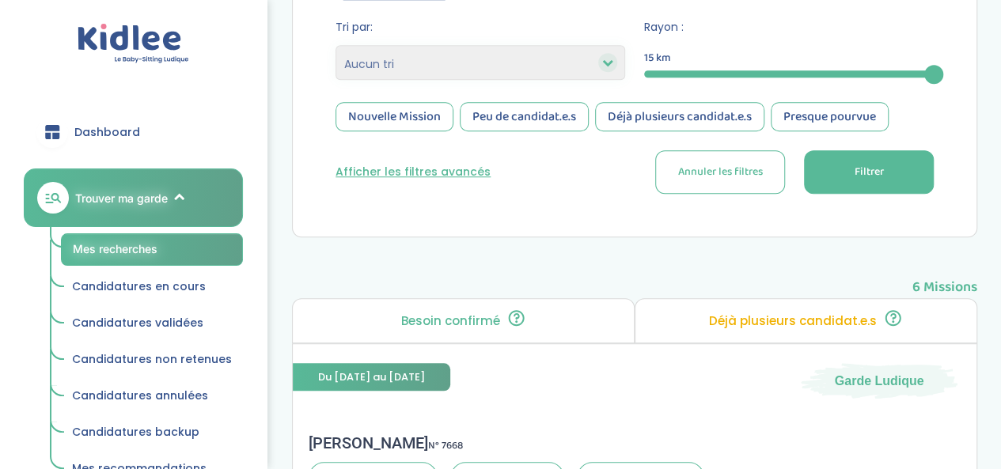
click at [878, 170] on span "Filtrer" at bounding box center [868, 172] width 29 height 17
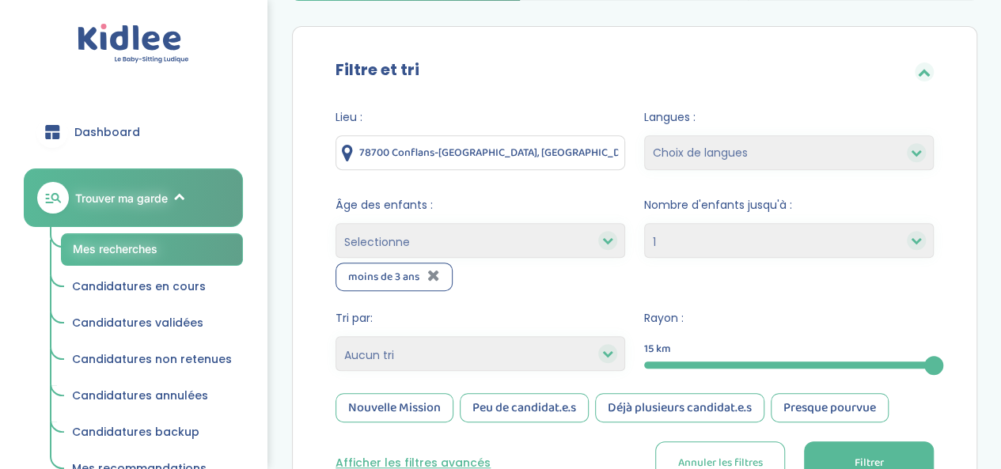
scroll to position [288, 0]
click at [587, 146] on input "78700 Conflans-Sainte-Honorine, France" at bounding box center [481, 152] width 290 height 35
click at [891, 459] on button "Filtrer" at bounding box center [869, 464] width 130 height 44
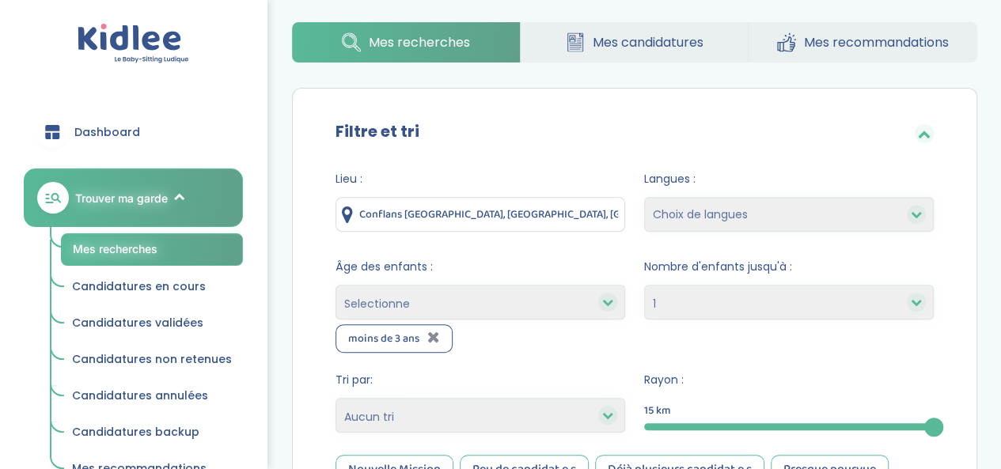
scroll to position [226, 0]
click at [594, 215] on input "Conflans Fin d'Oise, Rue d'Andrésy, 78700 Conflans-Sainte-Honorine, France" at bounding box center [481, 214] width 290 height 35
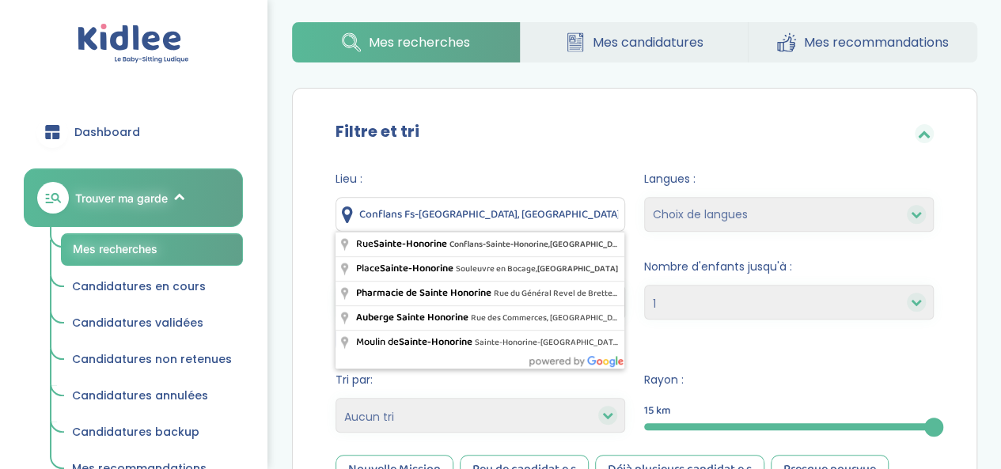
click at [594, 215] on input "Conflans Fs-Sainte-Honorine, France" at bounding box center [481, 214] width 290 height 35
type input "C"
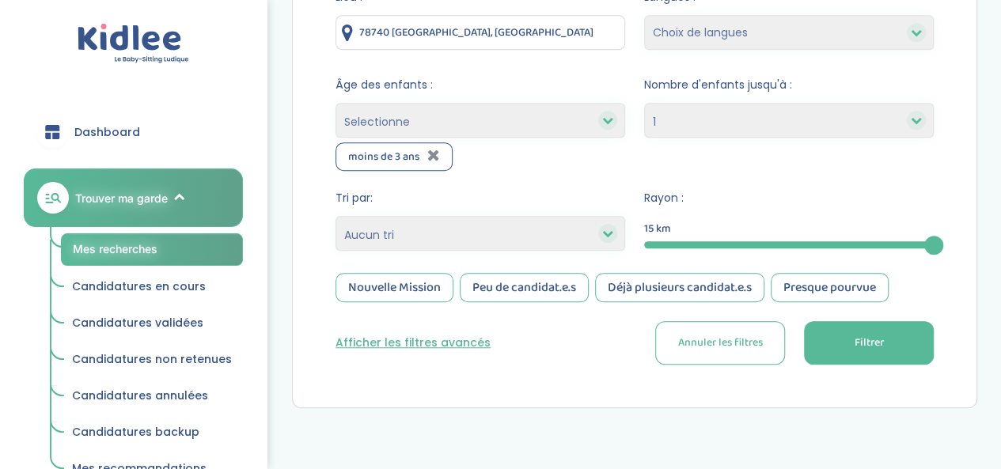
scroll to position [432, 0]
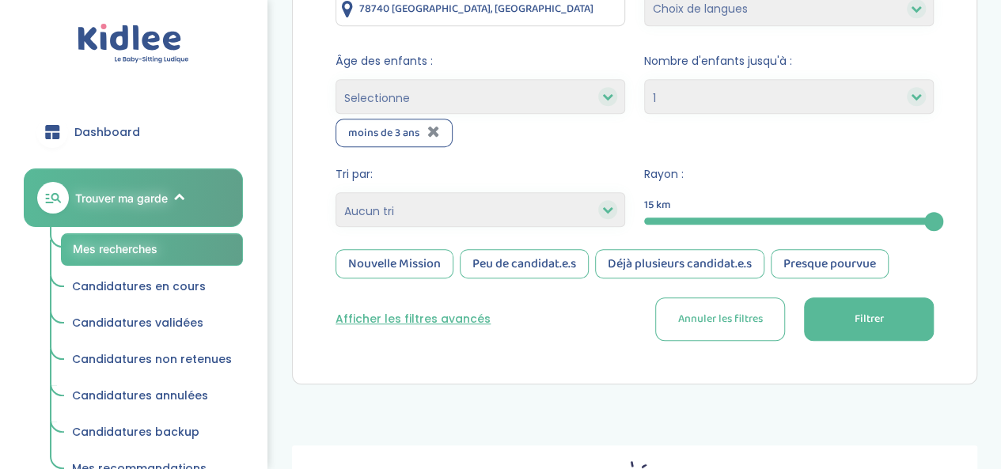
click at [859, 299] on button "Filtrer" at bounding box center [869, 320] width 130 height 44
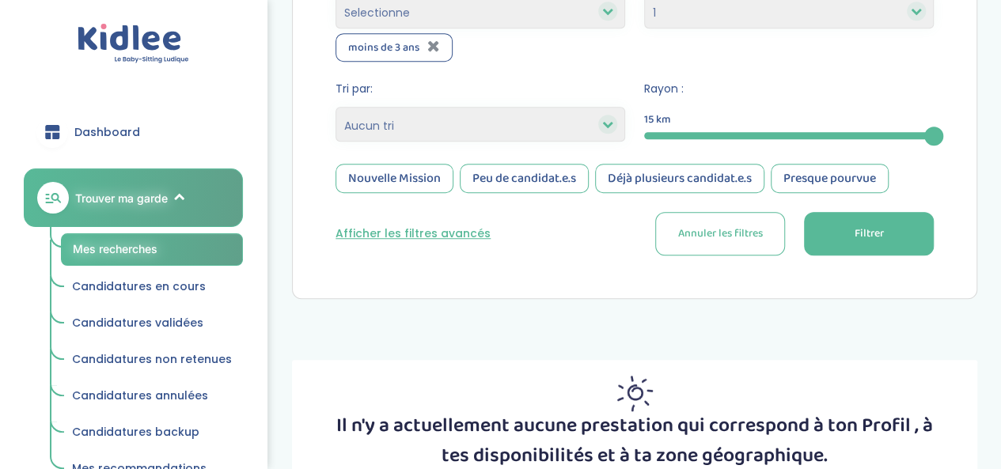
scroll to position [519, 0]
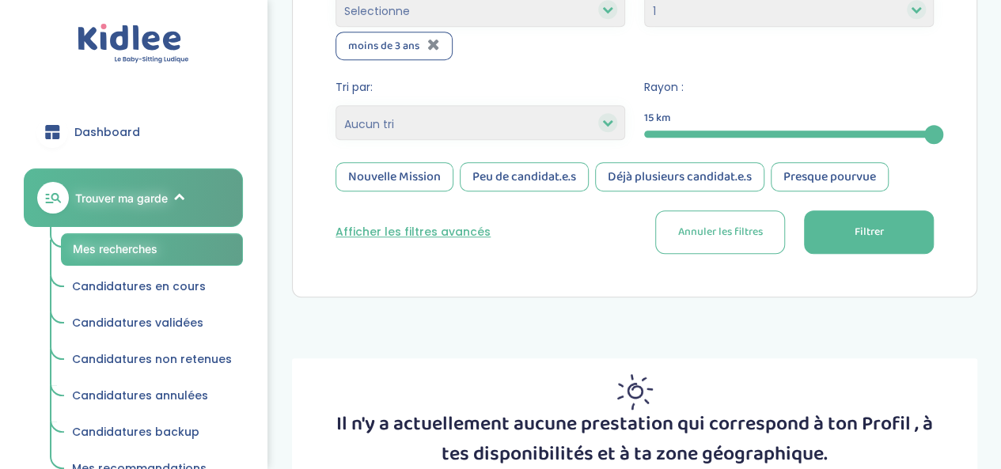
click at [864, 245] on button "Filtrer" at bounding box center [869, 233] width 130 height 44
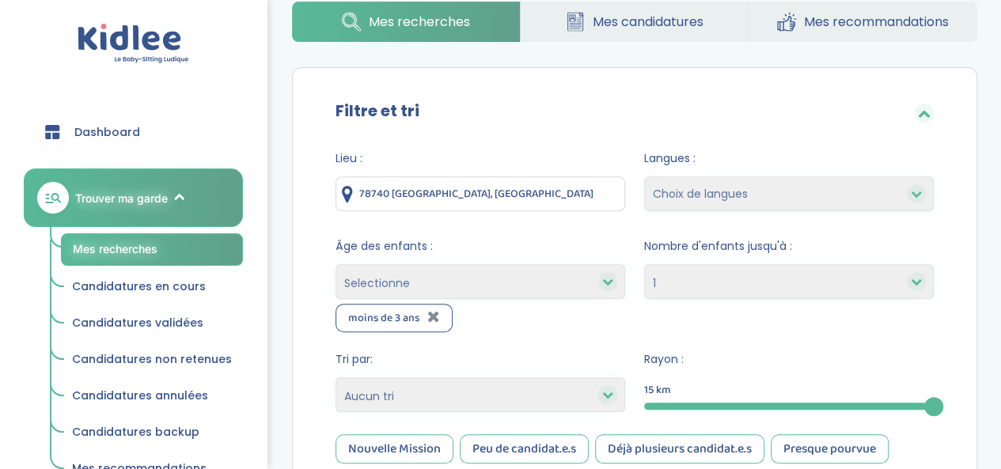
scroll to position [241, 0]
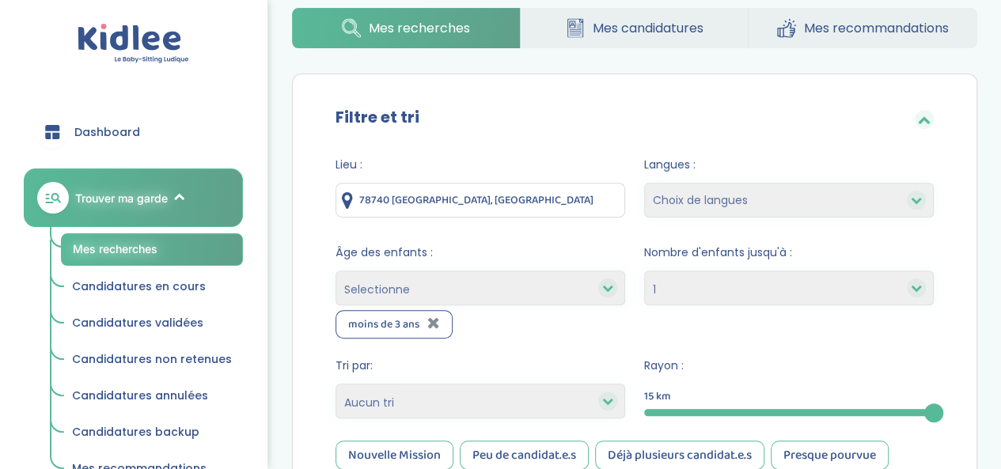
click at [581, 200] on input "78740 Vaux-sur-Seine, France" at bounding box center [481, 200] width 290 height 35
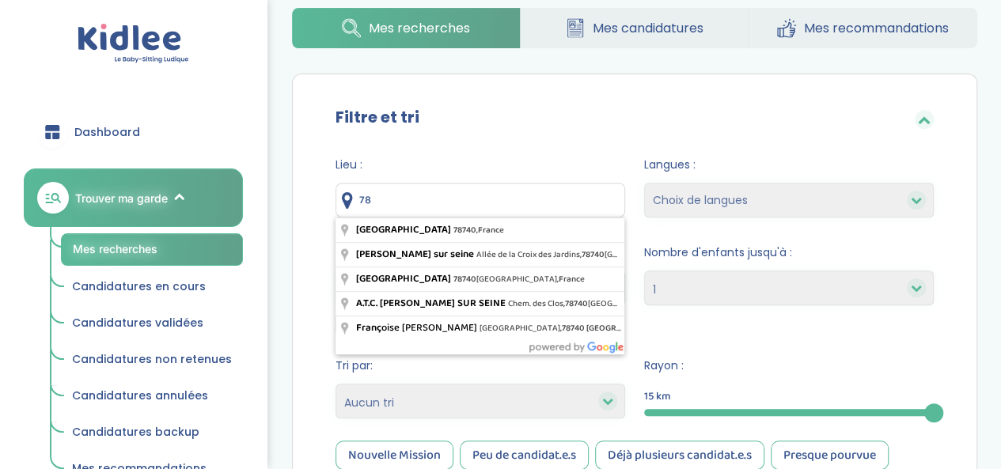
type input "7"
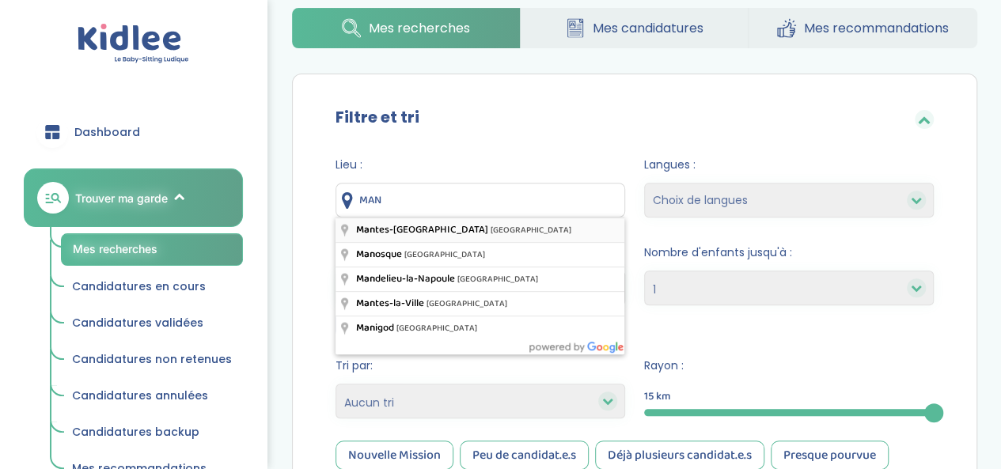
type input "Mantes-la-Jolie, France"
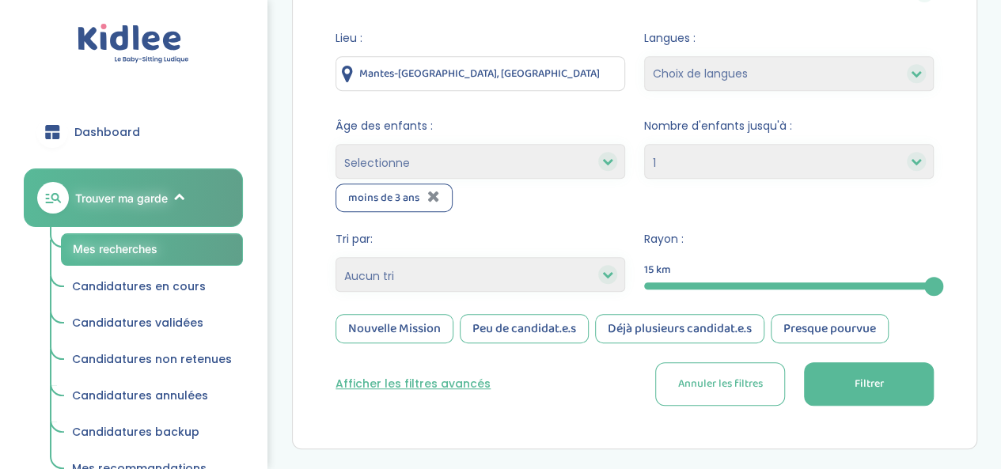
scroll to position [378, 0]
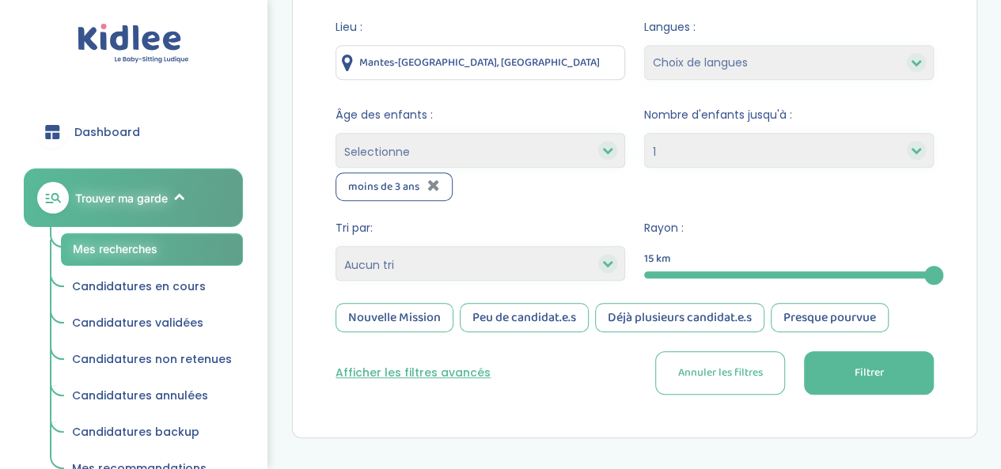
click at [833, 365] on button "Filtrer" at bounding box center [869, 373] width 130 height 44
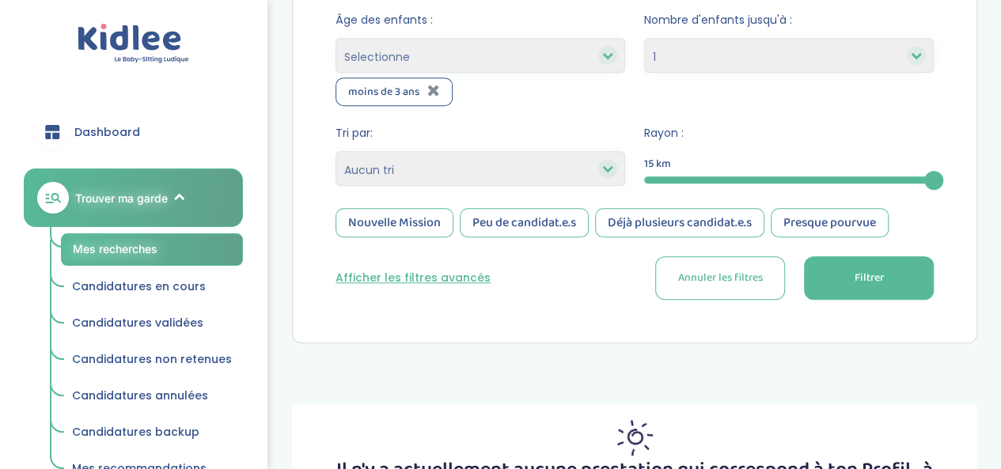
scroll to position [475, 0]
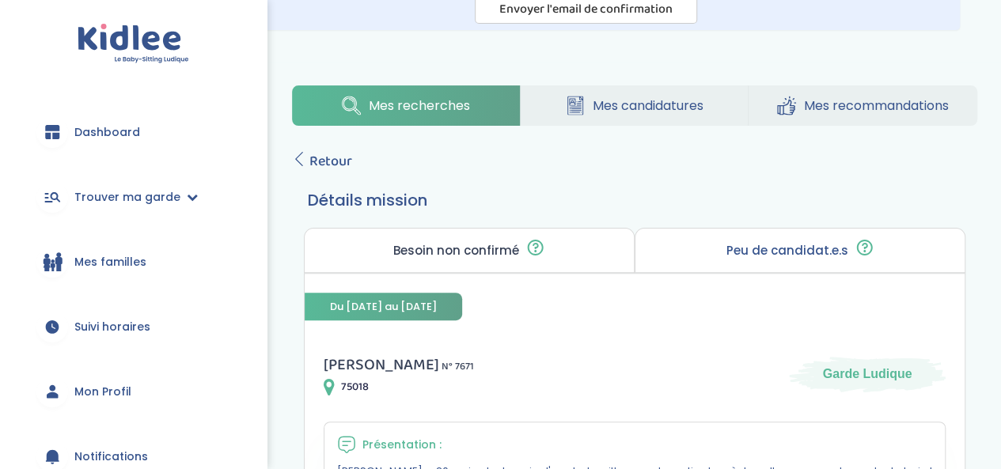
scroll to position [113, 0]
click at [301, 156] on icon at bounding box center [299, 160] width 14 height 14
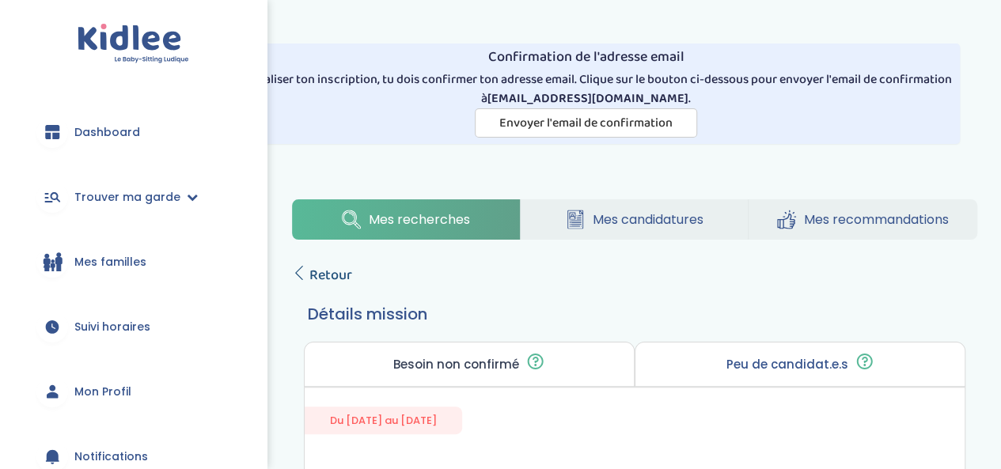
click at [307, 272] on link "Retour" at bounding box center [322, 275] width 60 height 22
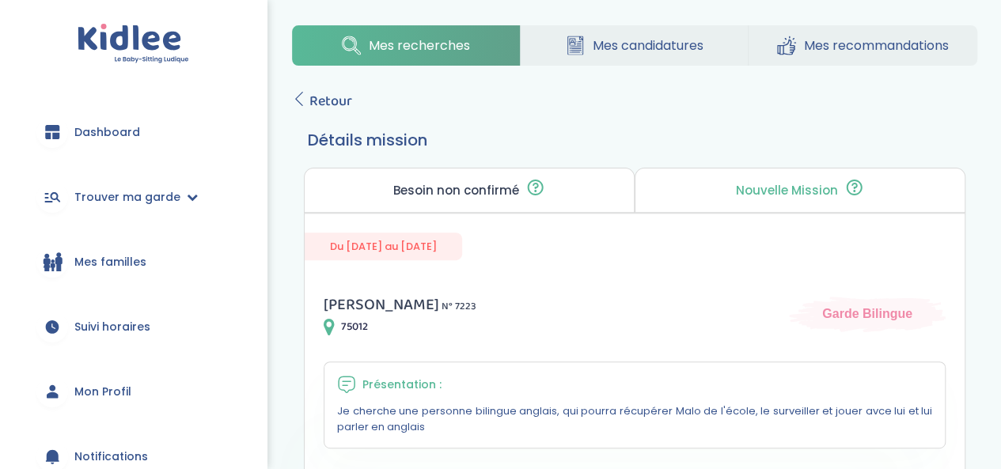
scroll to position [173, 0]
click at [298, 102] on icon at bounding box center [299, 100] width 14 height 14
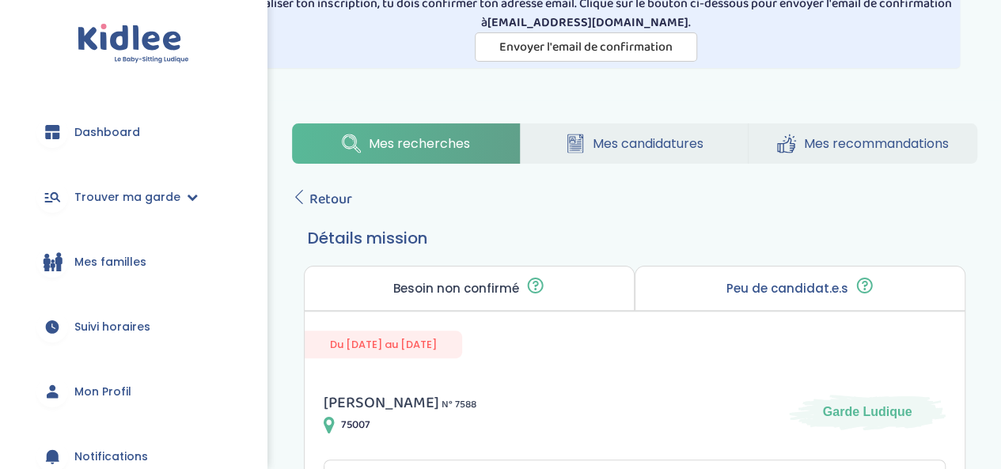
scroll to position [70, 0]
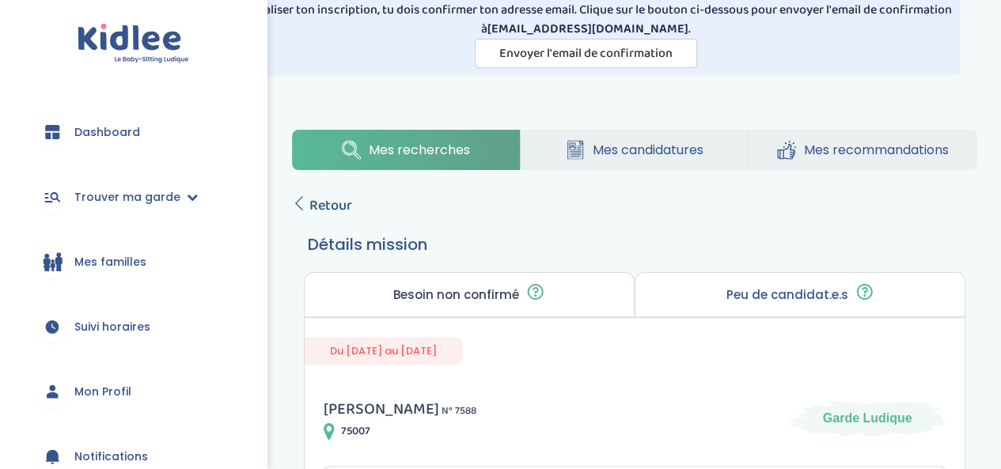
click at [304, 201] on icon at bounding box center [299, 203] width 14 height 14
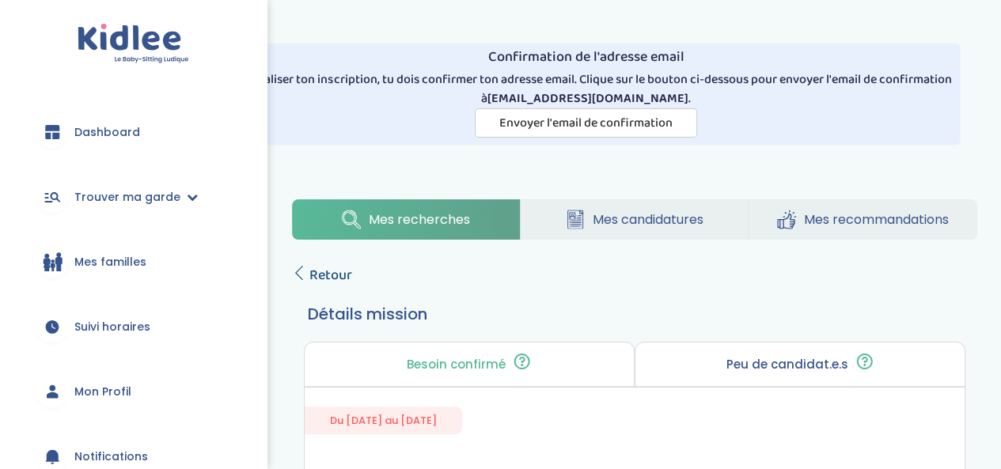
click at [300, 270] on icon at bounding box center [299, 273] width 14 height 14
